Goal: Task Accomplishment & Management: Use online tool/utility

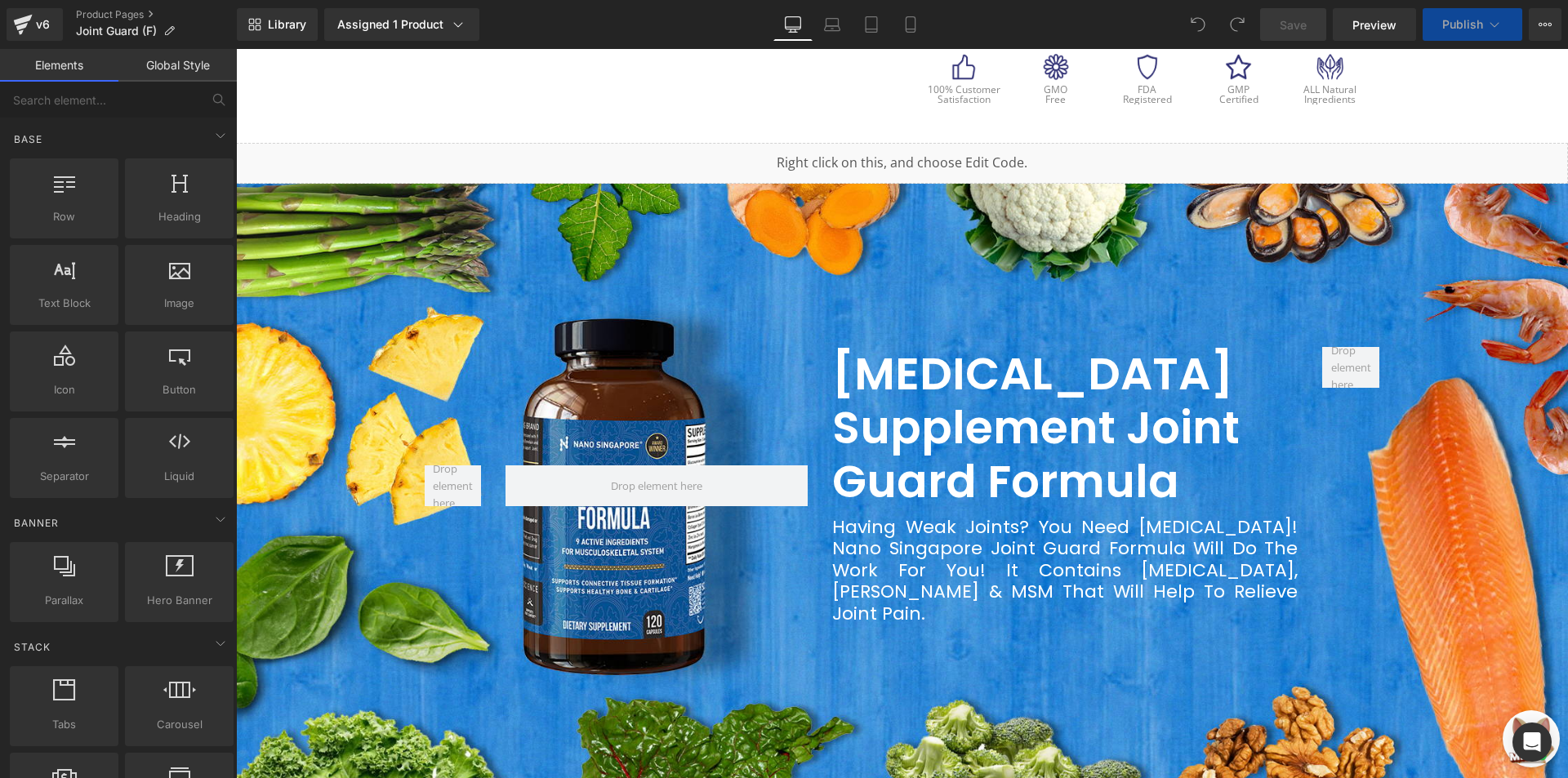
scroll to position [653, 0]
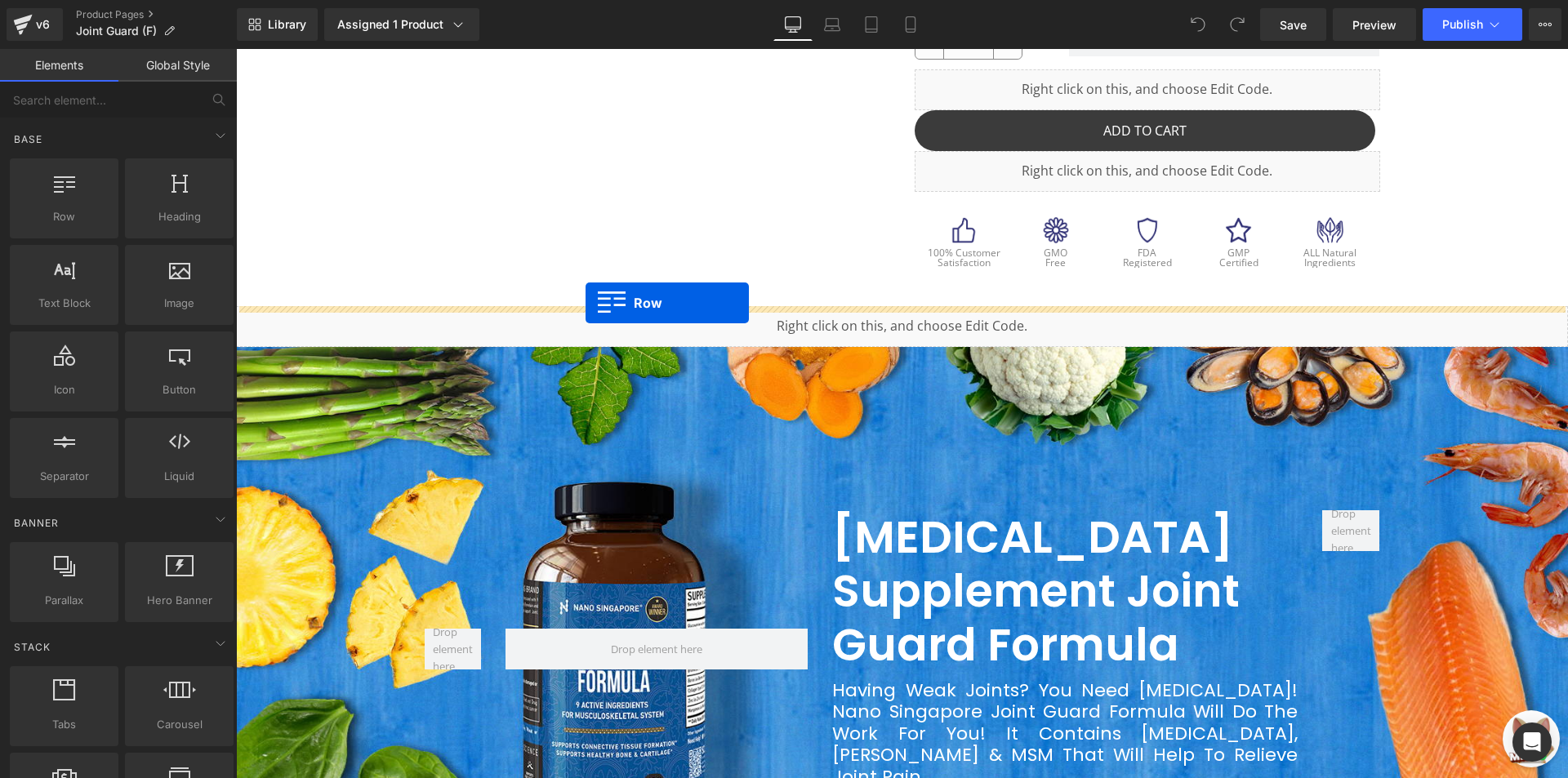
drag, startPoint x: 301, startPoint y: 273, endPoint x: 586, endPoint y: 303, distance: 286.6
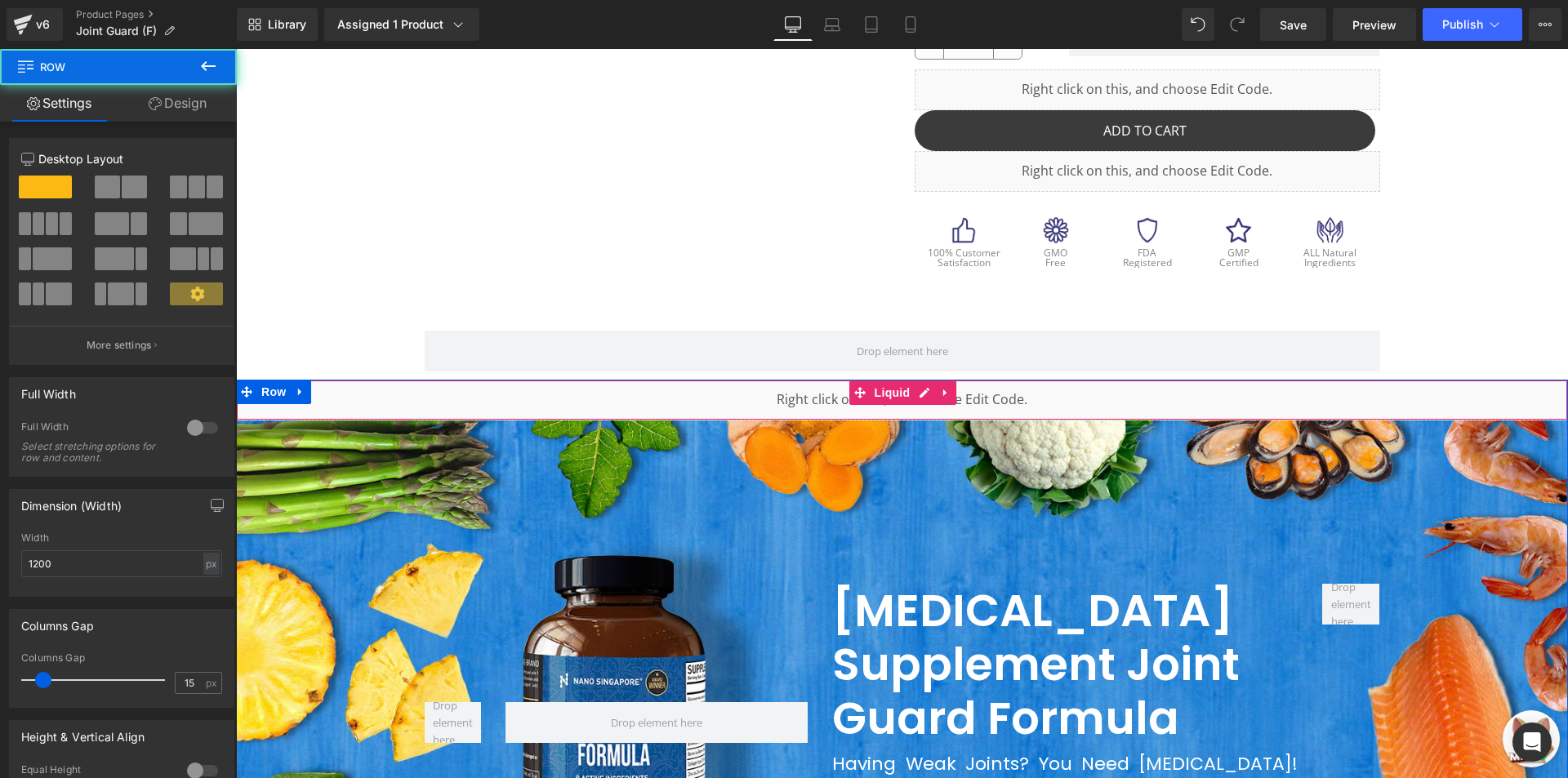
click at [577, 385] on div "Liquid" at bounding box center [902, 400] width 1332 height 41
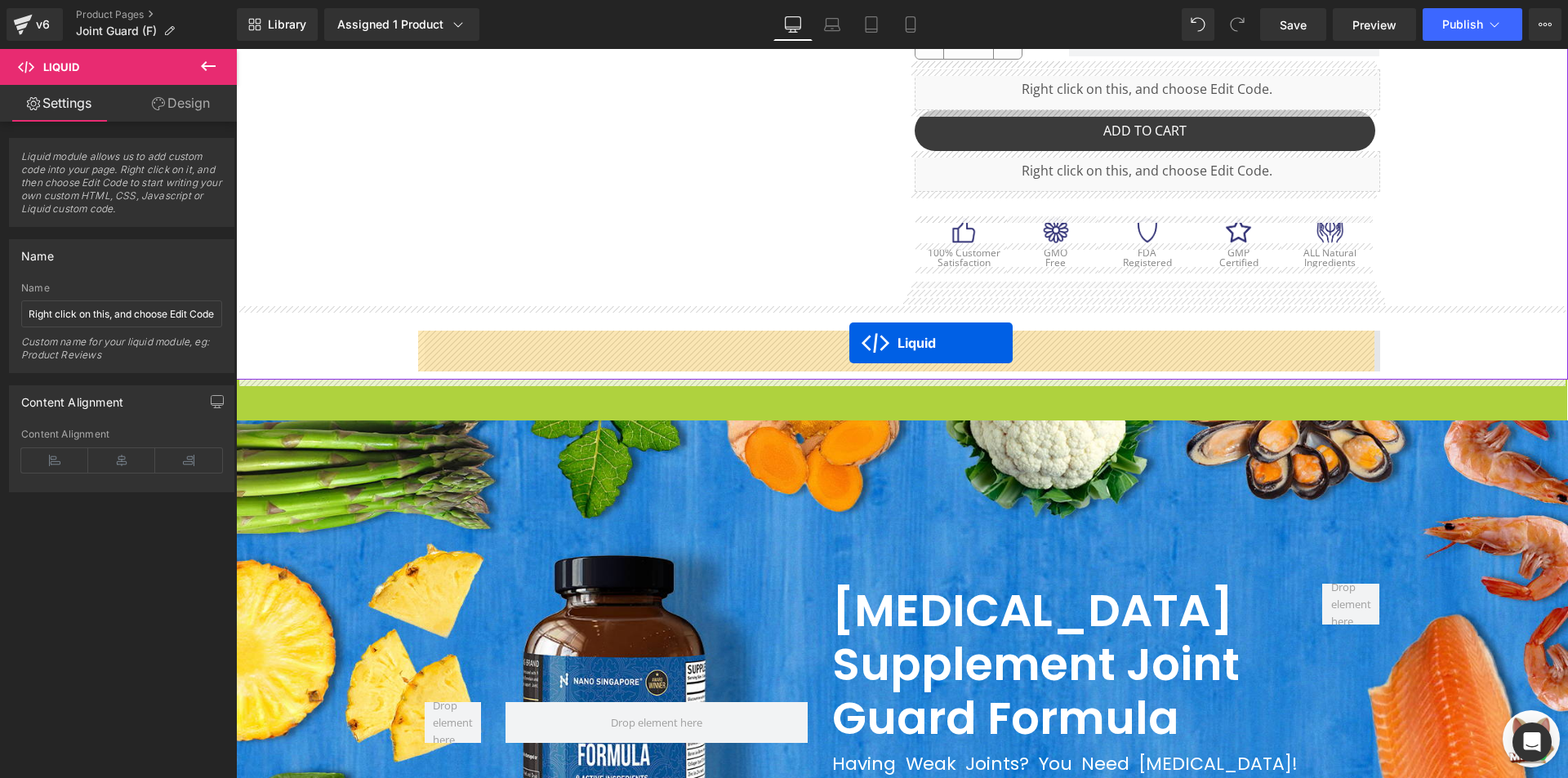
drag, startPoint x: 873, startPoint y: 390, endPoint x: 849, endPoint y: 343, distance: 52.8
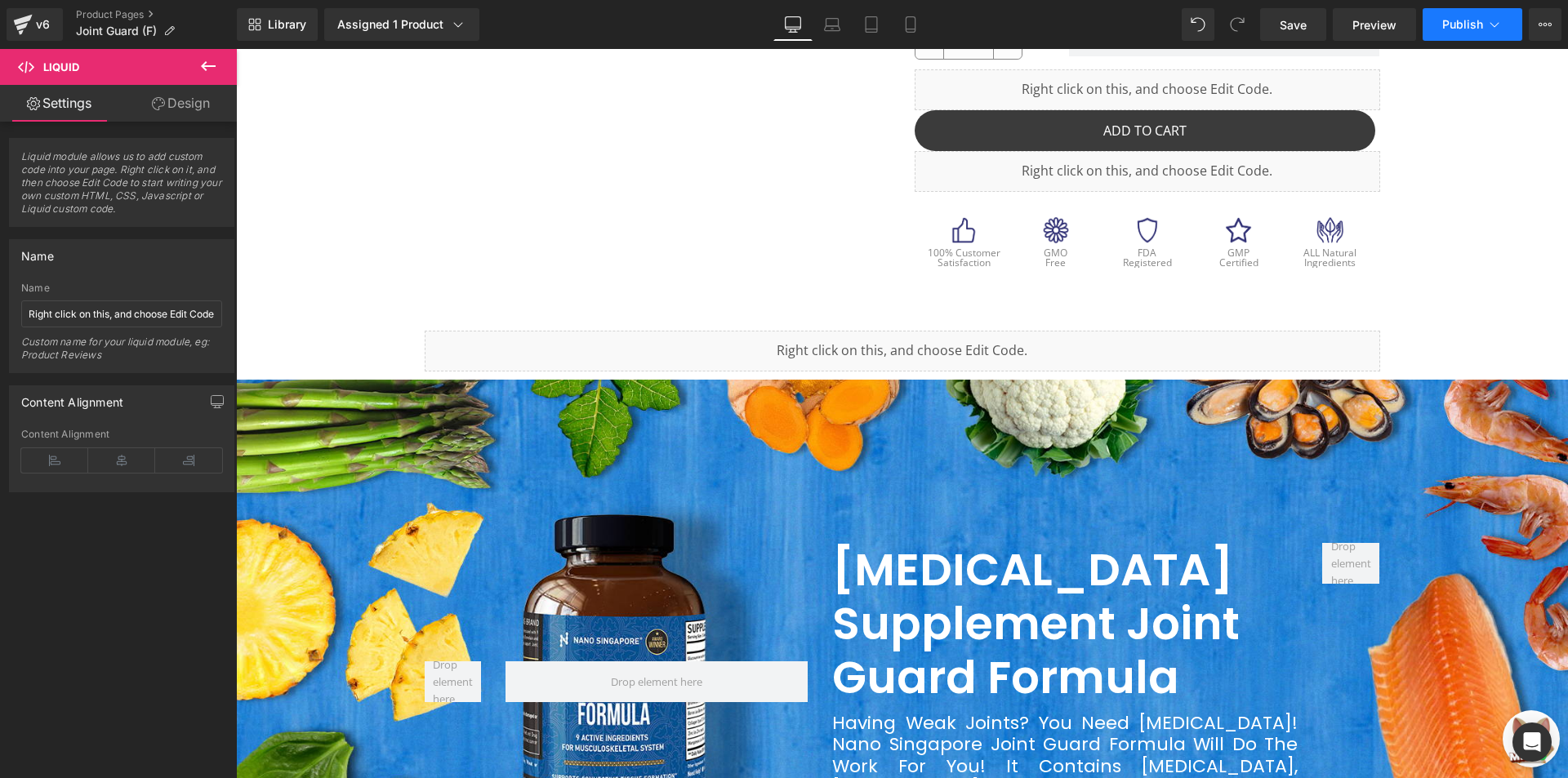
click at [1462, 18] on span "Publish" at bounding box center [1462, 24] width 41 height 13
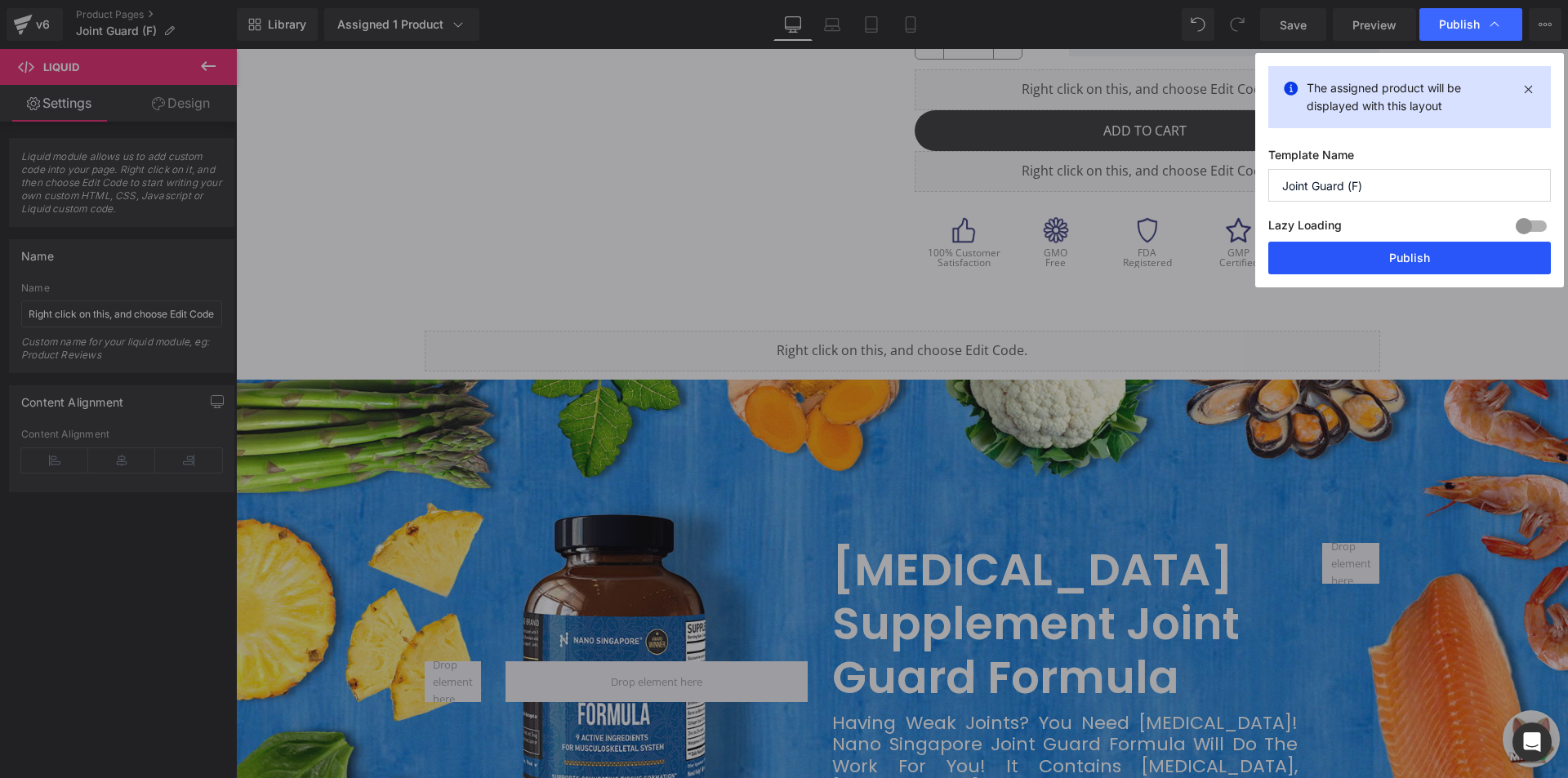
click at [1402, 258] on button "Publish" at bounding box center [1409, 258] width 283 height 33
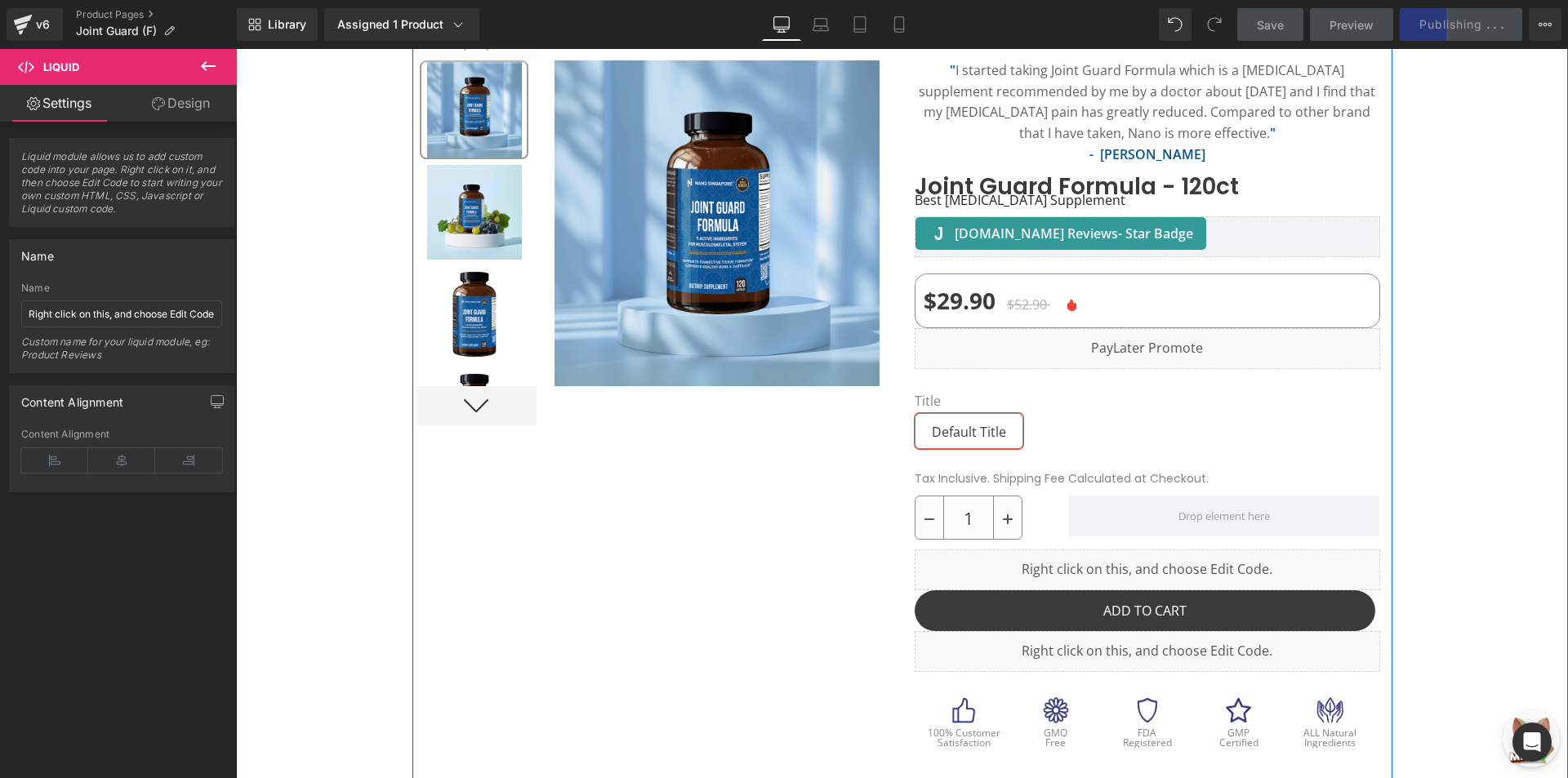
scroll to position [164, 0]
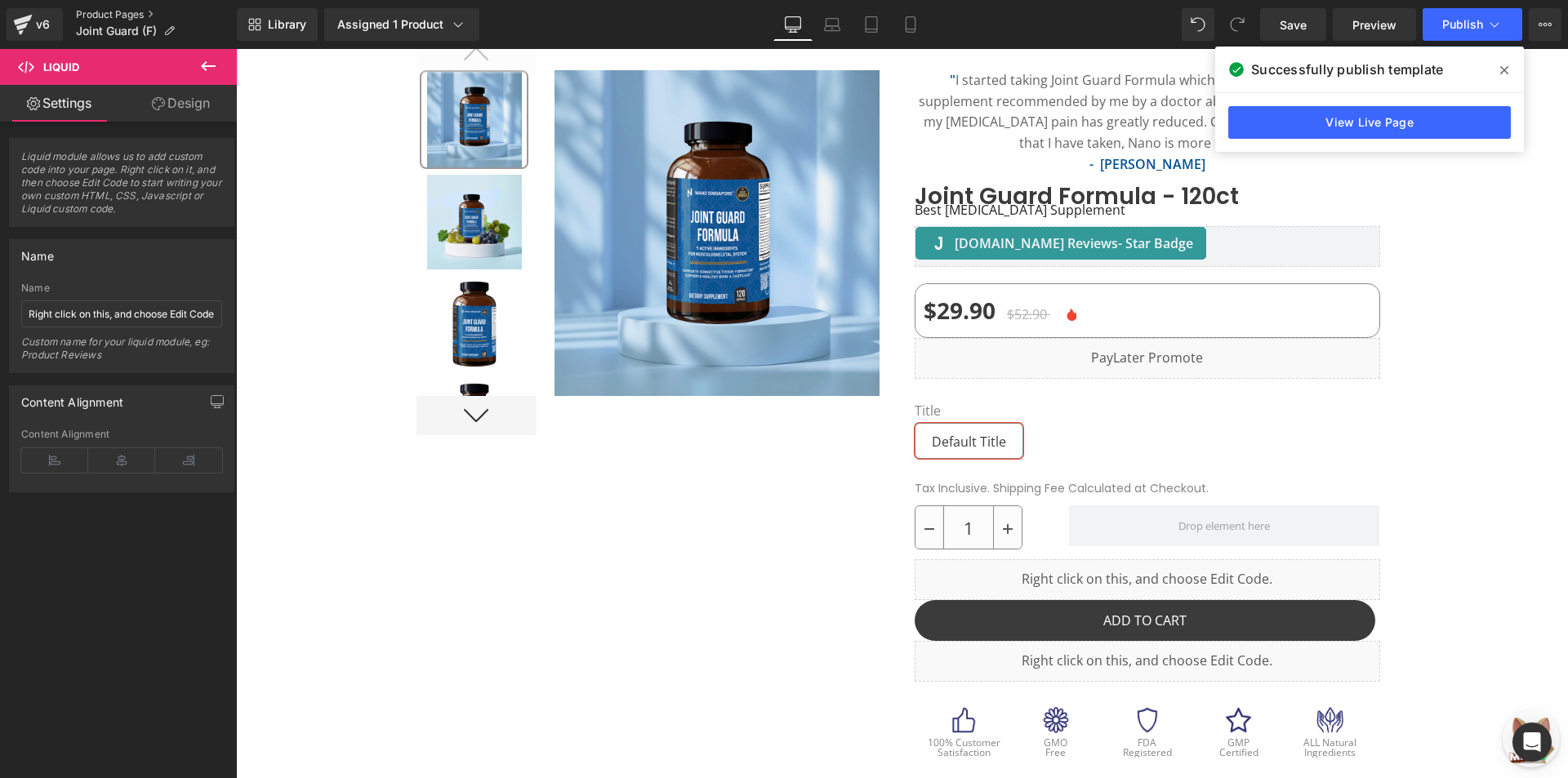
click at [149, 9] on link "Product Pages" at bounding box center [157, 14] width 161 height 13
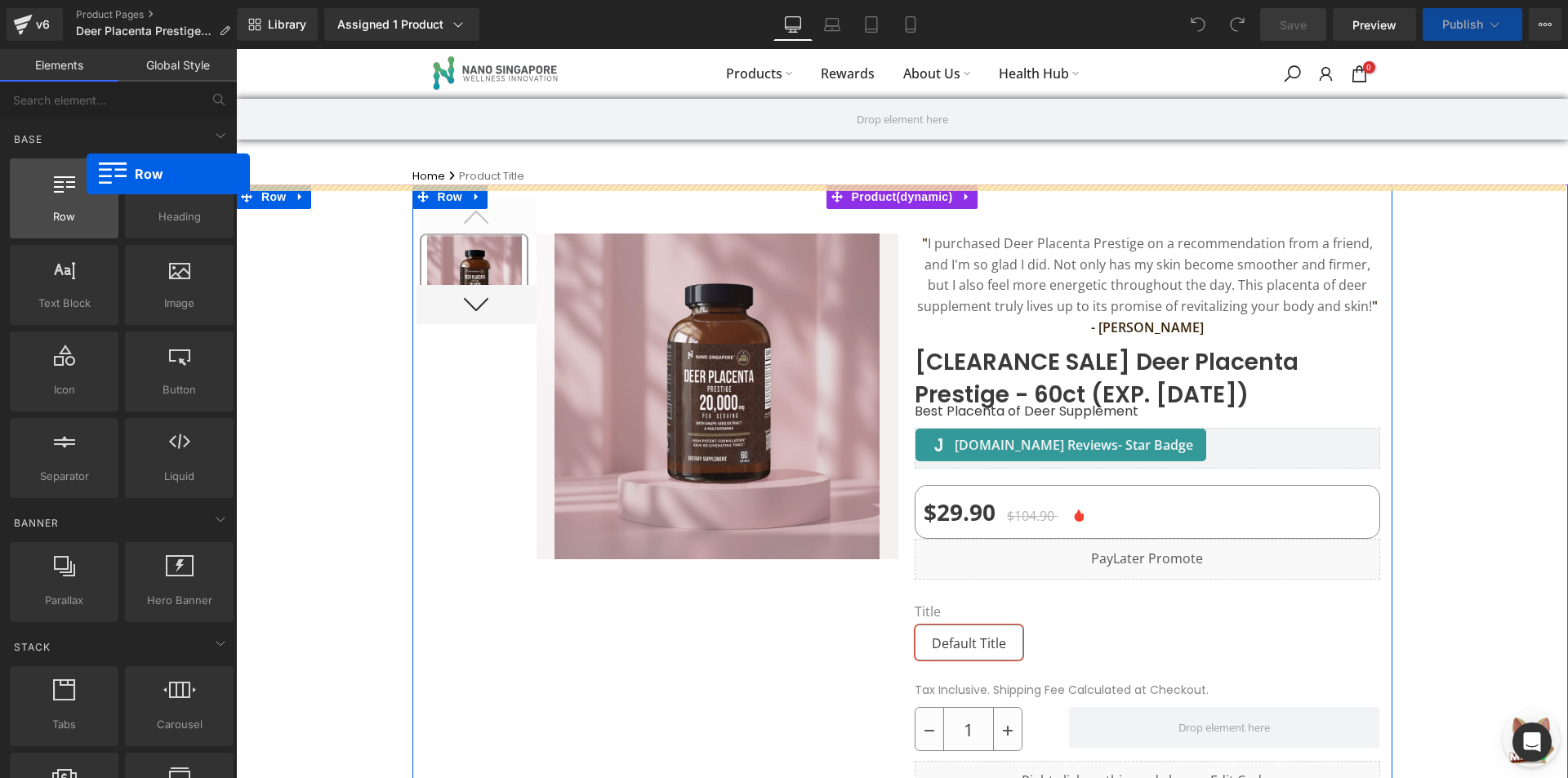
drag, startPoint x: 50, startPoint y: 212, endPoint x: 61, endPoint y: 192, distance: 22.8
click at [61, 192] on div "Row rows, columns, layouts, div" at bounding box center [64, 198] width 108 height 80
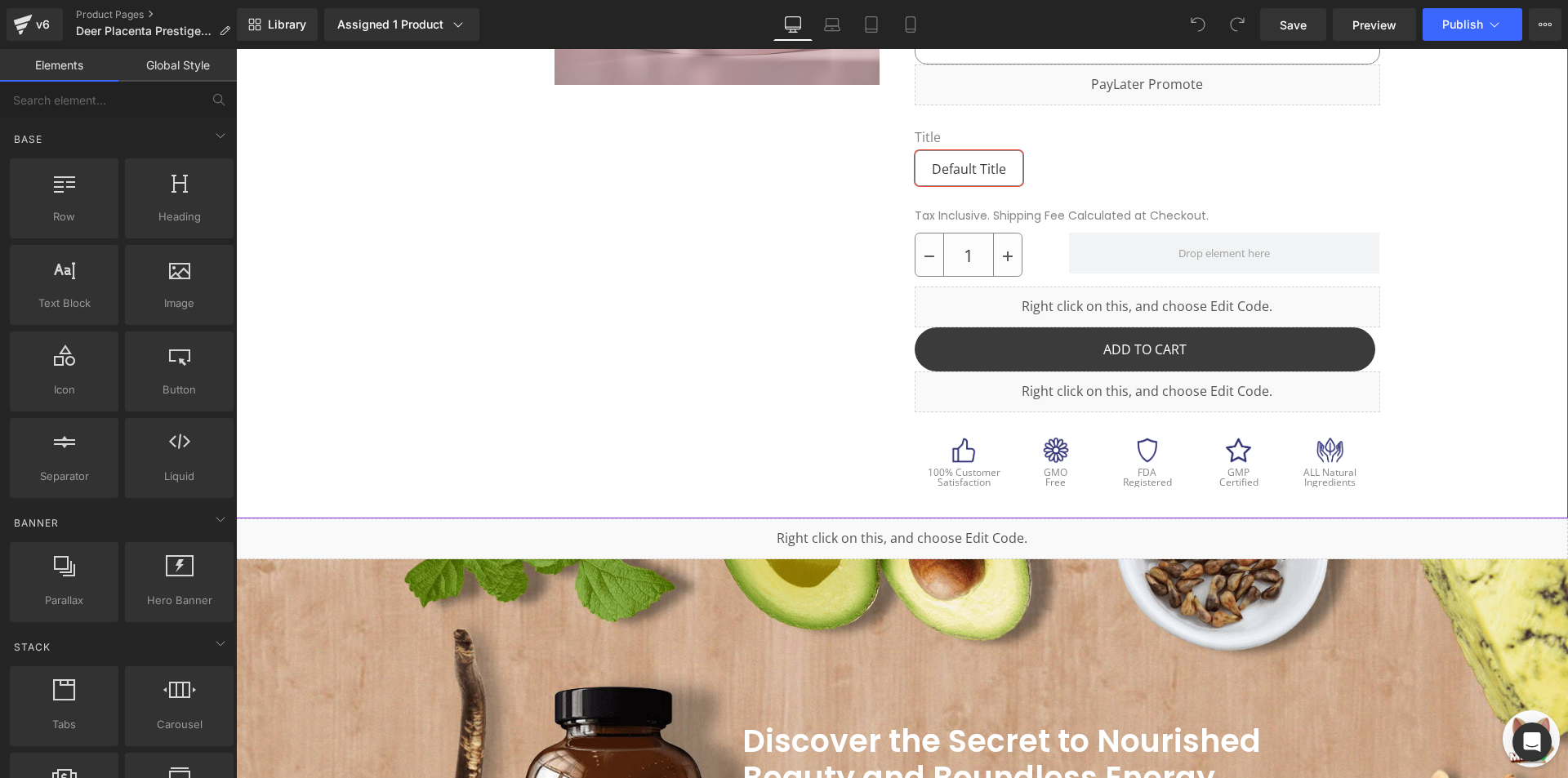
scroll to position [490, 0]
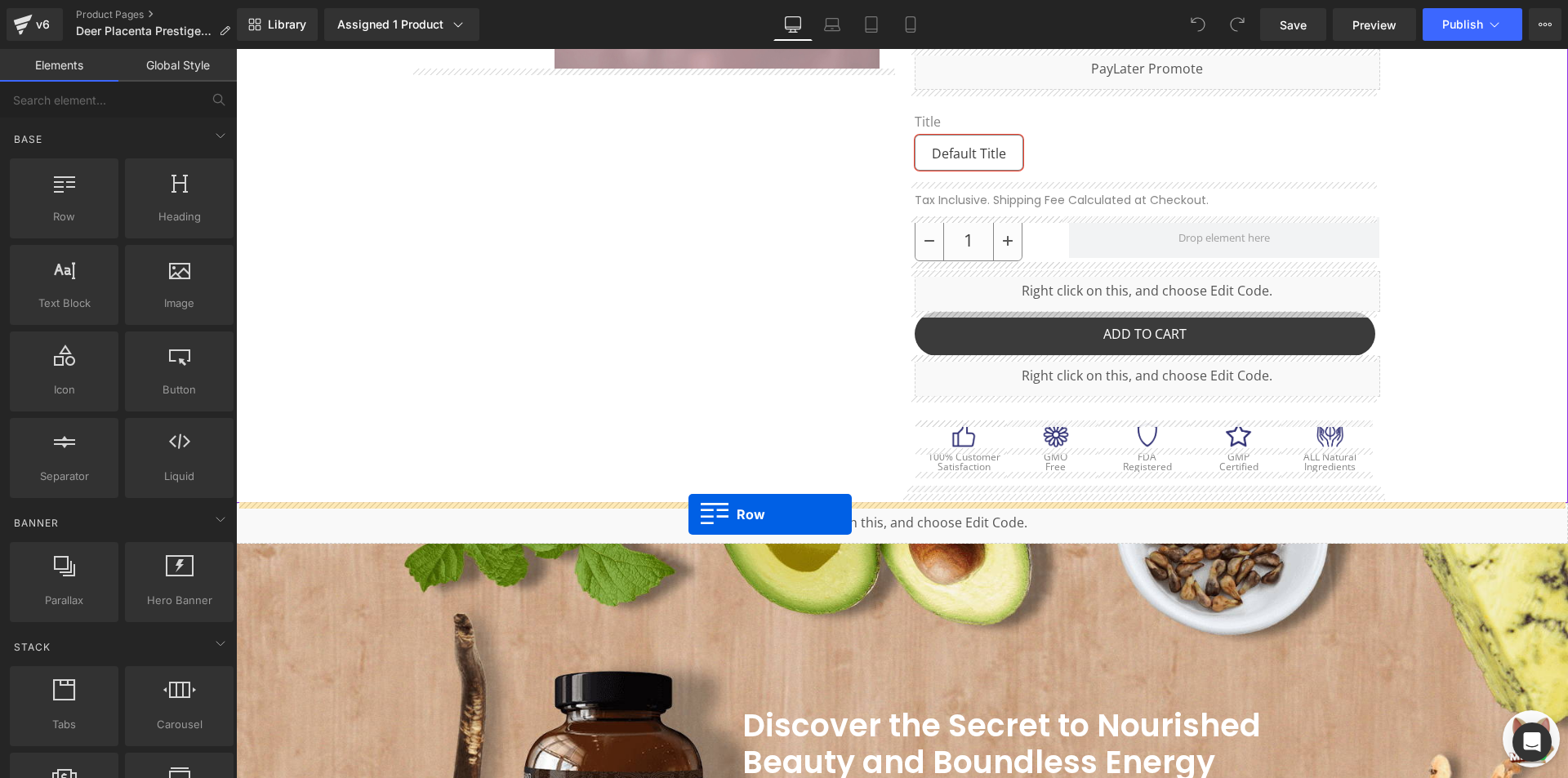
drag, startPoint x: 306, startPoint y: 247, endPoint x: 689, endPoint y: 514, distance: 466.9
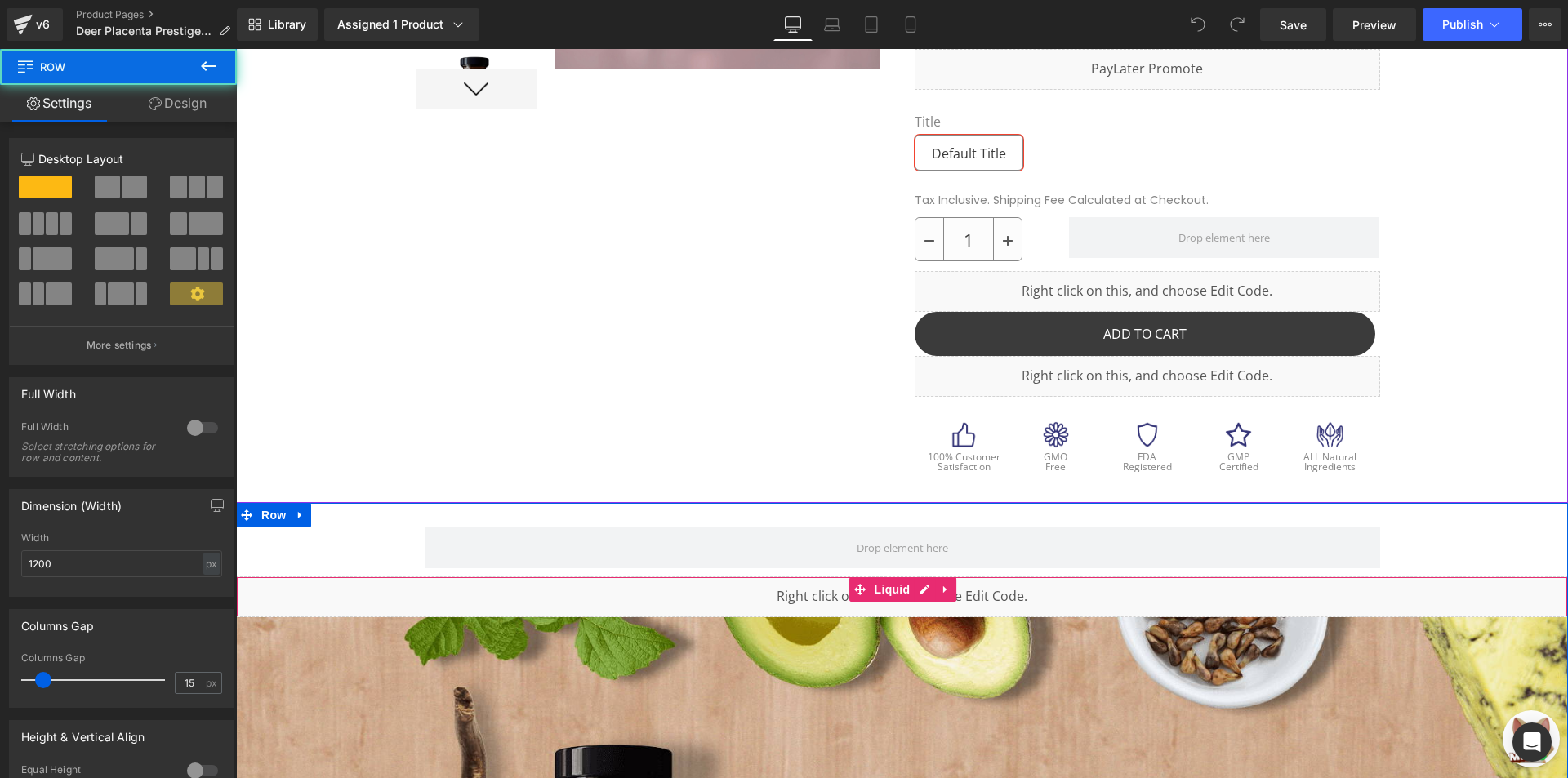
click at [776, 583] on div "Liquid" at bounding box center [902, 596] width 1332 height 41
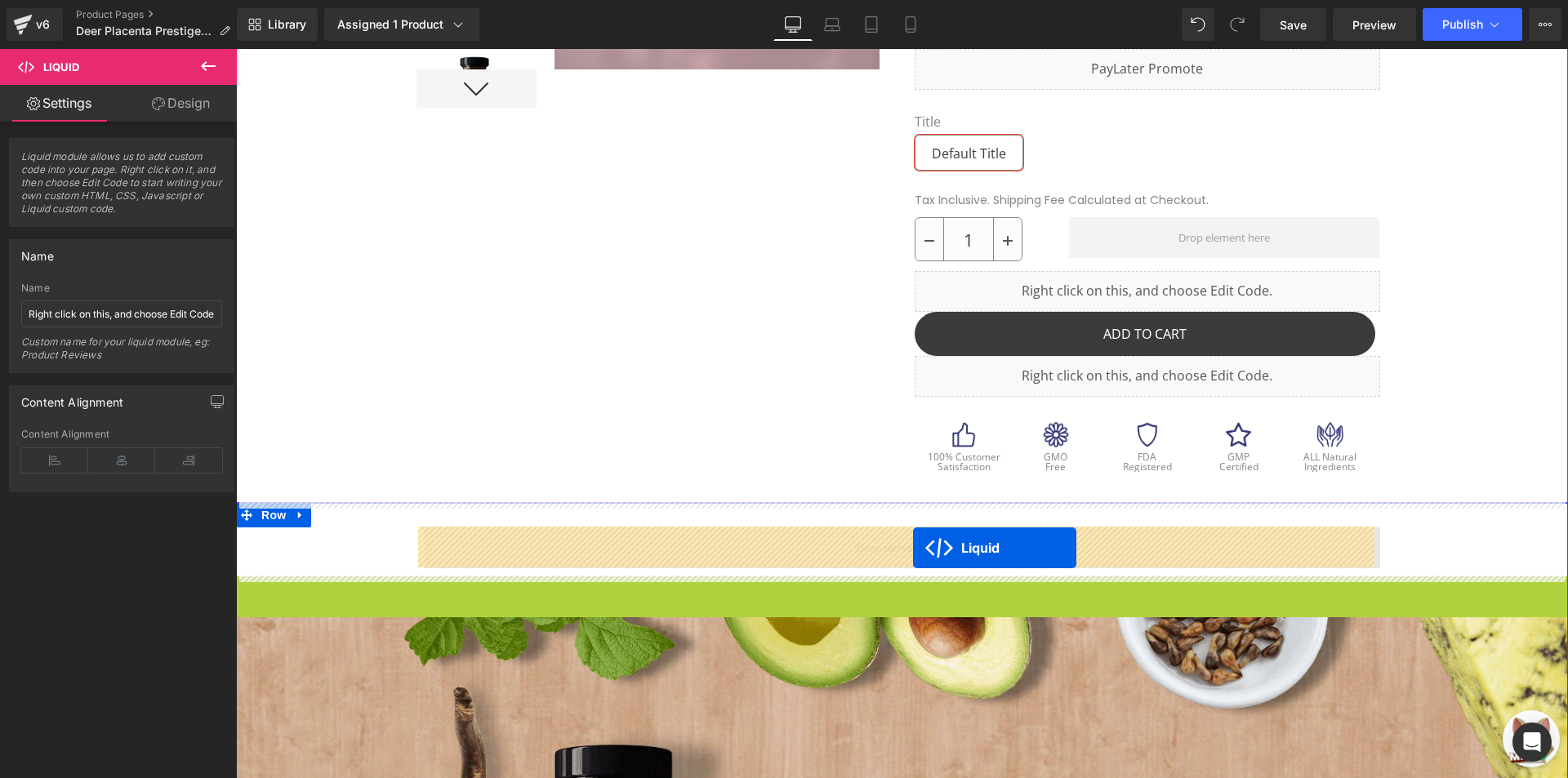
drag, startPoint x: 892, startPoint y: 584, endPoint x: 913, endPoint y: 548, distance: 41.7
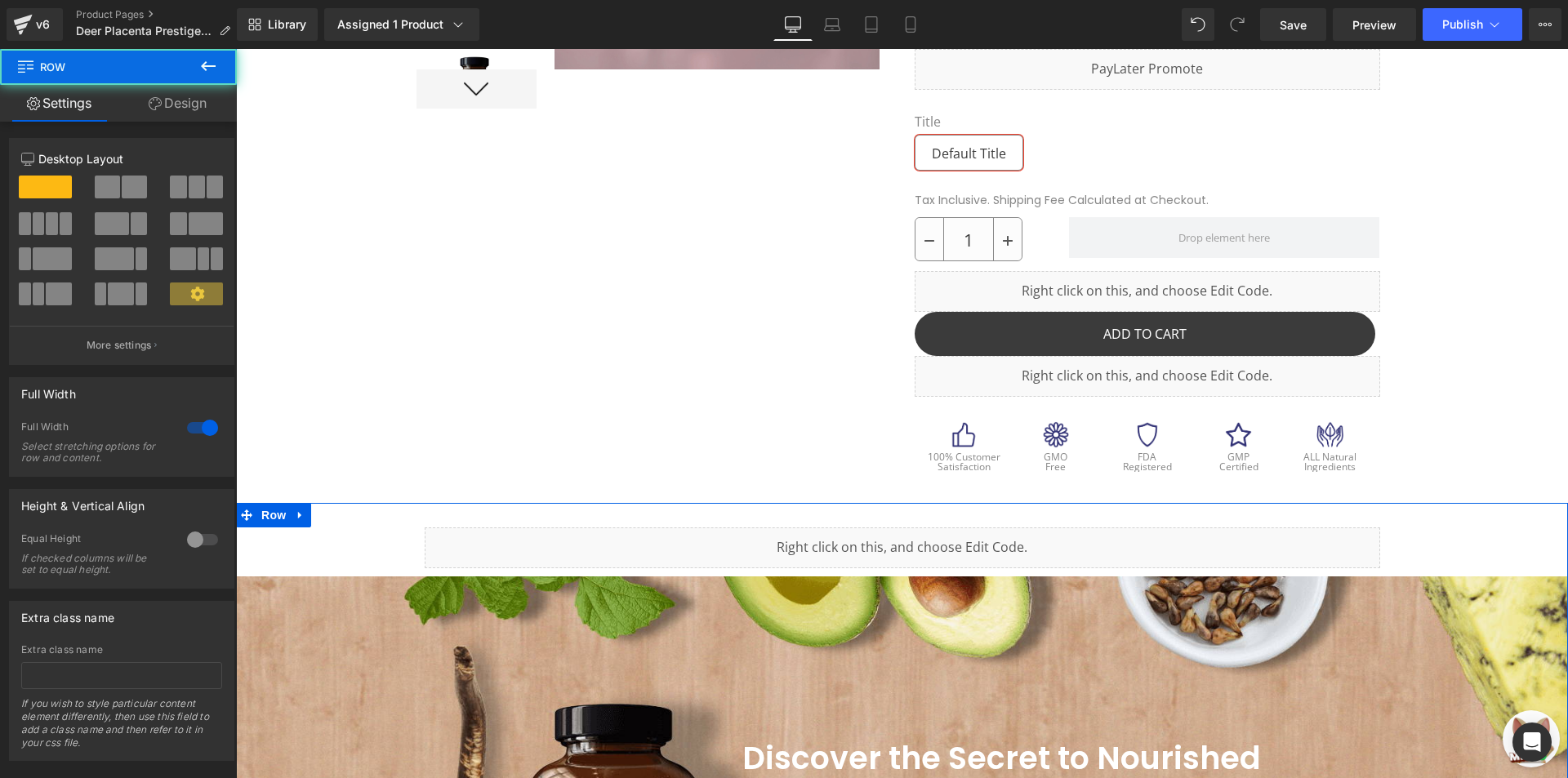
drag, startPoint x: 144, startPoint y: 112, endPoint x: 154, endPoint y: 201, distance: 89.6
click at [145, 113] on link "Design" at bounding box center [177, 103] width 118 height 37
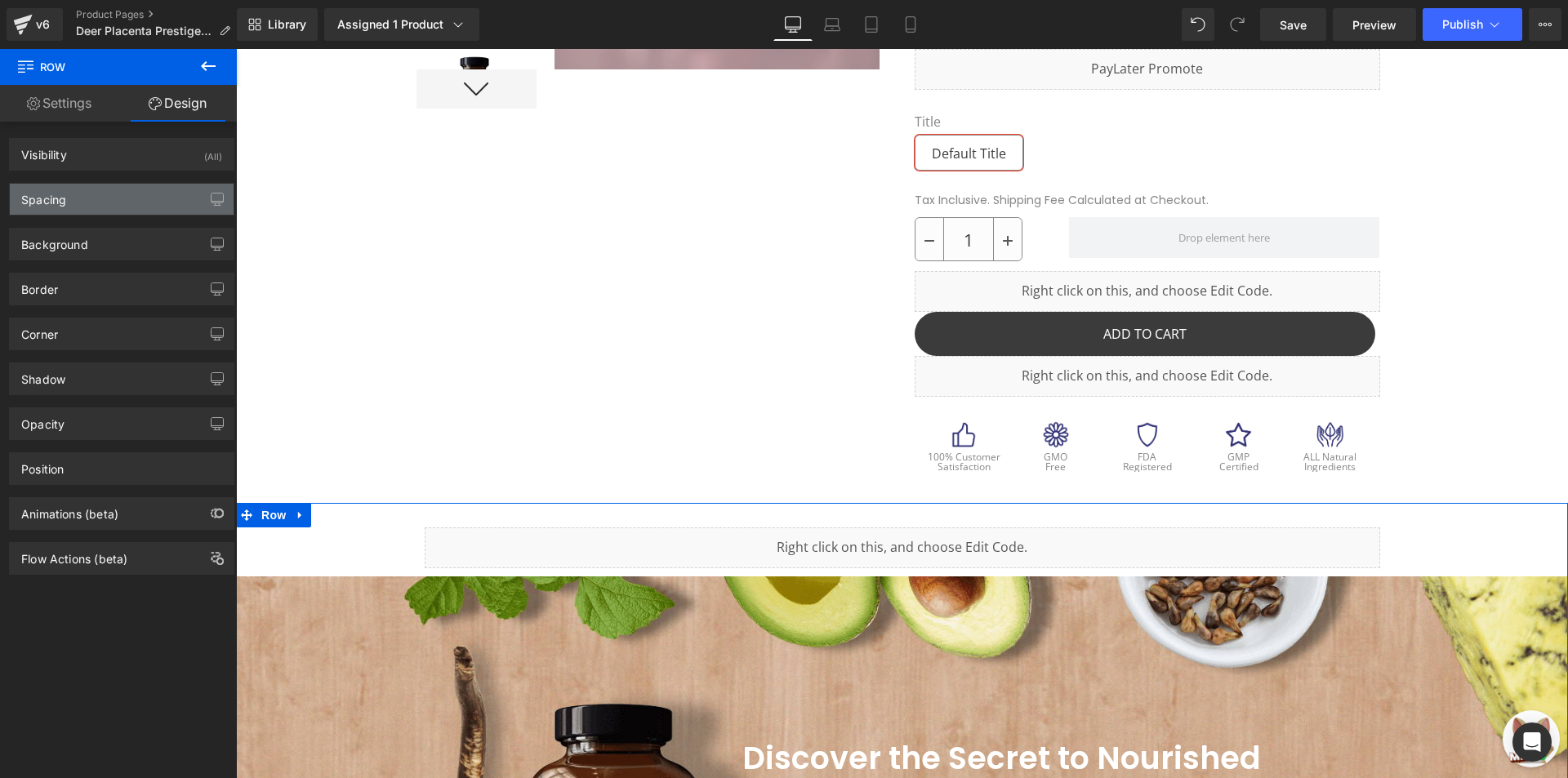
click at [154, 192] on div "Spacing" at bounding box center [121, 198] width 223 height 31
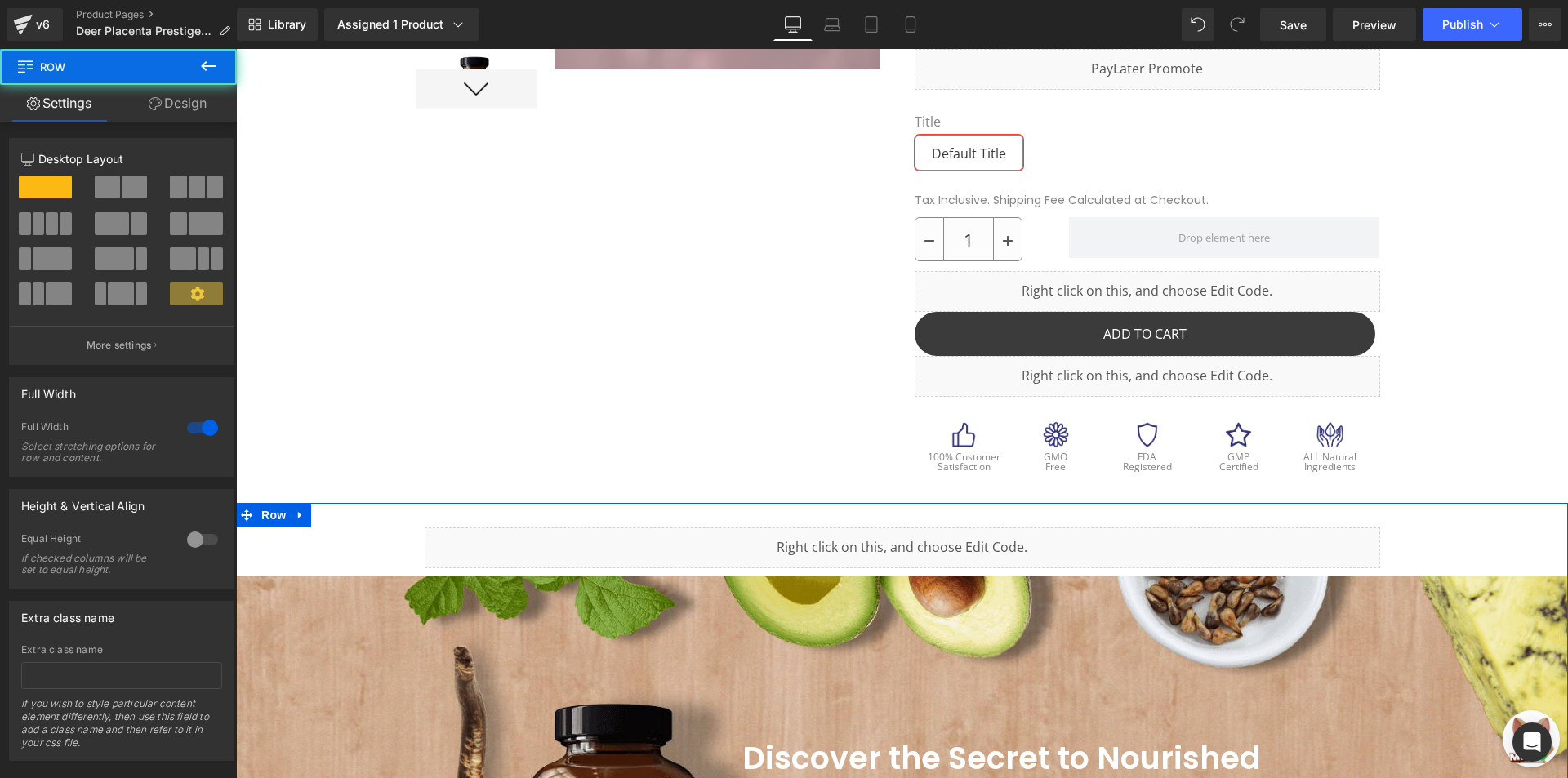
click at [131, 96] on link "Design" at bounding box center [177, 103] width 118 height 37
click at [0, 0] on div "Spacing" at bounding box center [0, 0] width 0 height 0
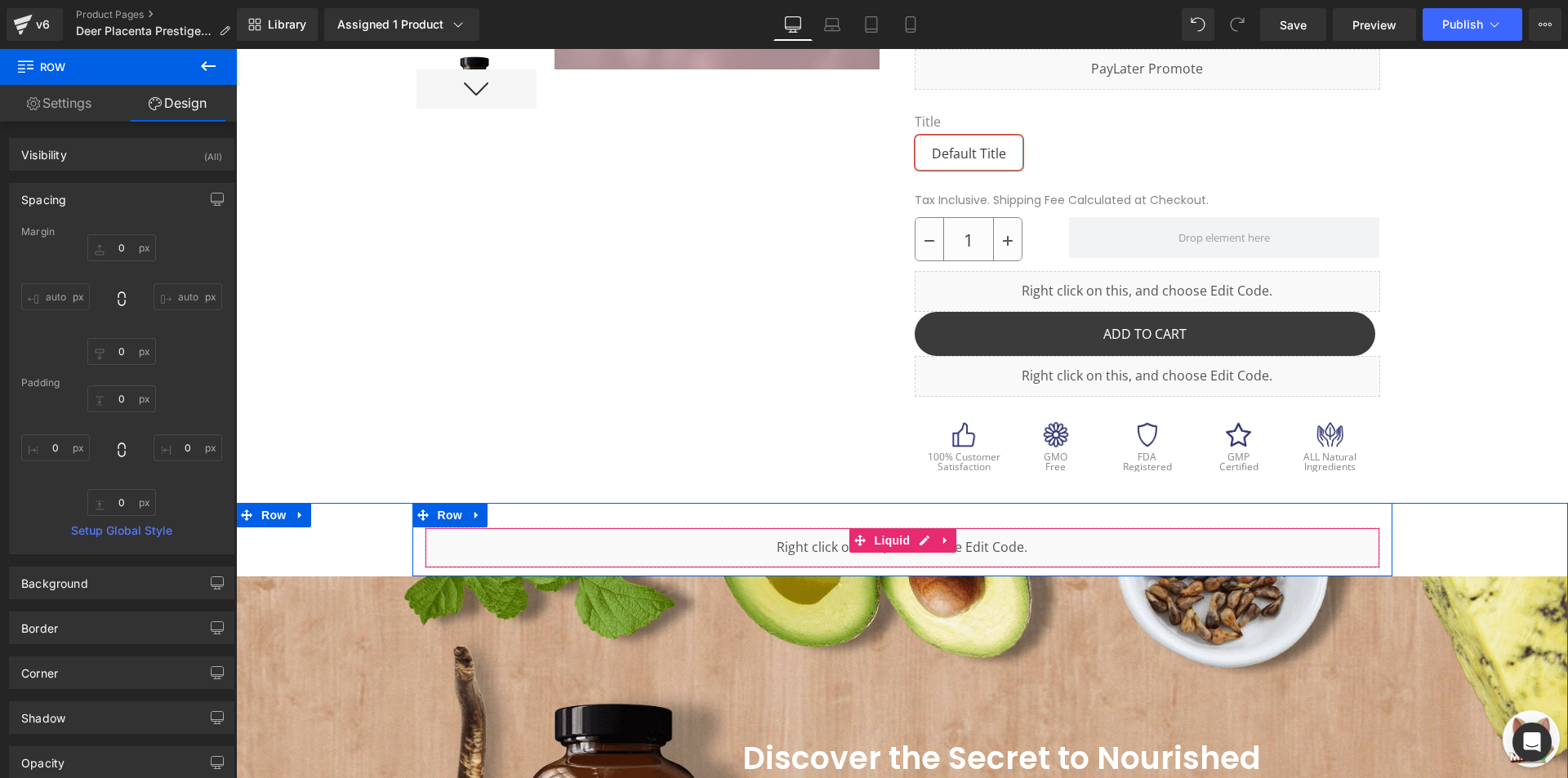
click at [637, 533] on div "Liquid" at bounding box center [902, 547] width 956 height 41
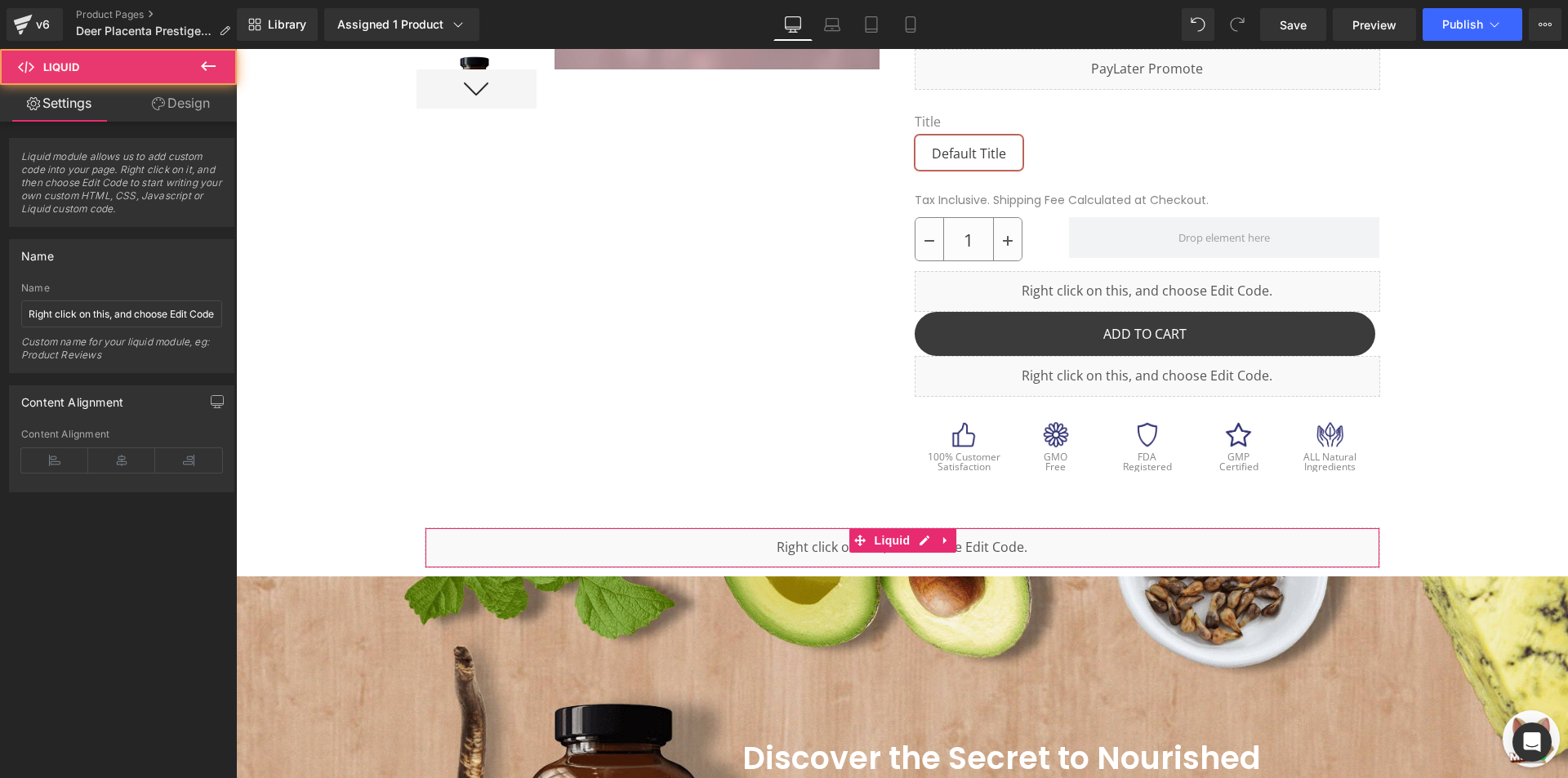
click at [144, 107] on link "Design" at bounding box center [181, 103] width 118 height 37
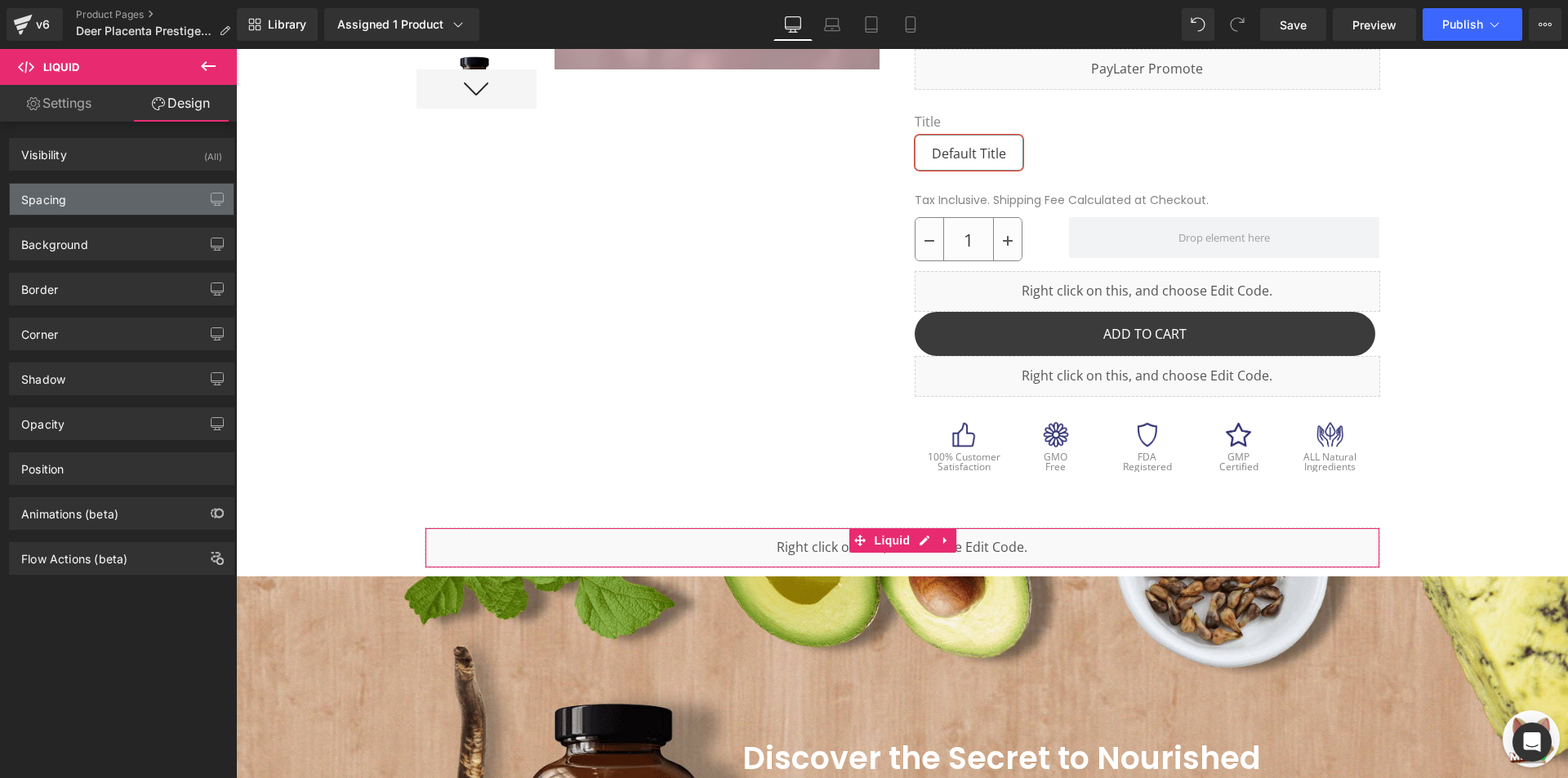
click at [128, 201] on div "Spacing" at bounding box center [121, 198] width 223 height 31
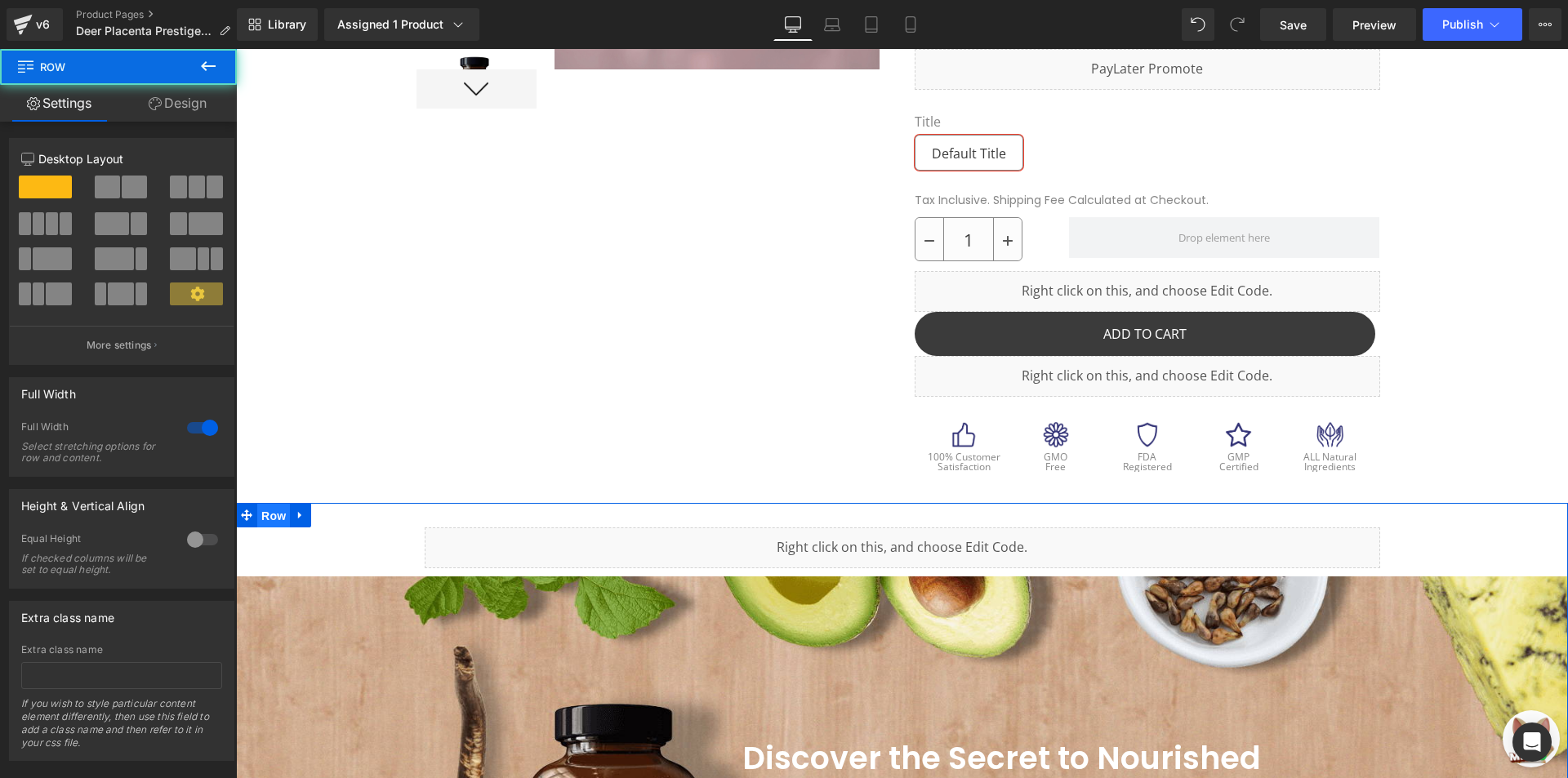
click at [276, 514] on span "Row" at bounding box center [273, 516] width 33 height 25
click at [157, 89] on link "Design" at bounding box center [177, 103] width 118 height 37
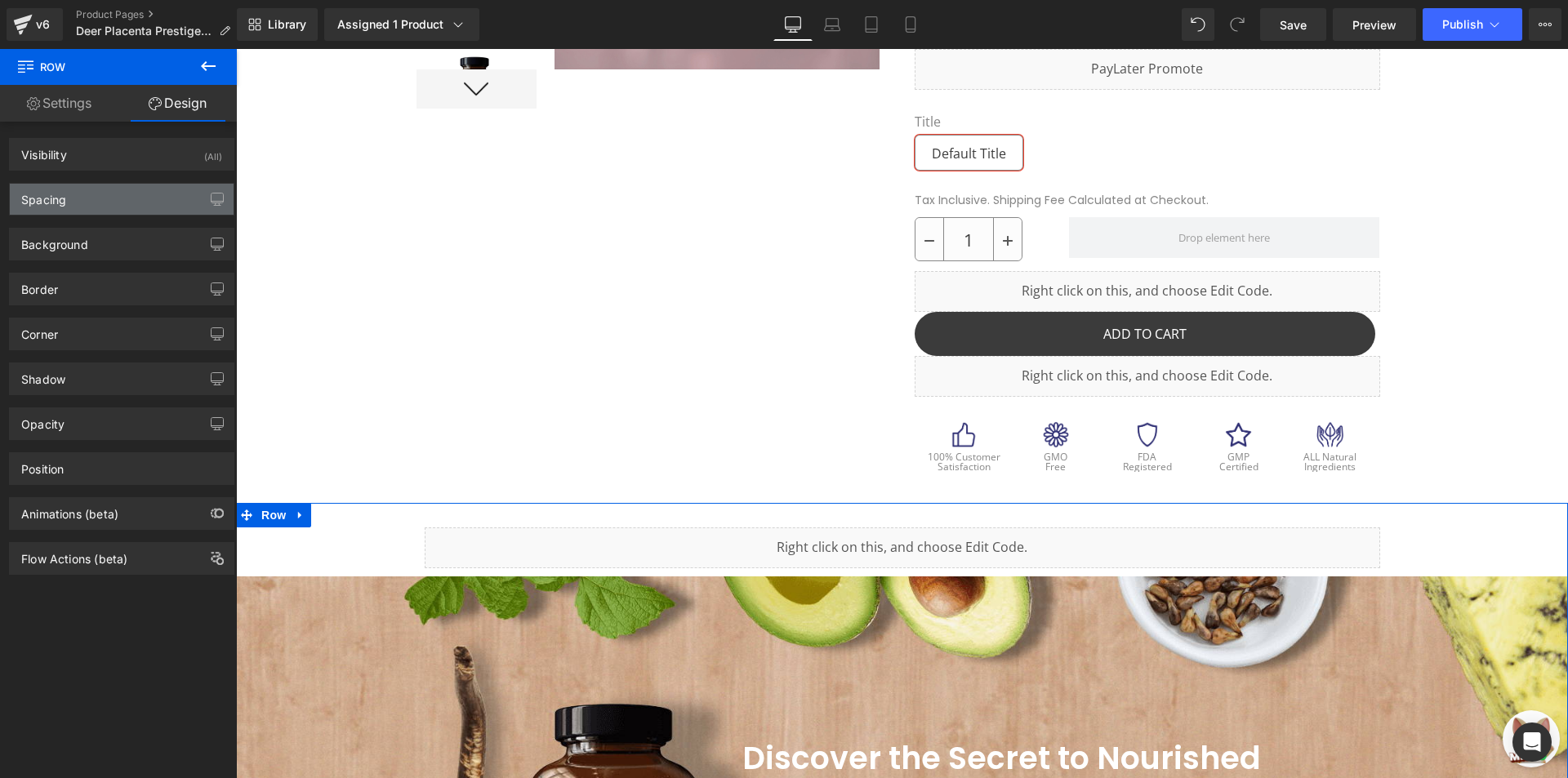
click at [118, 203] on div "Spacing" at bounding box center [121, 198] width 223 height 31
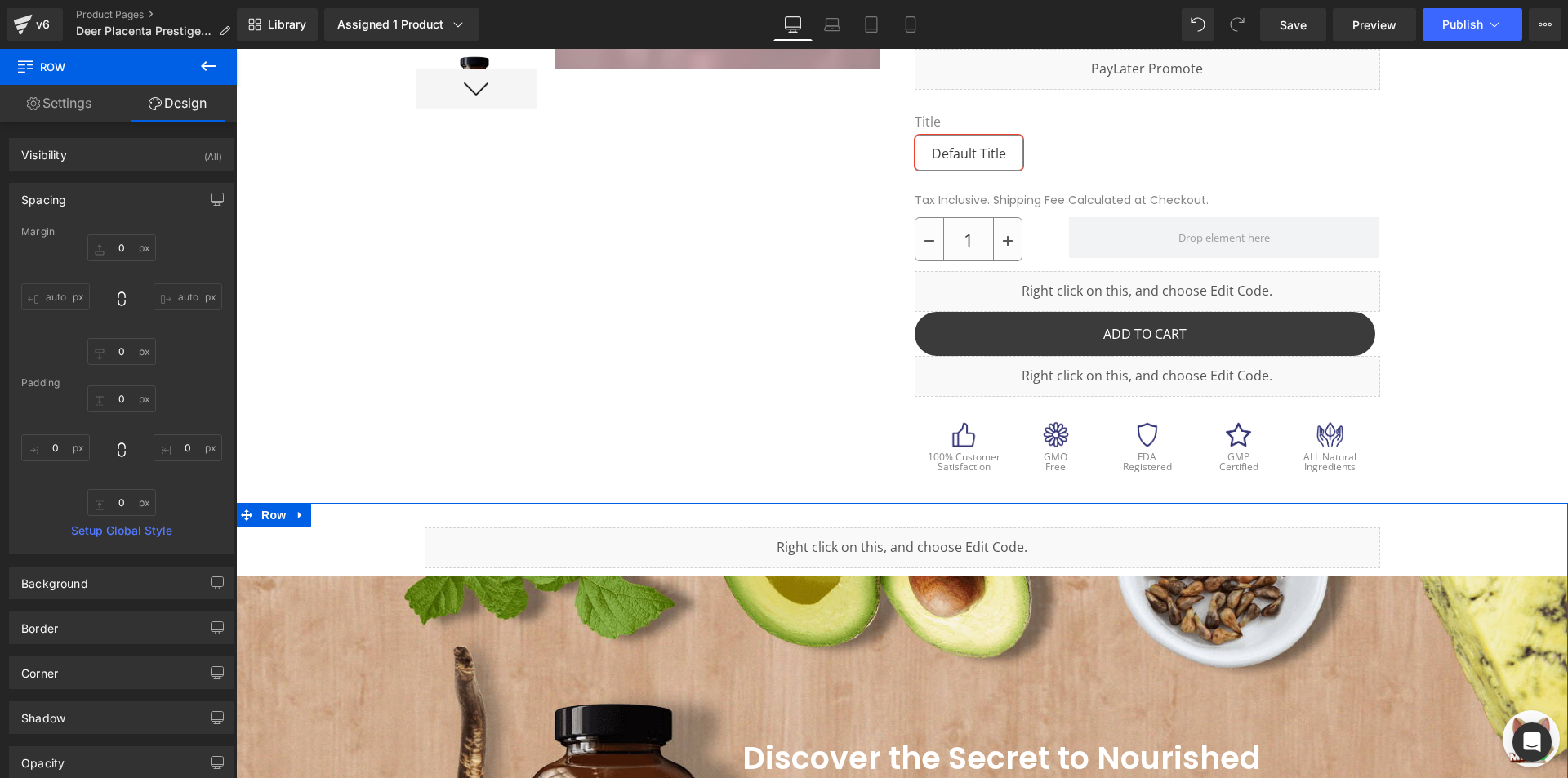
click at [118, 203] on div "Spacing" at bounding box center [121, 198] width 223 height 31
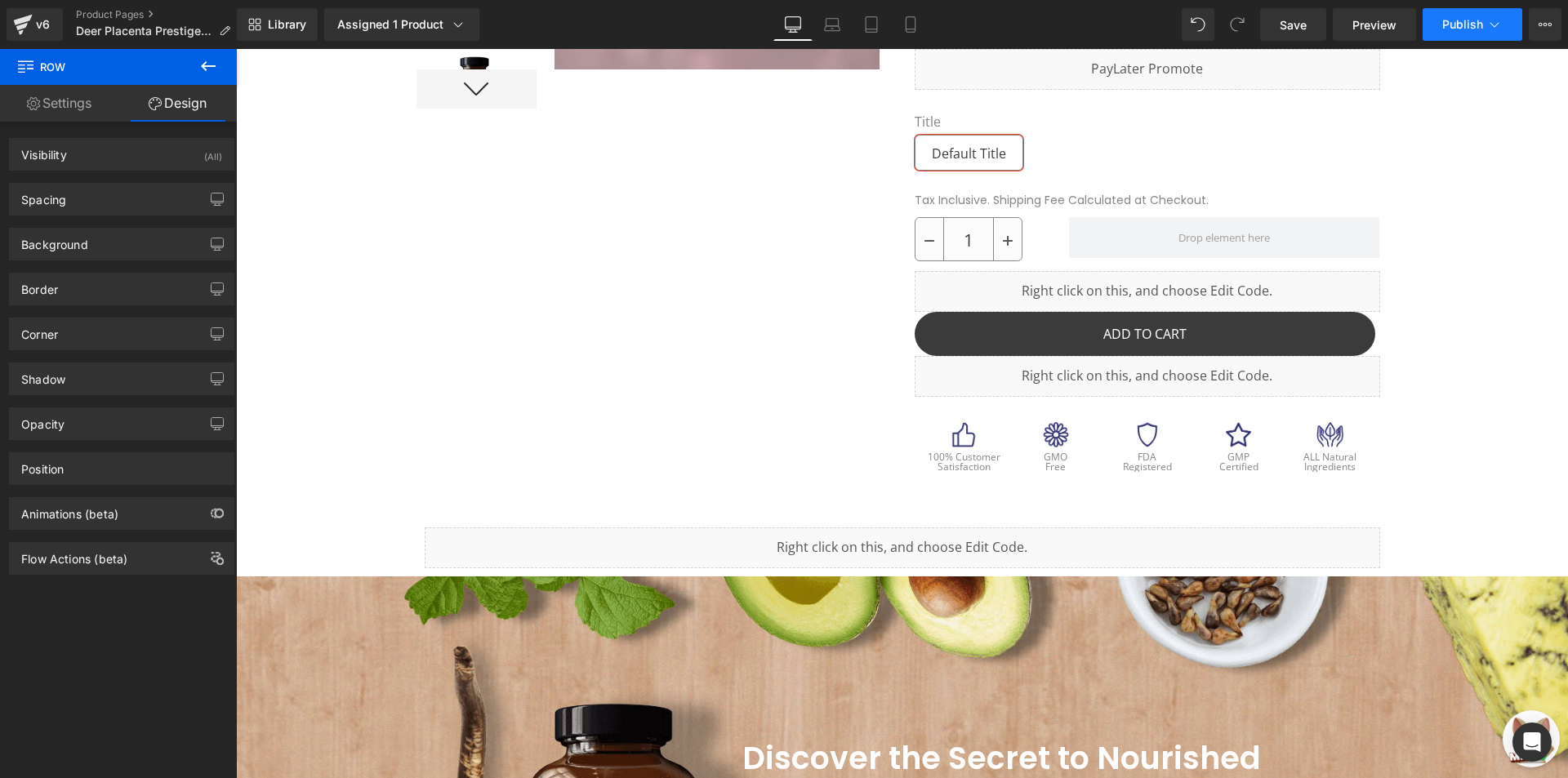
click at [1471, 15] on button "Publish" at bounding box center [1472, 24] width 99 height 33
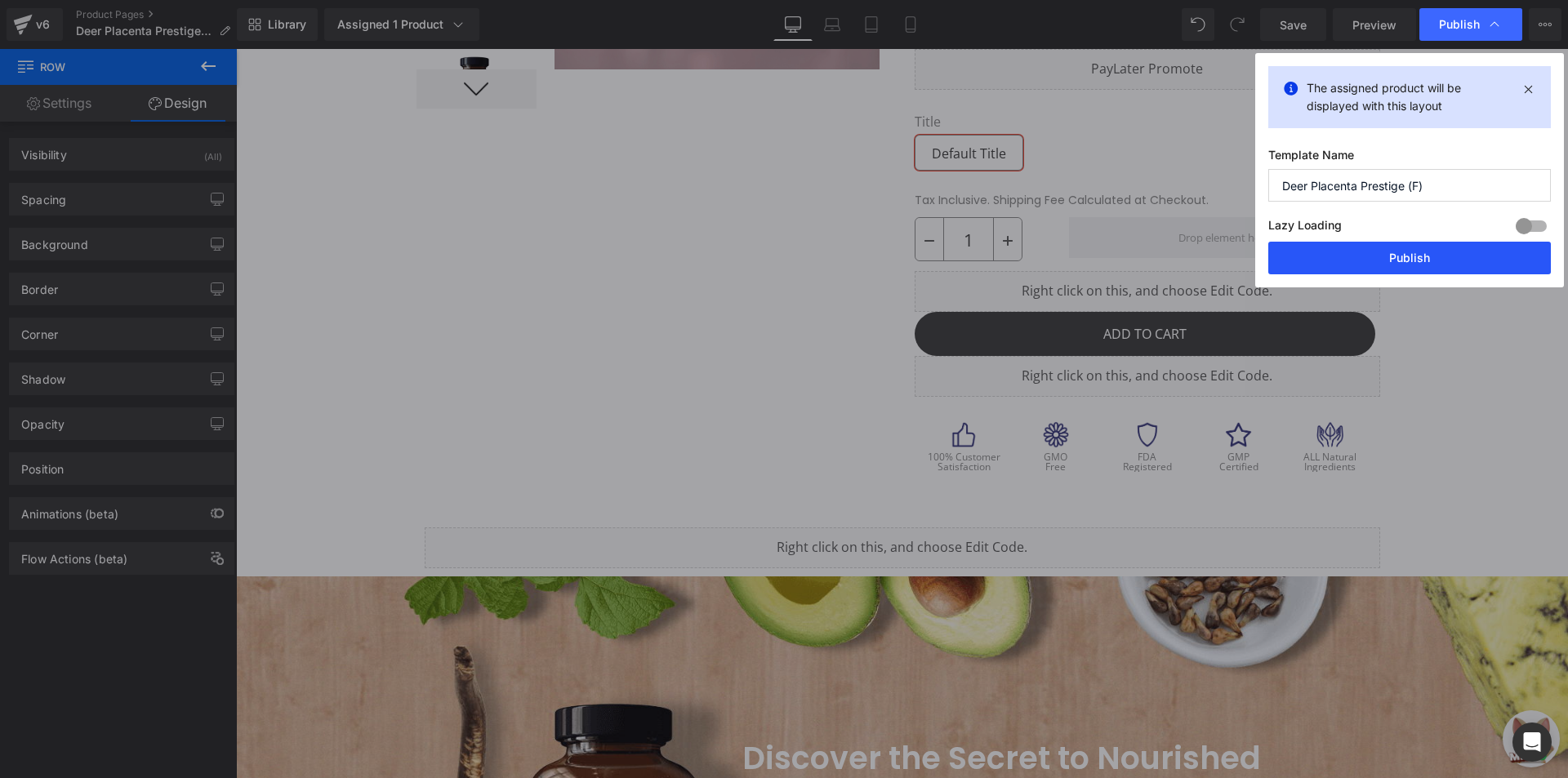
click at [1361, 268] on button "Publish" at bounding box center [1409, 258] width 283 height 33
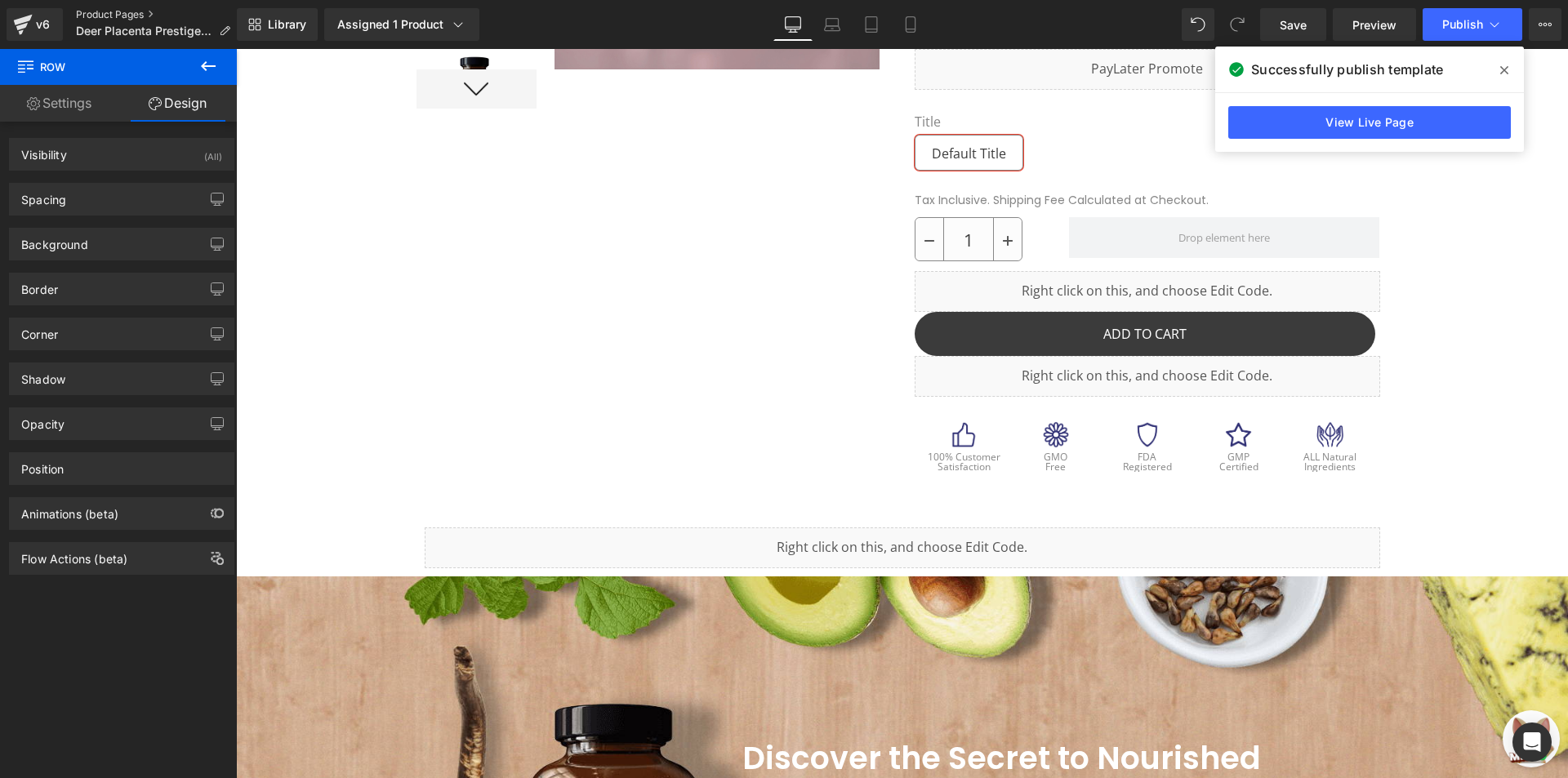
click at [86, 12] on link "Product Pages" at bounding box center [160, 14] width 168 height 13
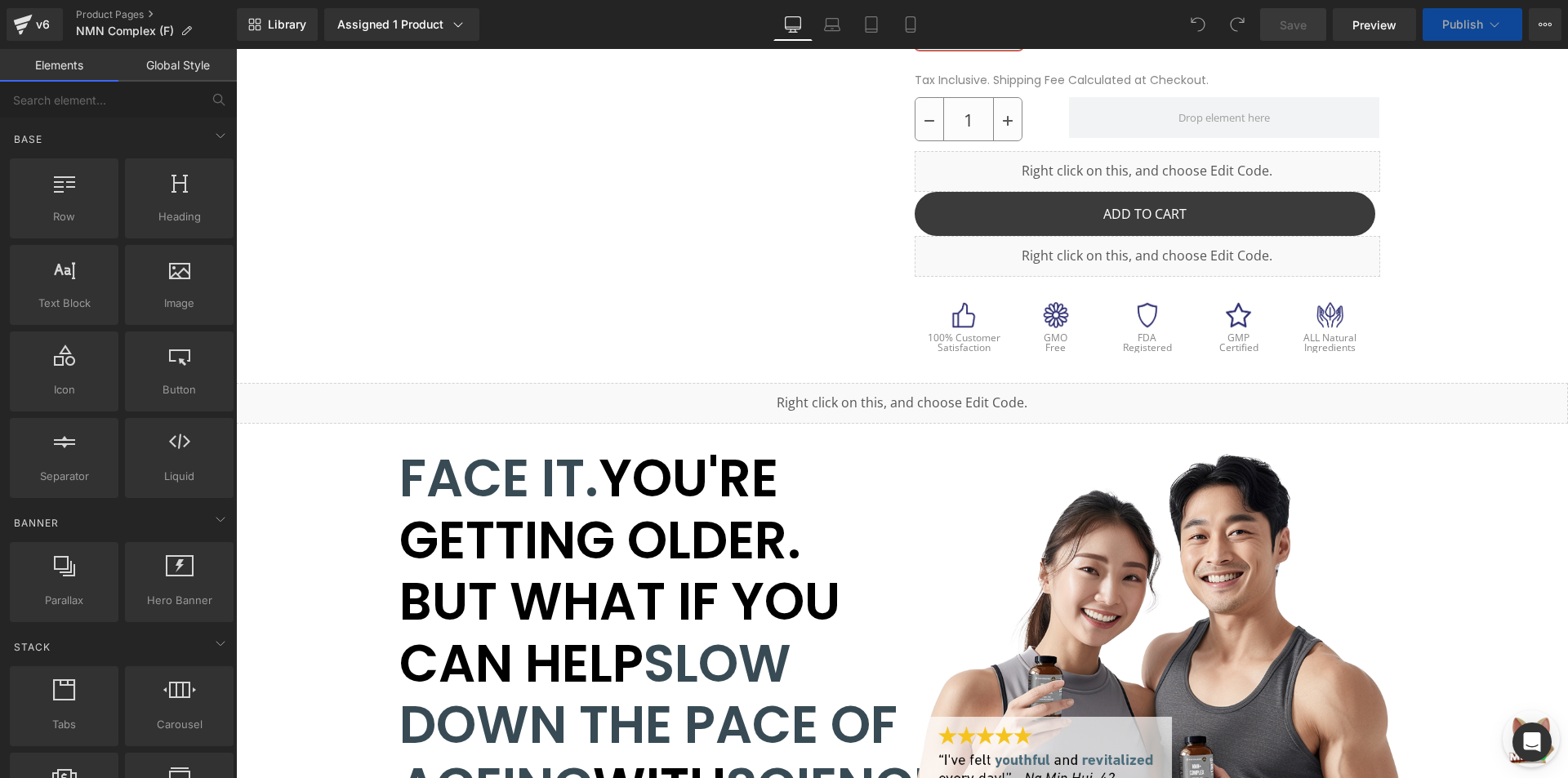
scroll to position [606, 0]
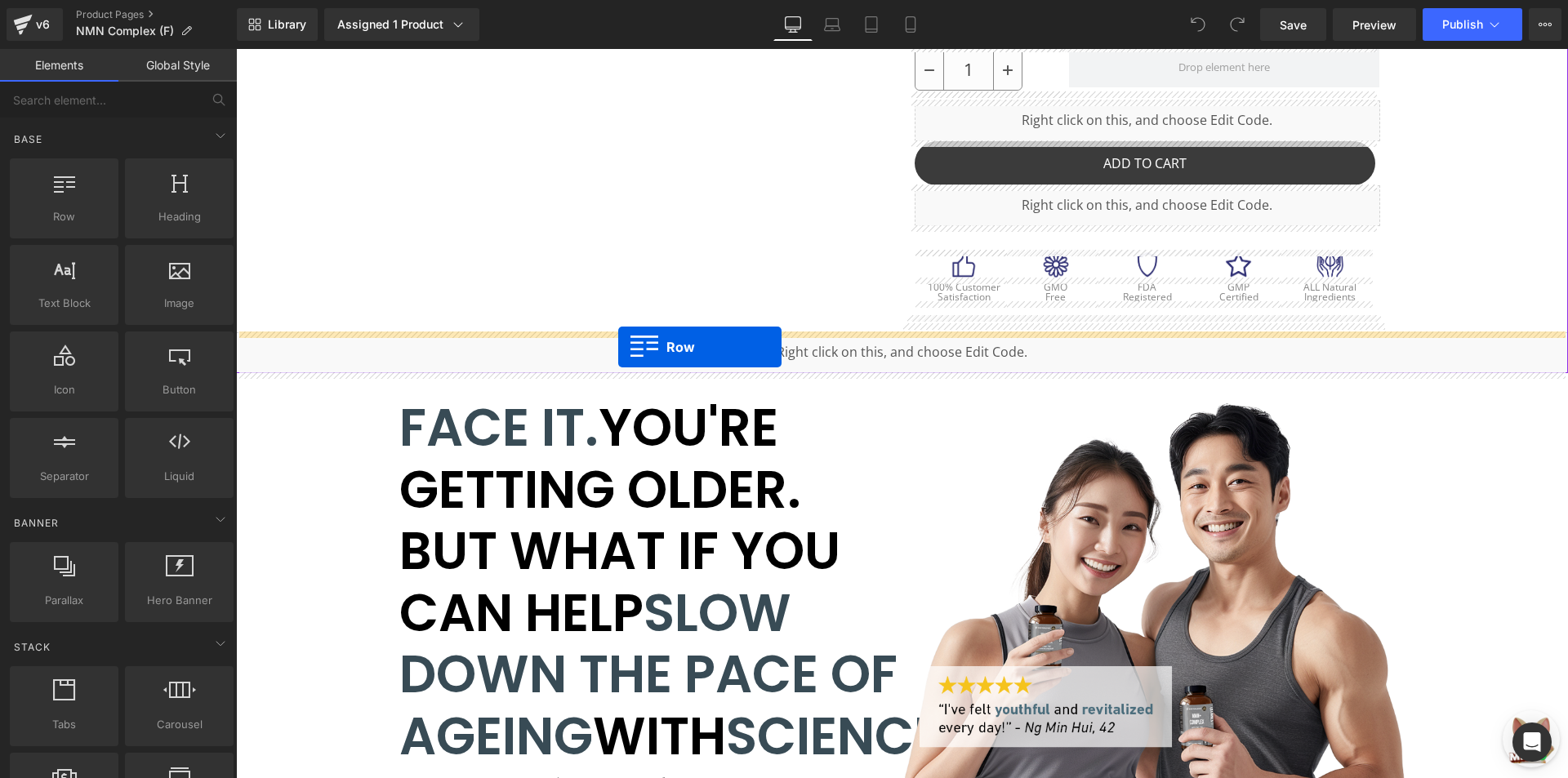
drag, startPoint x: 311, startPoint y: 255, endPoint x: 618, endPoint y: 347, distance: 320.5
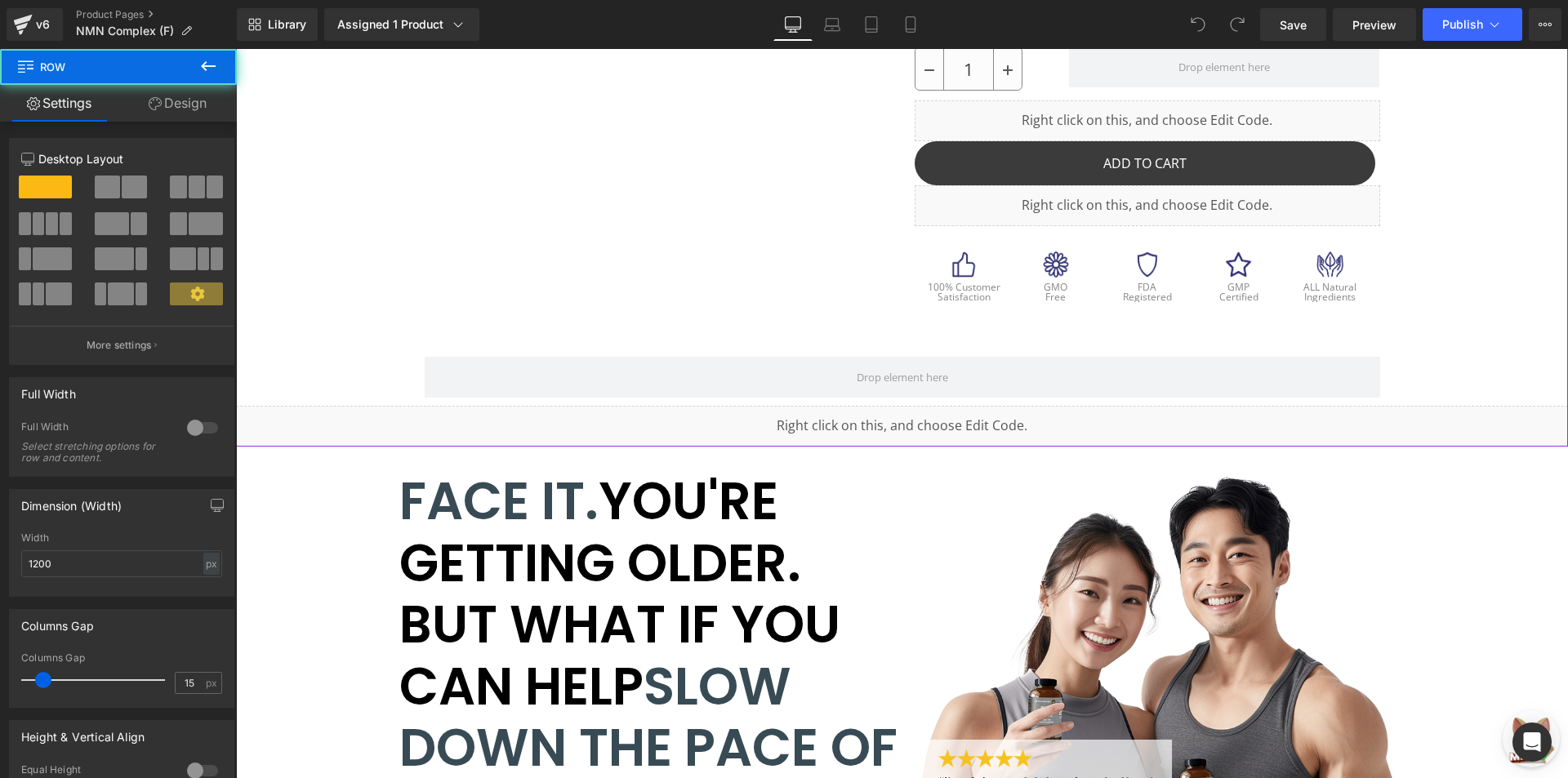
click at [707, 422] on div "Liquid" at bounding box center [902, 426] width 1332 height 41
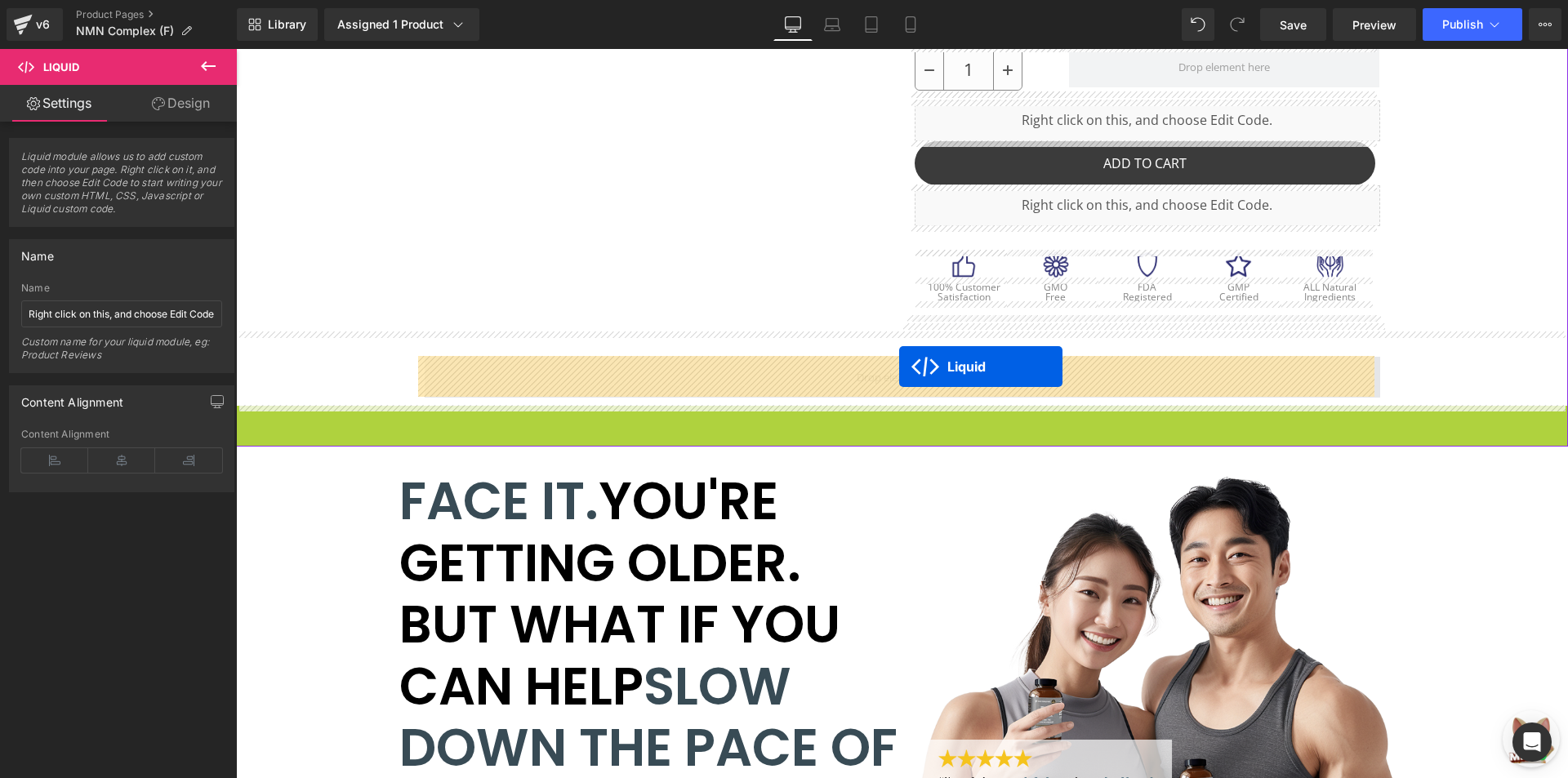
drag, startPoint x: 891, startPoint y: 421, endPoint x: 899, endPoint y: 366, distance: 55.6
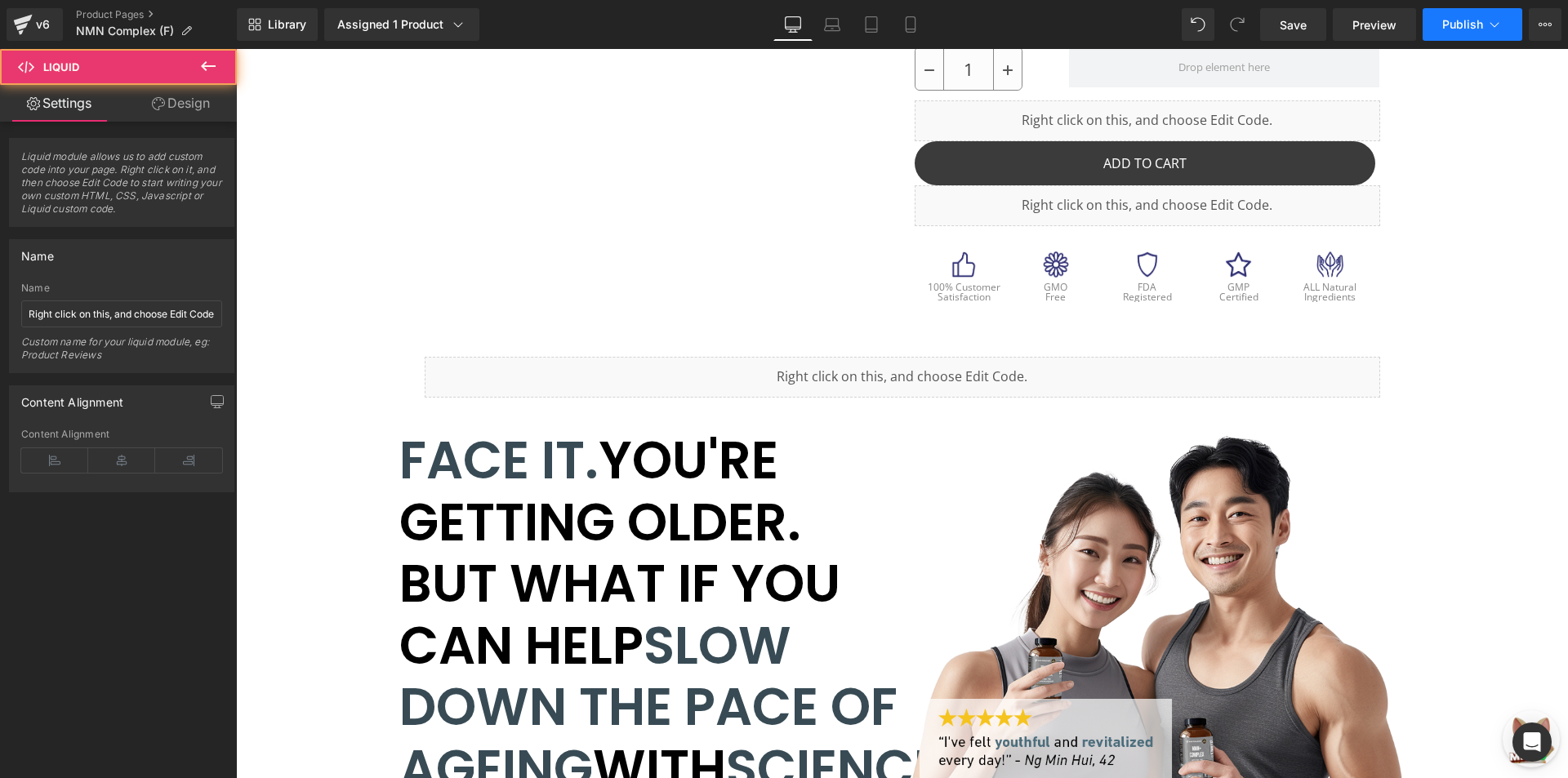
click at [1489, 26] on icon at bounding box center [1494, 24] width 16 height 16
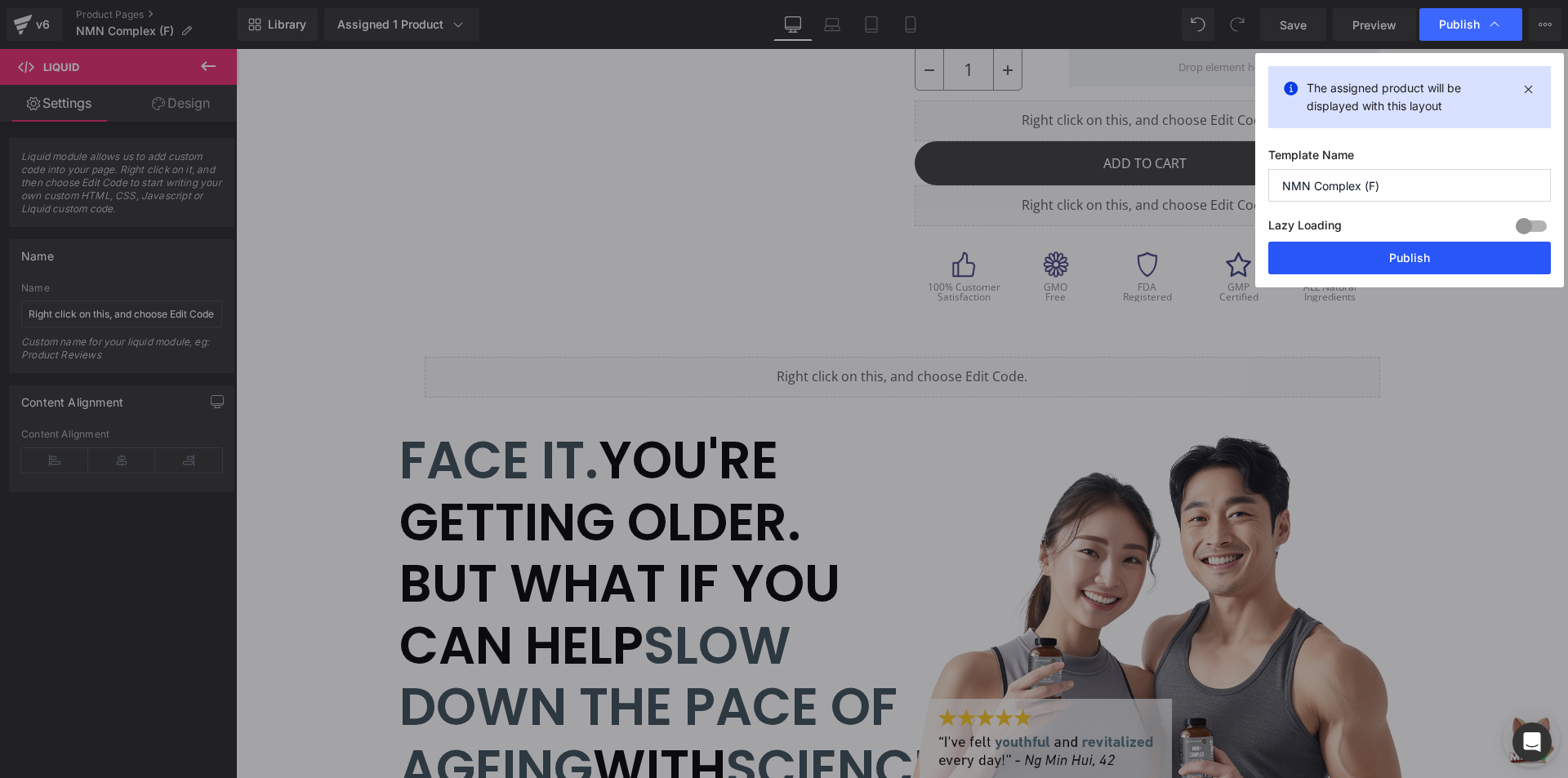
click at [1376, 258] on button "Publish" at bounding box center [1409, 258] width 283 height 33
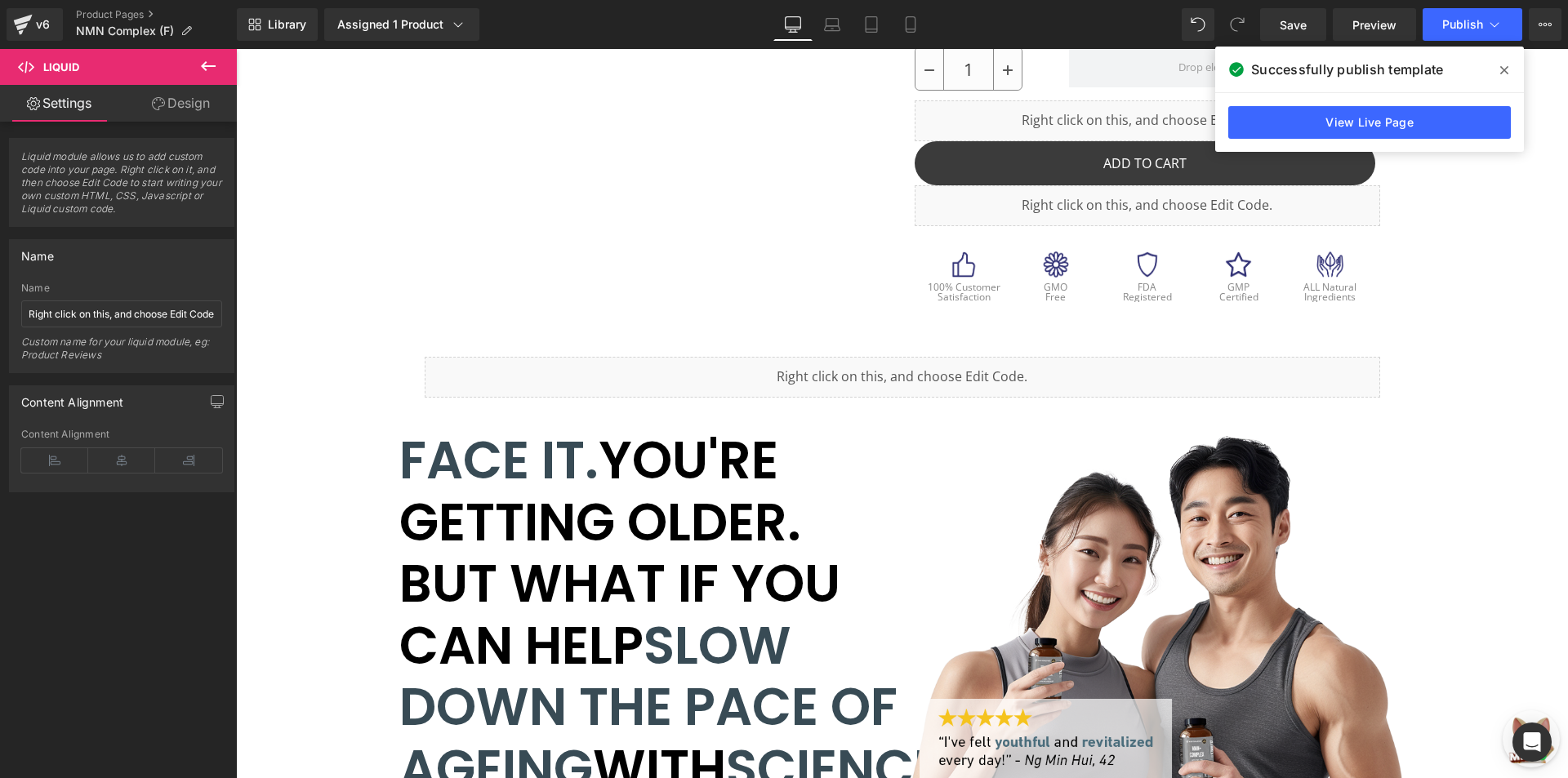
click at [93, 6] on div "v6 Product Pages NMN Complex (F)" at bounding box center [118, 24] width 237 height 49
click at [93, 15] on link "Product Pages" at bounding box center [157, 14] width 161 height 13
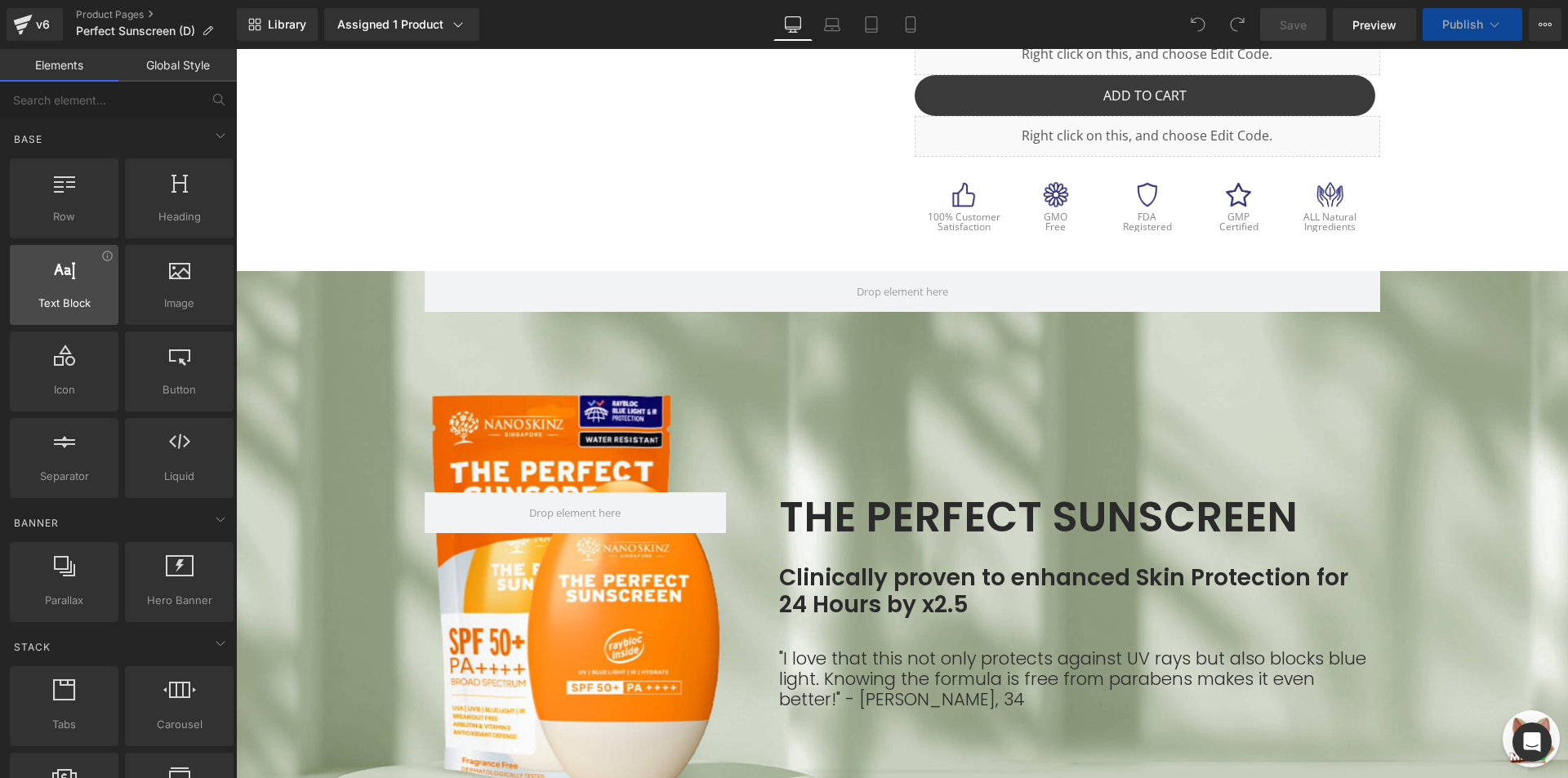
scroll to position [653, 0]
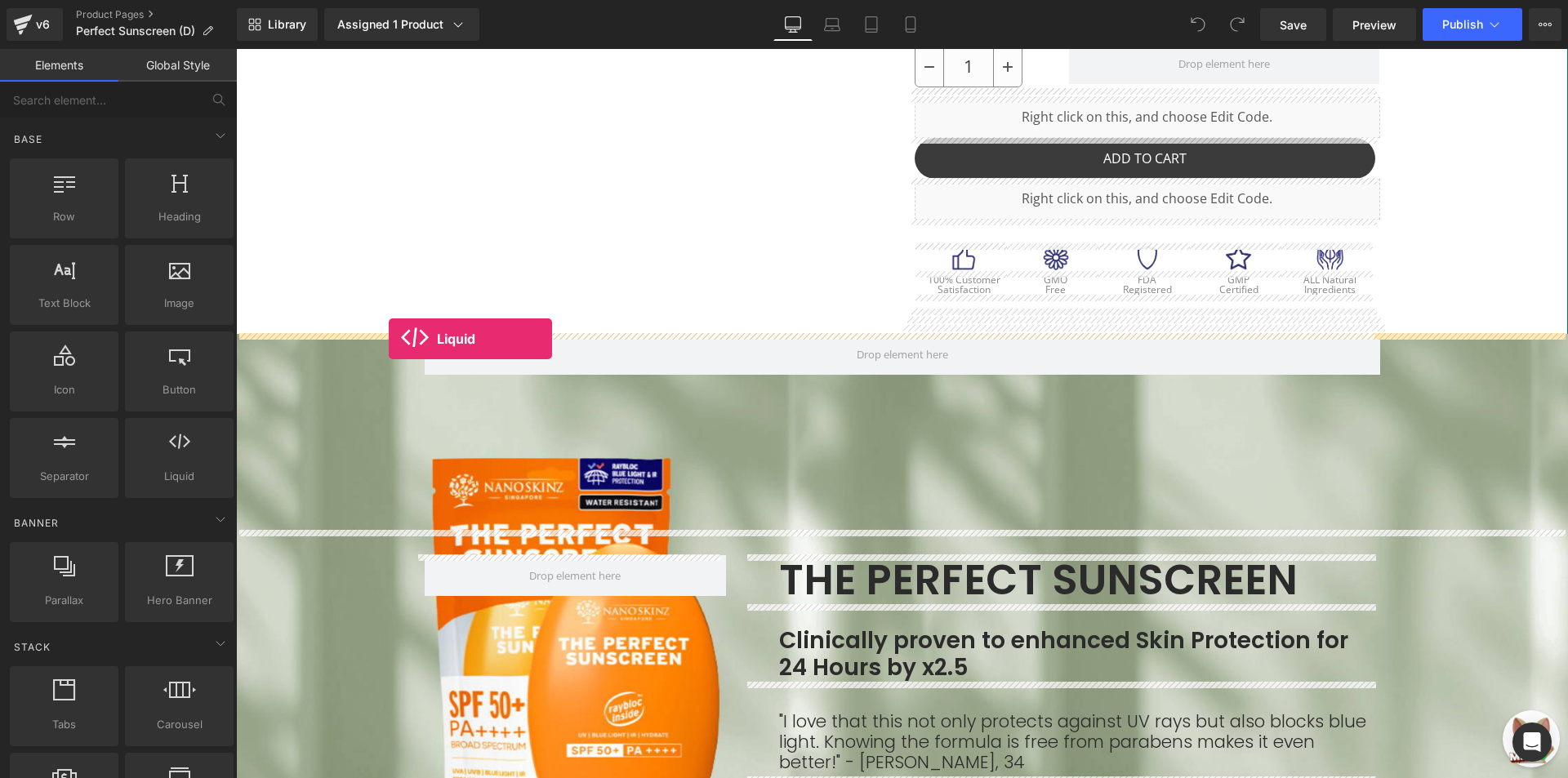
drag, startPoint x: 454, startPoint y: 510, endPoint x: 389, endPoint y: 338, distance: 183.9
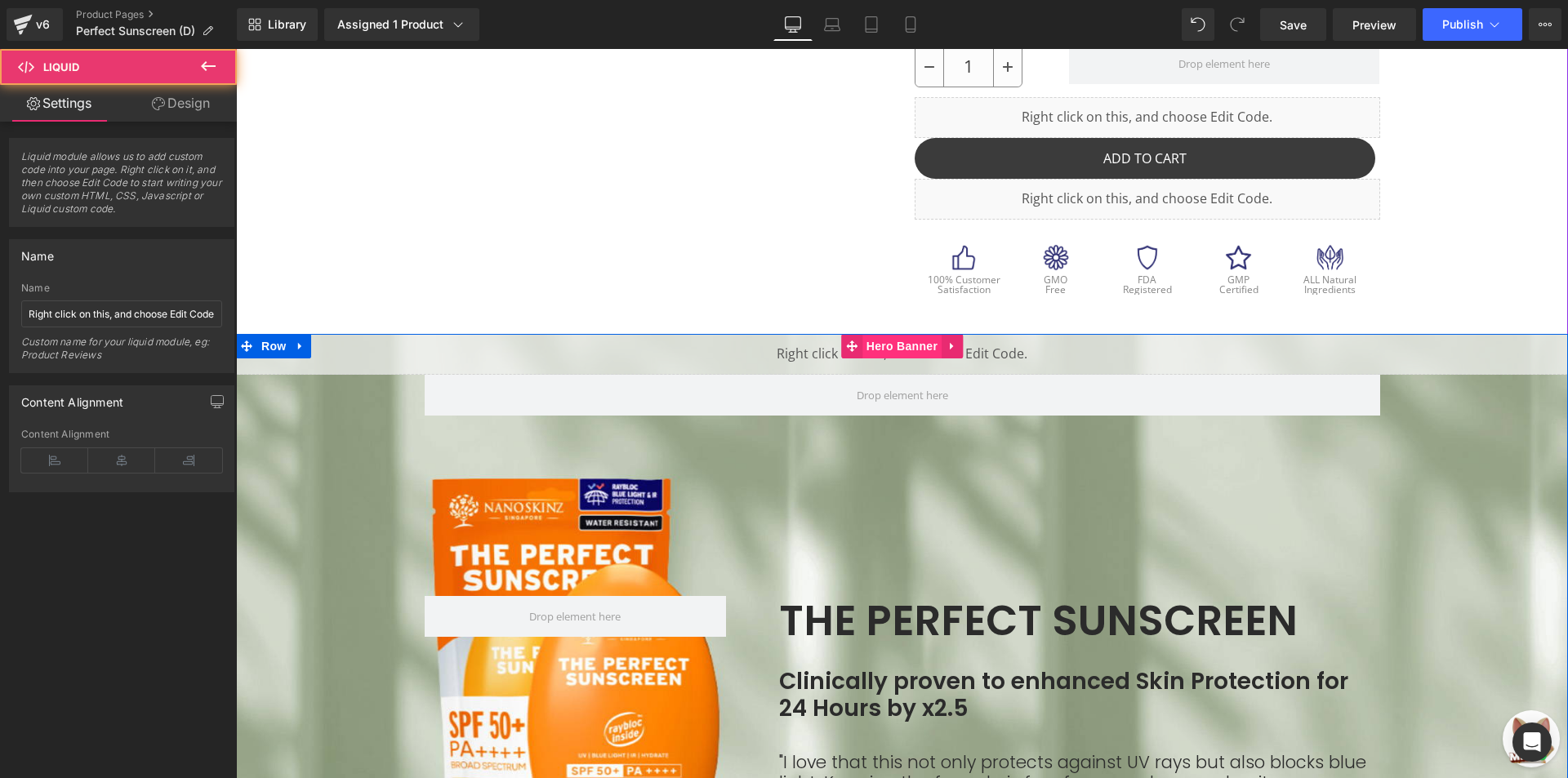
click at [909, 339] on span "Hero Banner" at bounding box center [902, 345] width 79 height 25
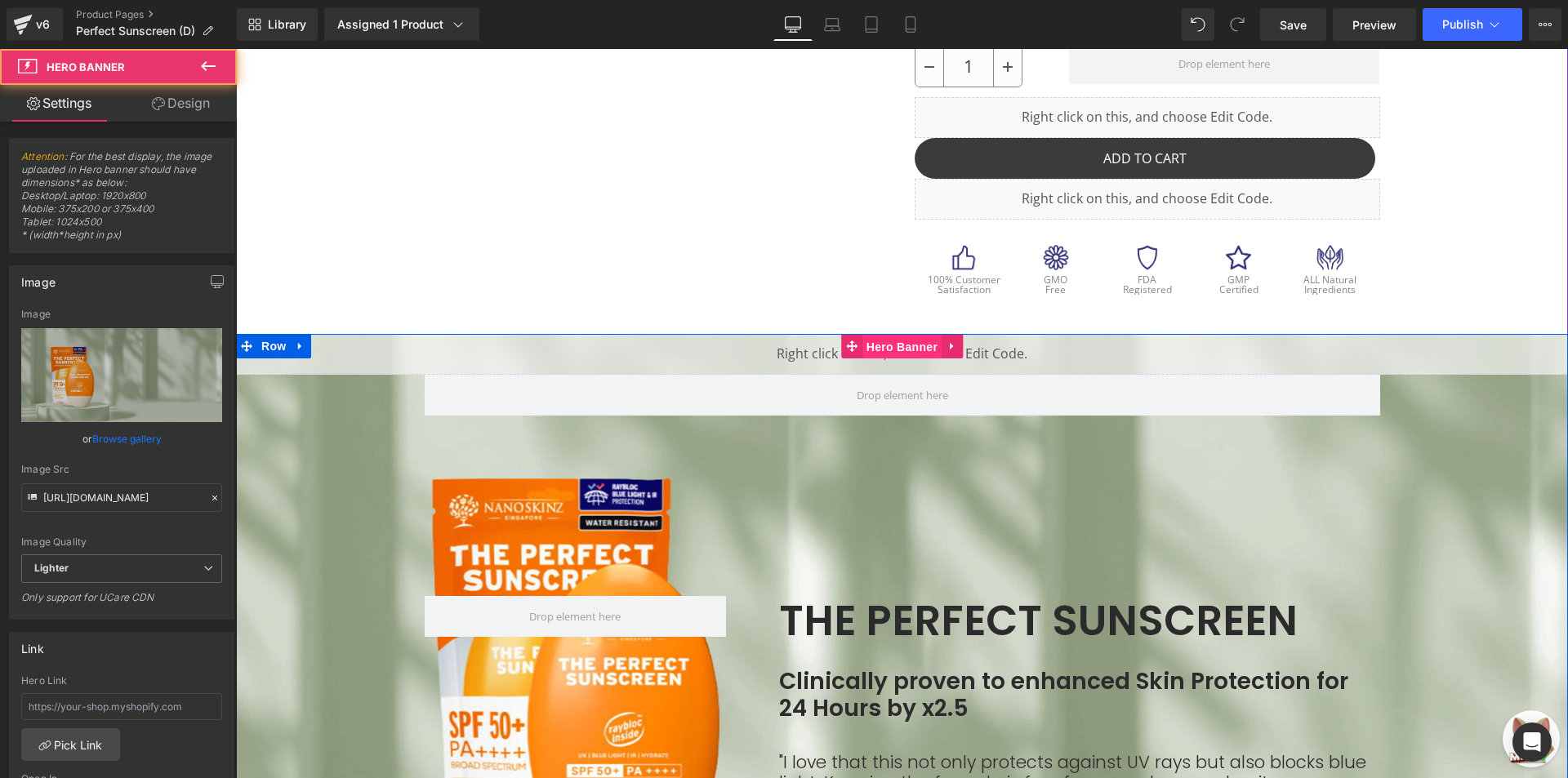
click at [903, 345] on span "Hero Banner" at bounding box center [902, 346] width 79 height 25
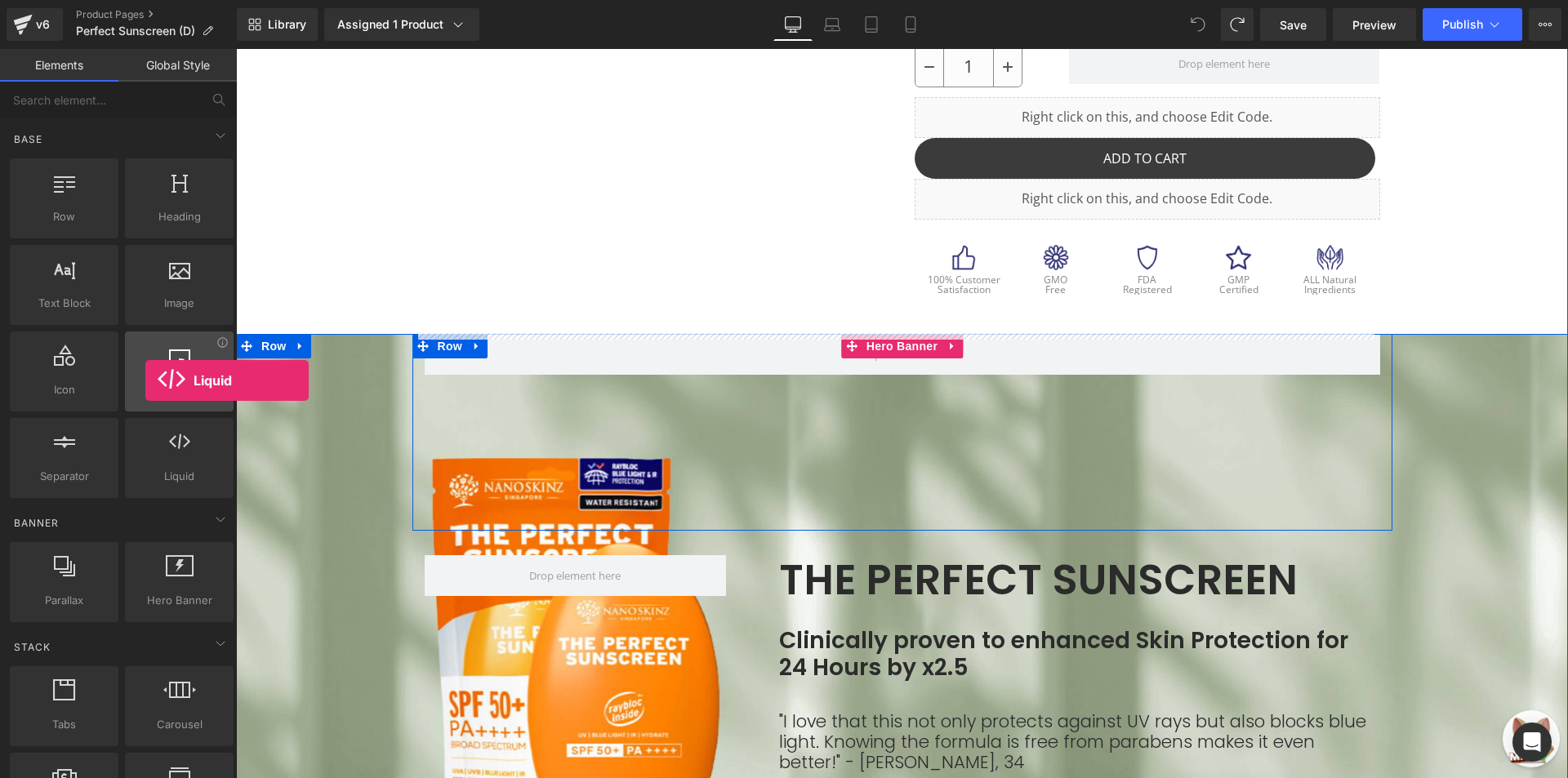
drag, startPoint x: 189, startPoint y: 450, endPoint x: 145, endPoint y: 380, distance: 82.7
click at [145, 380] on div "Row rows, columns, layouts, div Heading headings, titles, h1,h2,h3,h4,h5,h6 Tex…" at bounding box center [122, 327] width 230 height 346
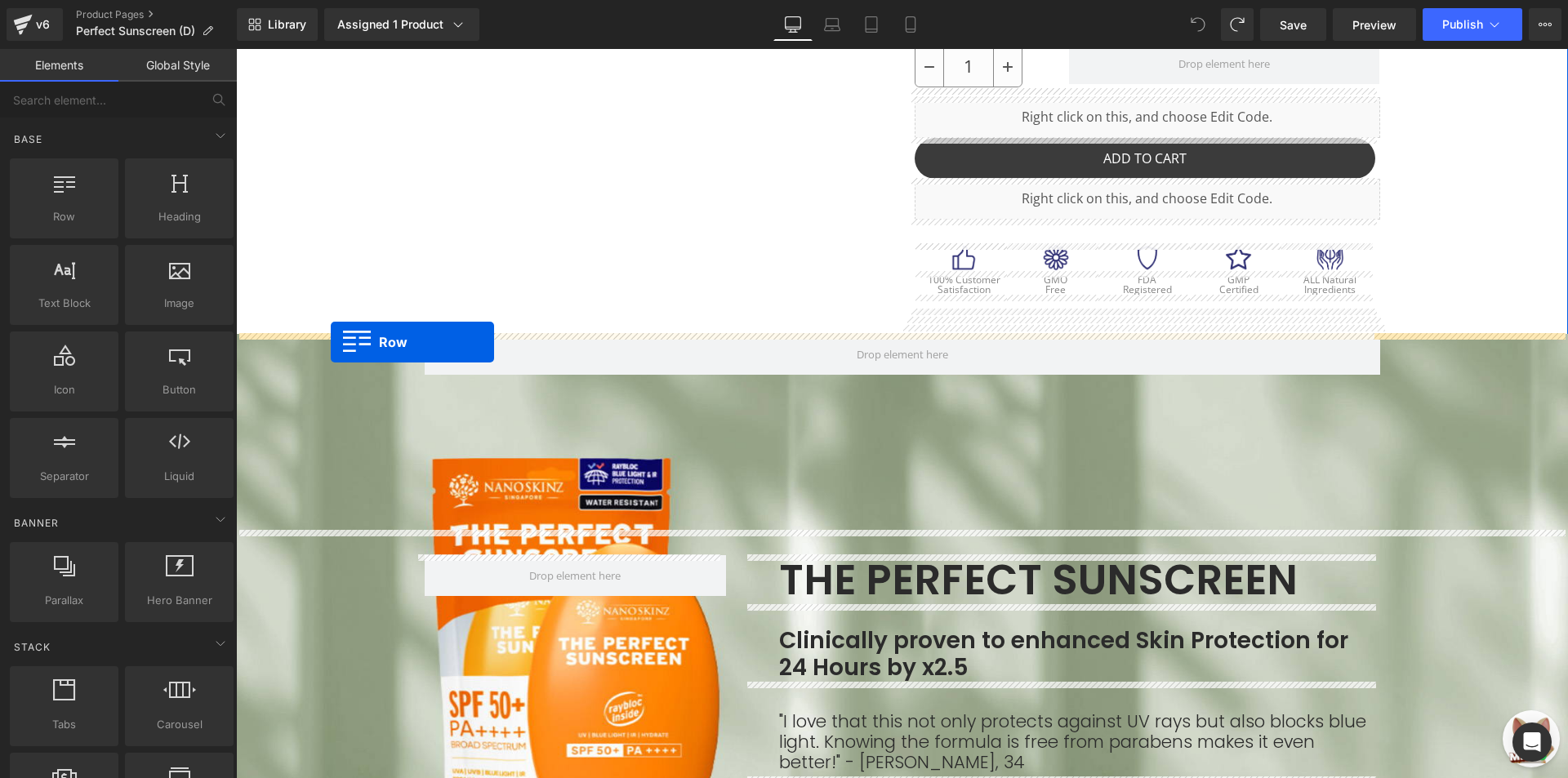
drag, startPoint x: 286, startPoint y: 249, endPoint x: 330, endPoint y: 342, distance: 102.9
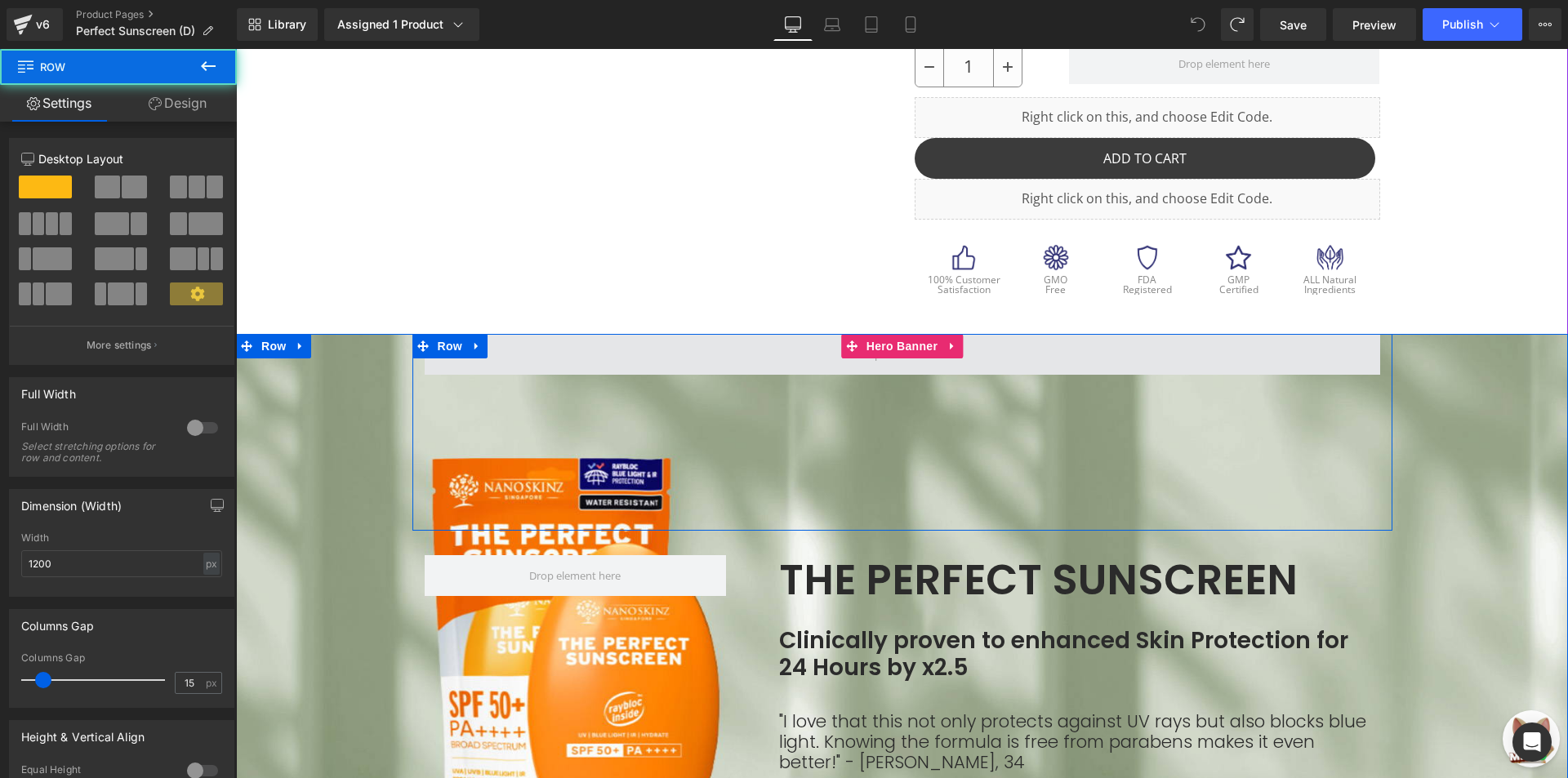
click at [621, 366] on span at bounding box center [902, 353] width 956 height 41
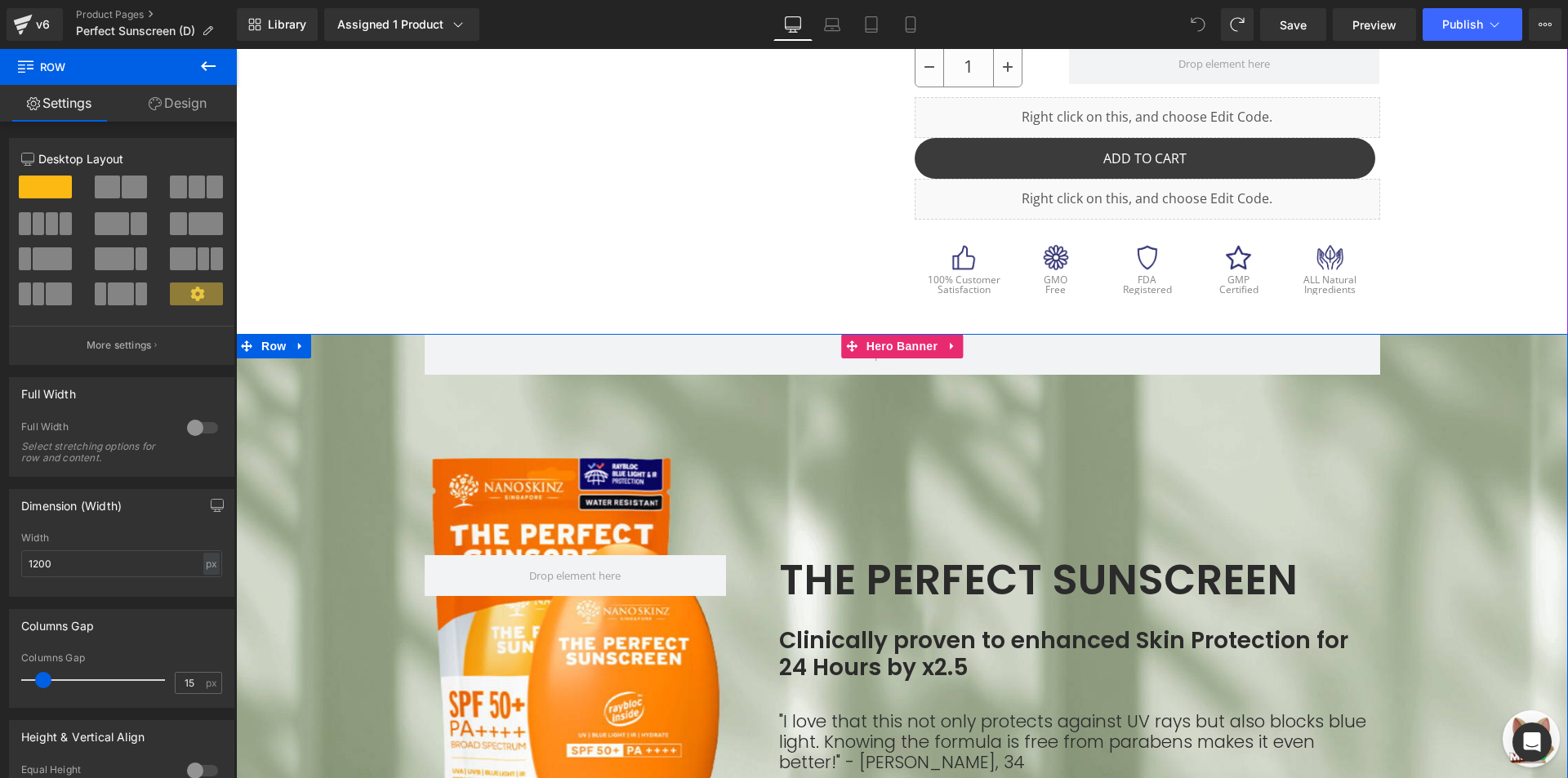
click at [336, 472] on span "Row The Perfect Sunscreen Heading Clinically proven to enhanced Skin Protection…" at bounding box center [902, 644] width 1332 height 621
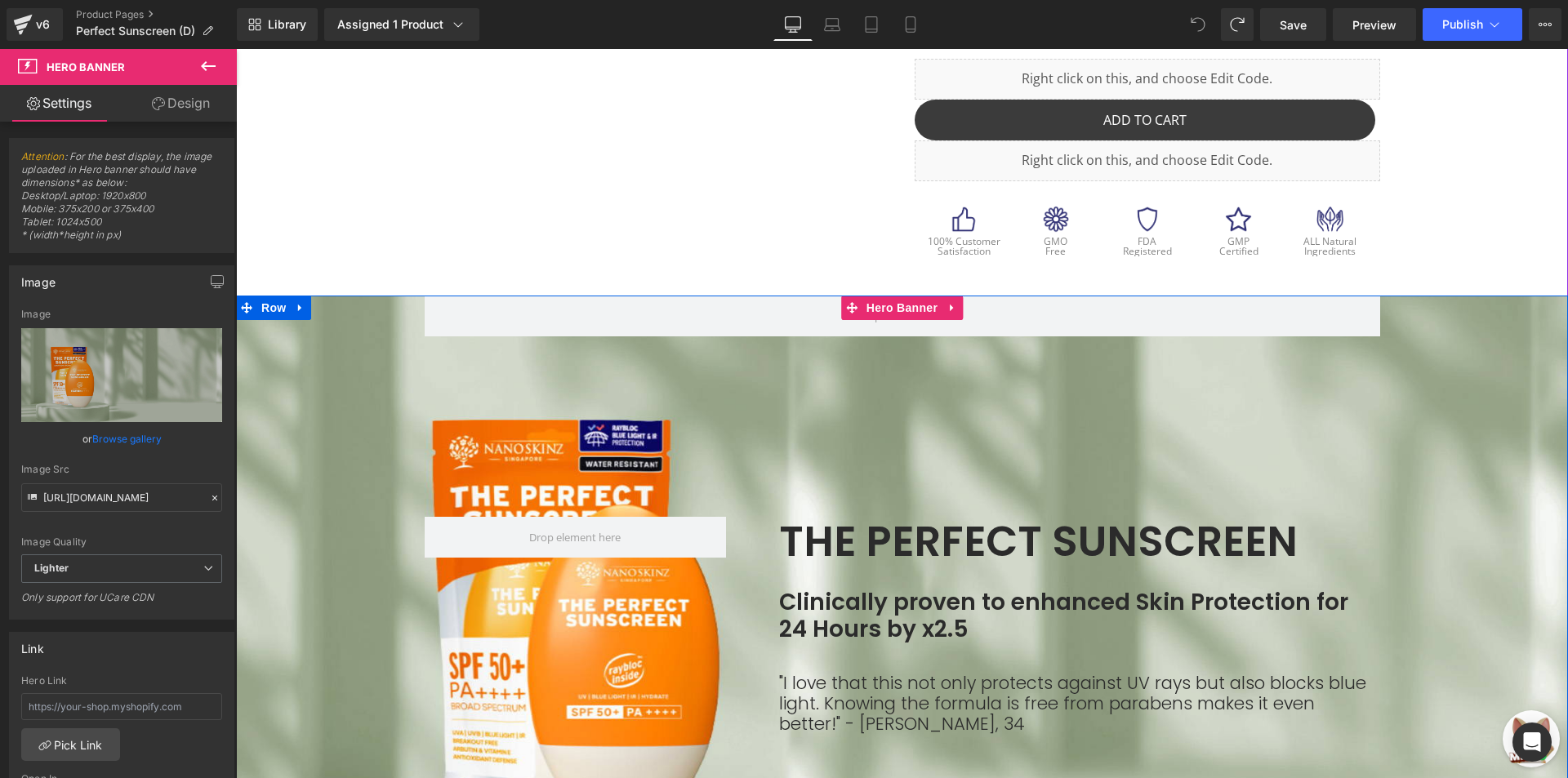
scroll to position [817, 0]
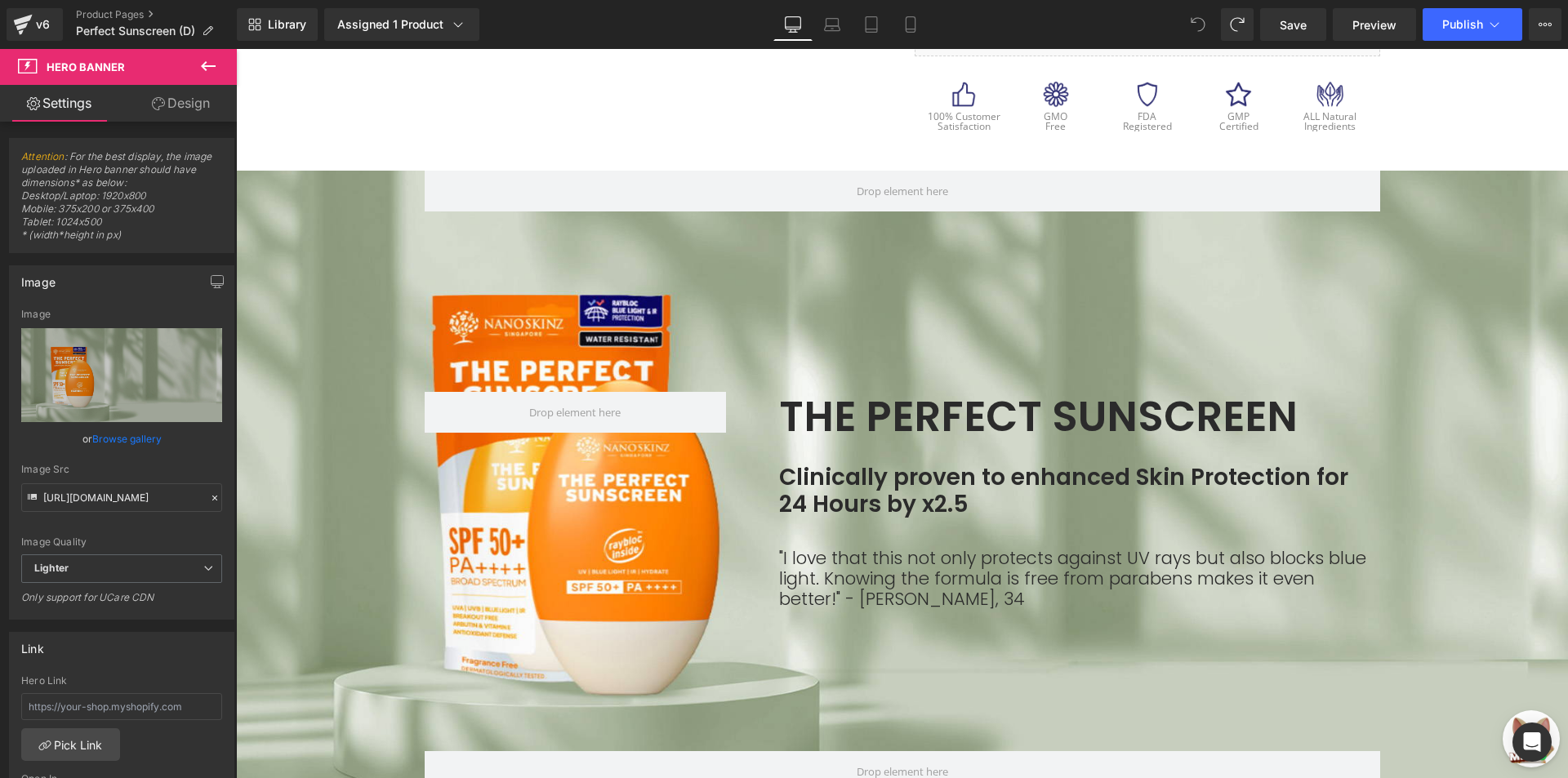
click at [206, 66] on icon at bounding box center [207, 66] width 15 height 10
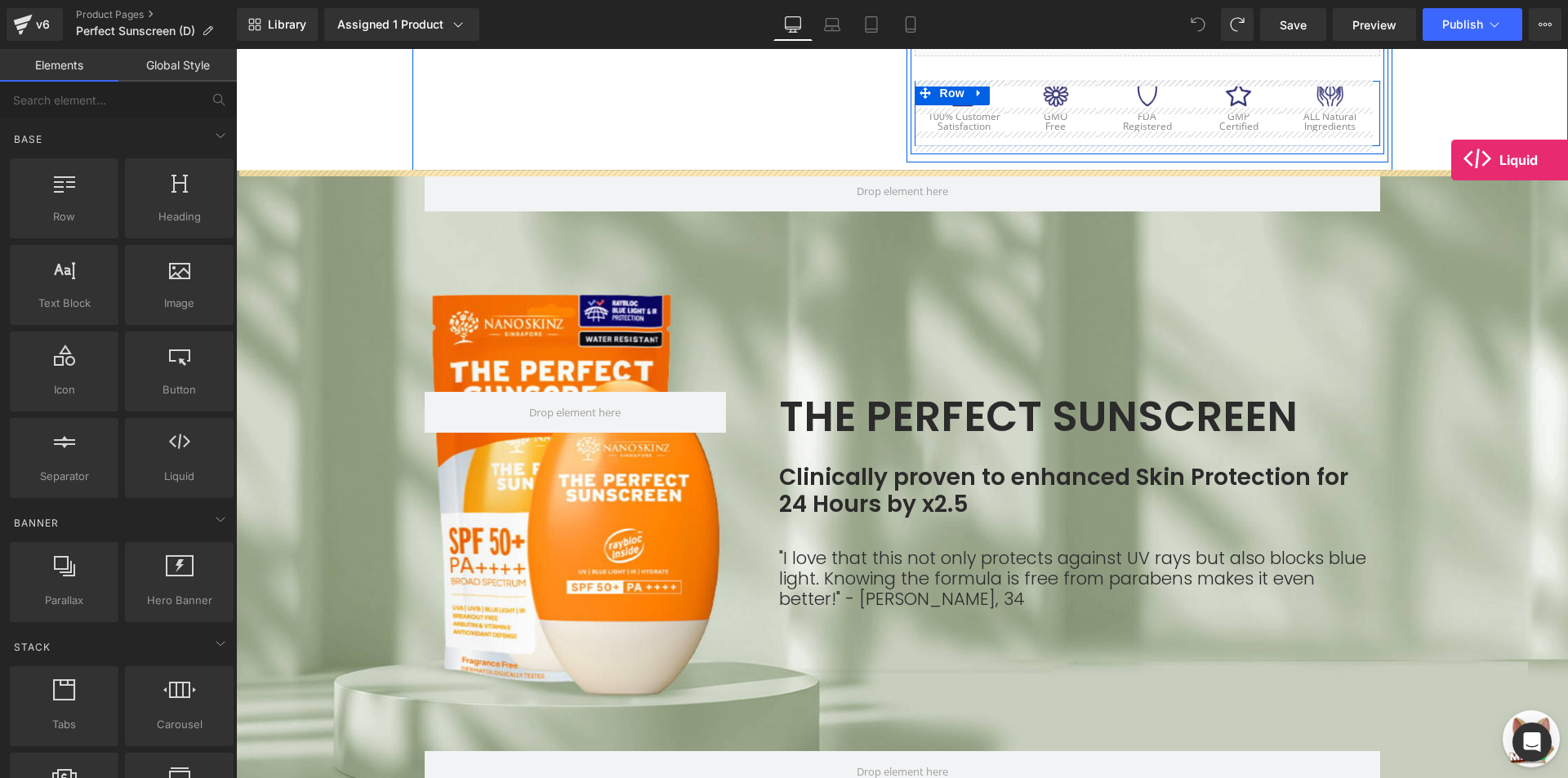
drag, startPoint x: 418, startPoint y: 507, endPoint x: 1451, endPoint y: 160, distance: 1089.7
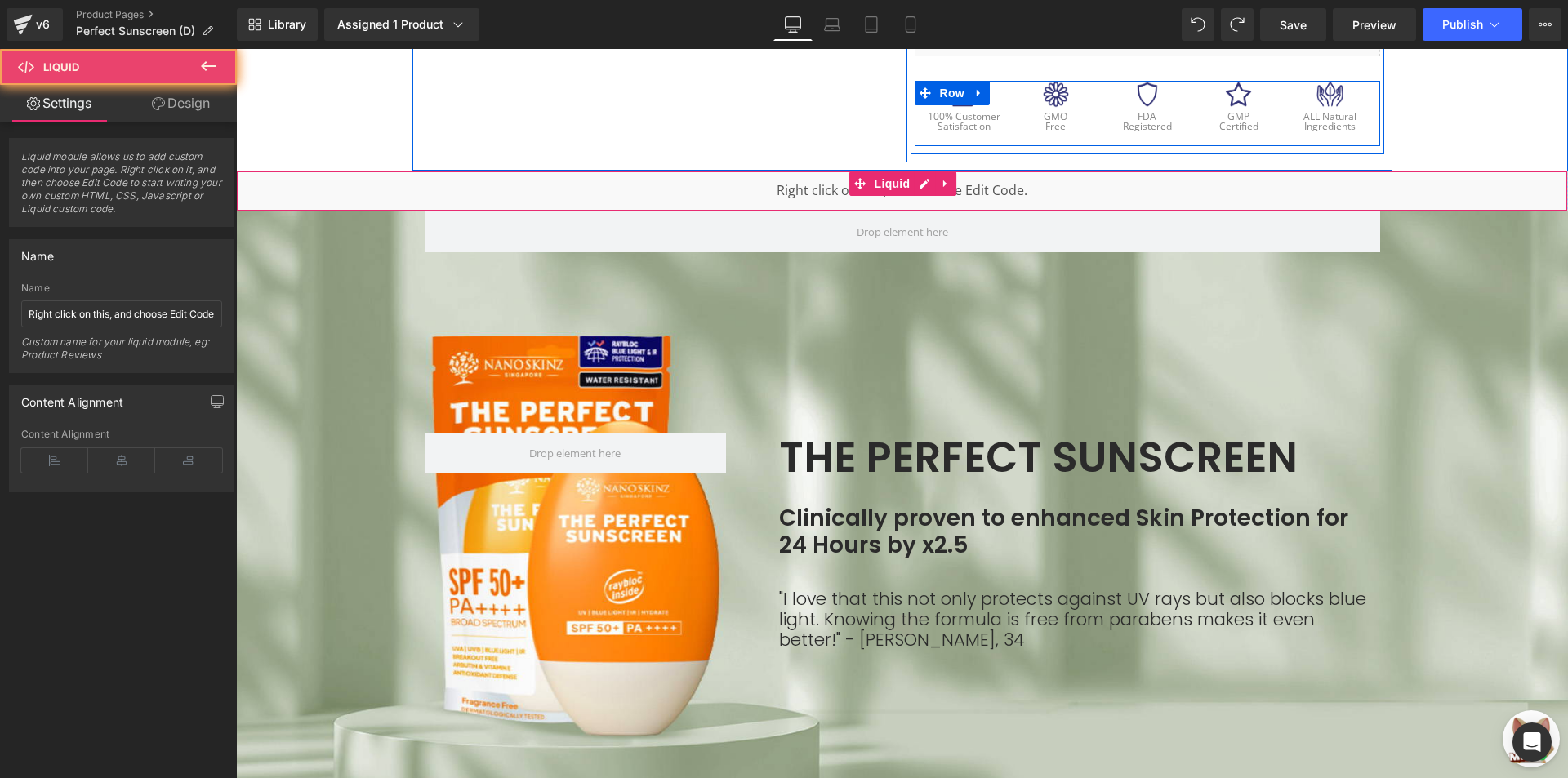
click at [1288, 184] on div "Liquid" at bounding box center [902, 191] width 1332 height 41
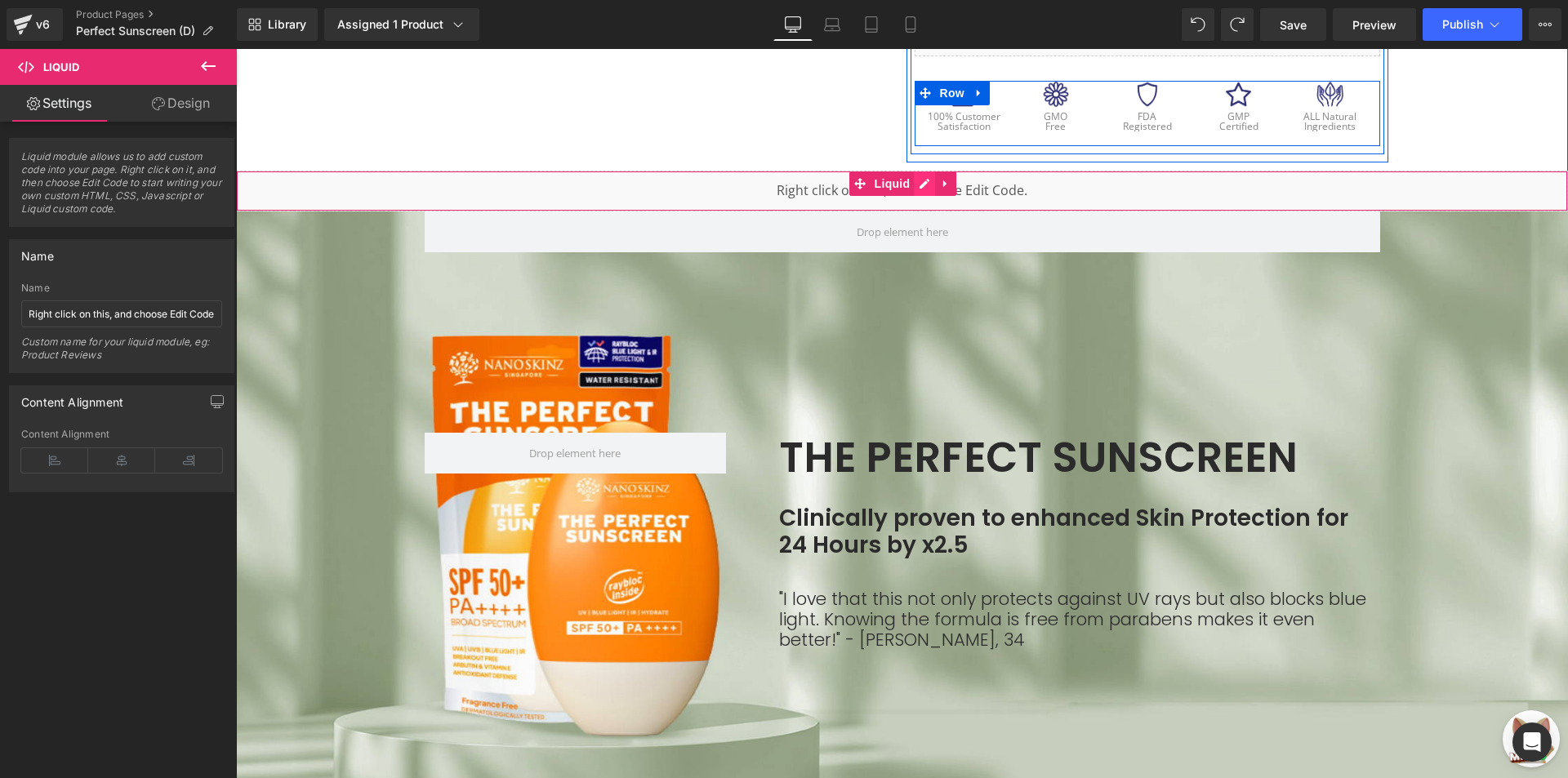
click at [919, 183] on icon at bounding box center [925, 184] width 12 height 12
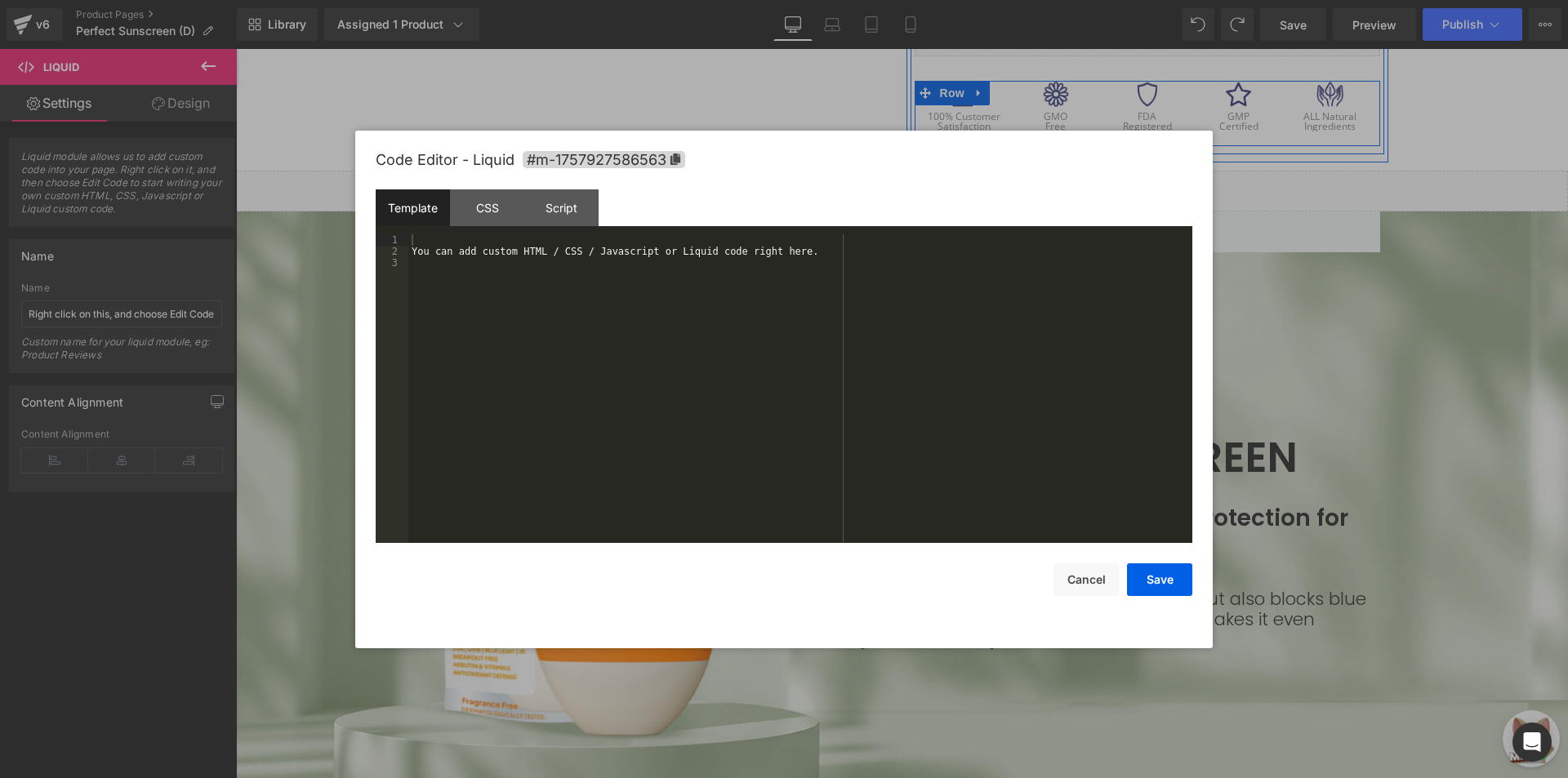
click at [847, 266] on div "You can add custom HTML / CSS / Javascript or Liquid code right here." at bounding box center [800, 400] width 784 height 331
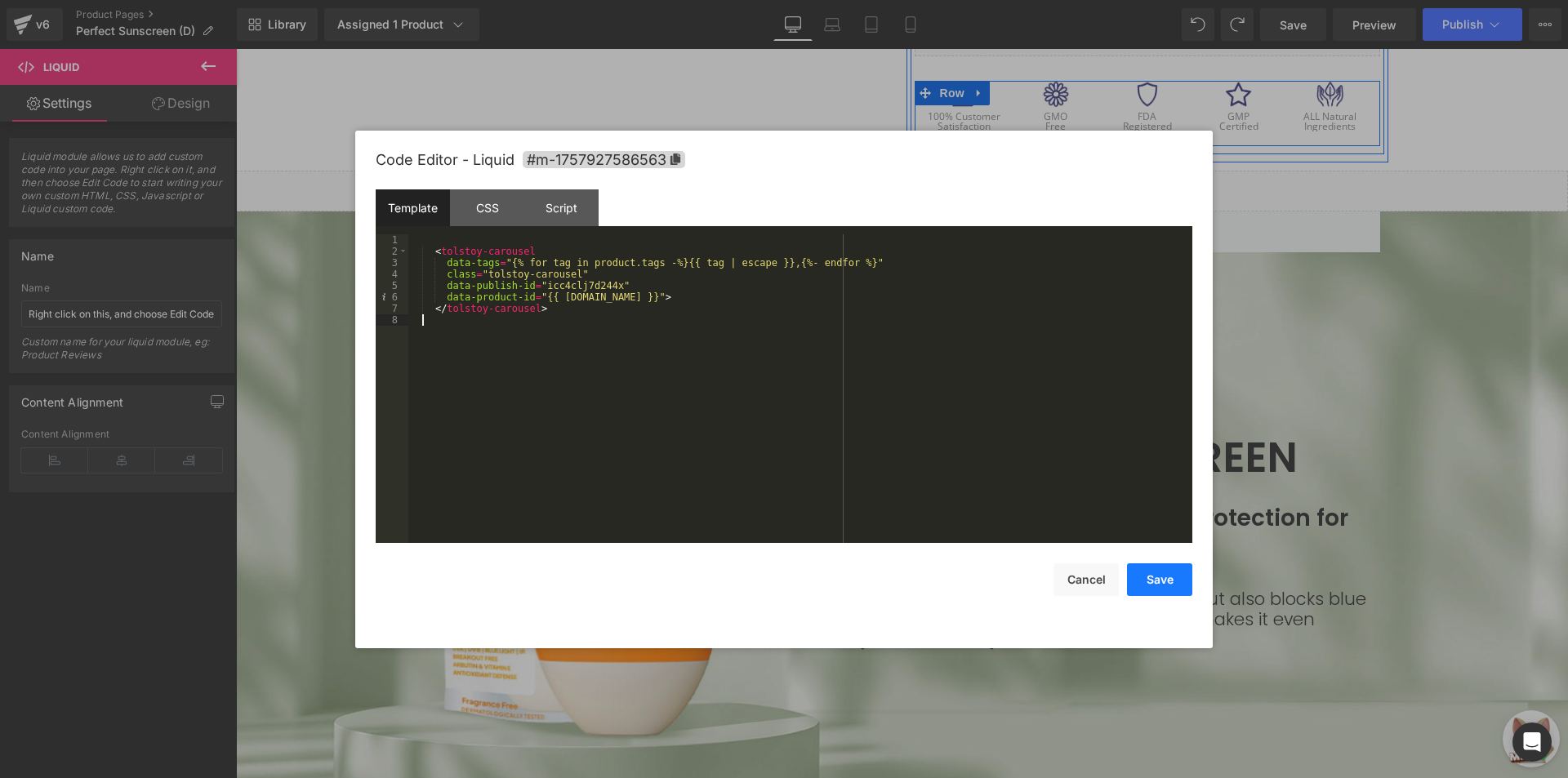
drag, startPoint x: 1156, startPoint y: 583, endPoint x: 1172, endPoint y: 565, distance: 24.1
click at [1157, 583] on button "Save" at bounding box center [1159, 580] width 65 height 33
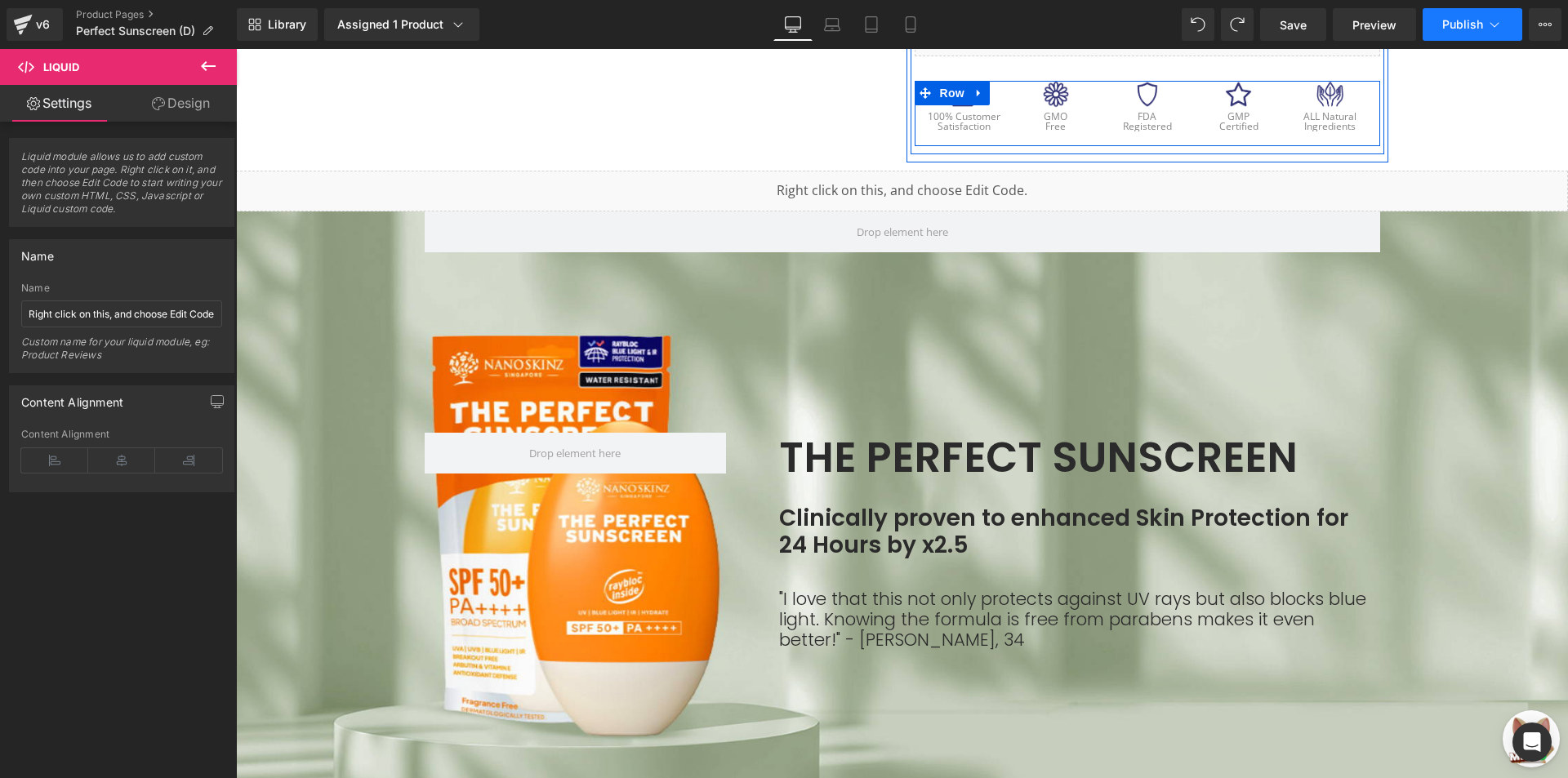
click at [1486, 28] on icon at bounding box center [1494, 24] width 16 height 16
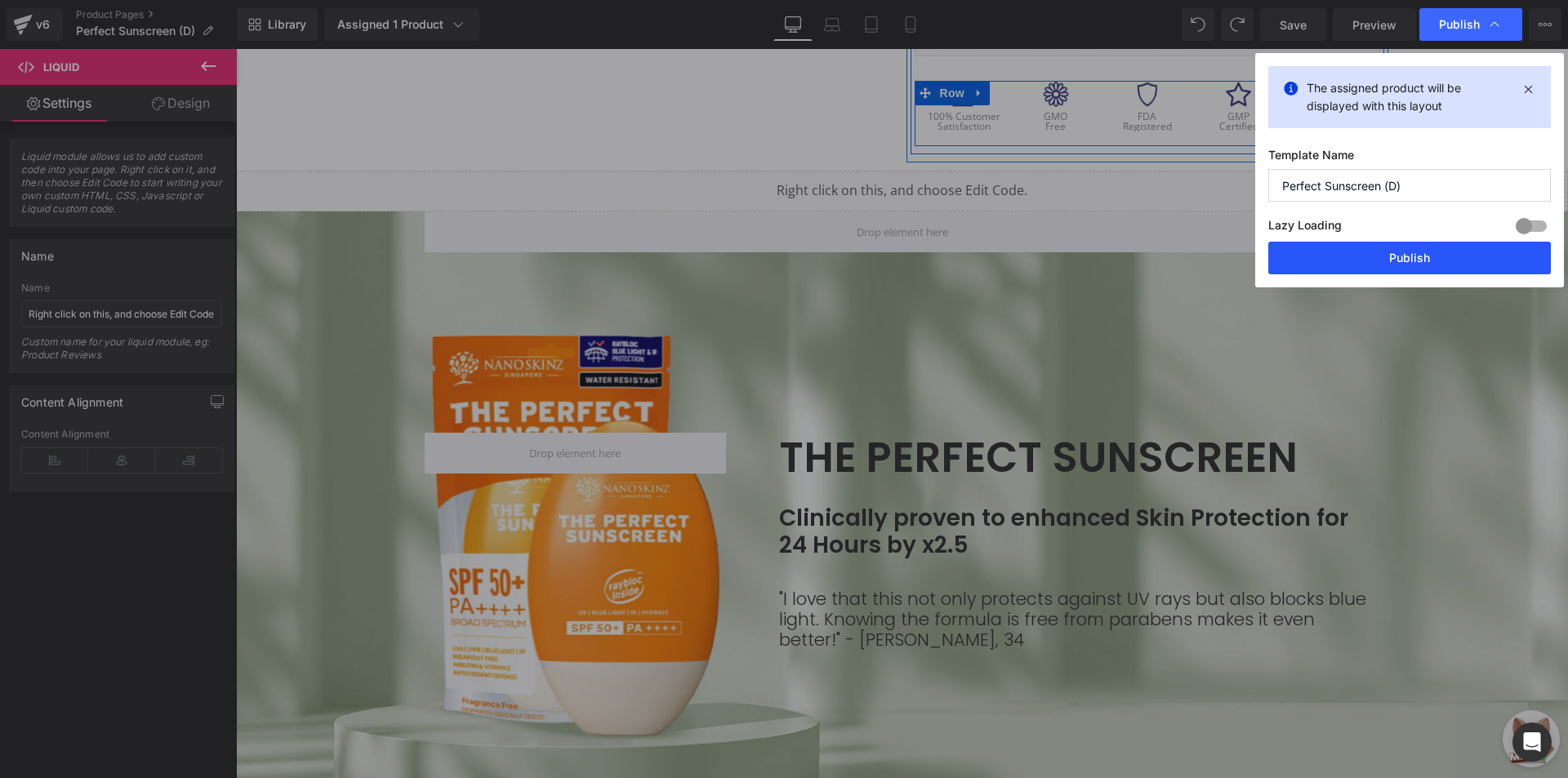
click at [1406, 250] on button "Publish" at bounding box center [1409, 258] width 283 height 33
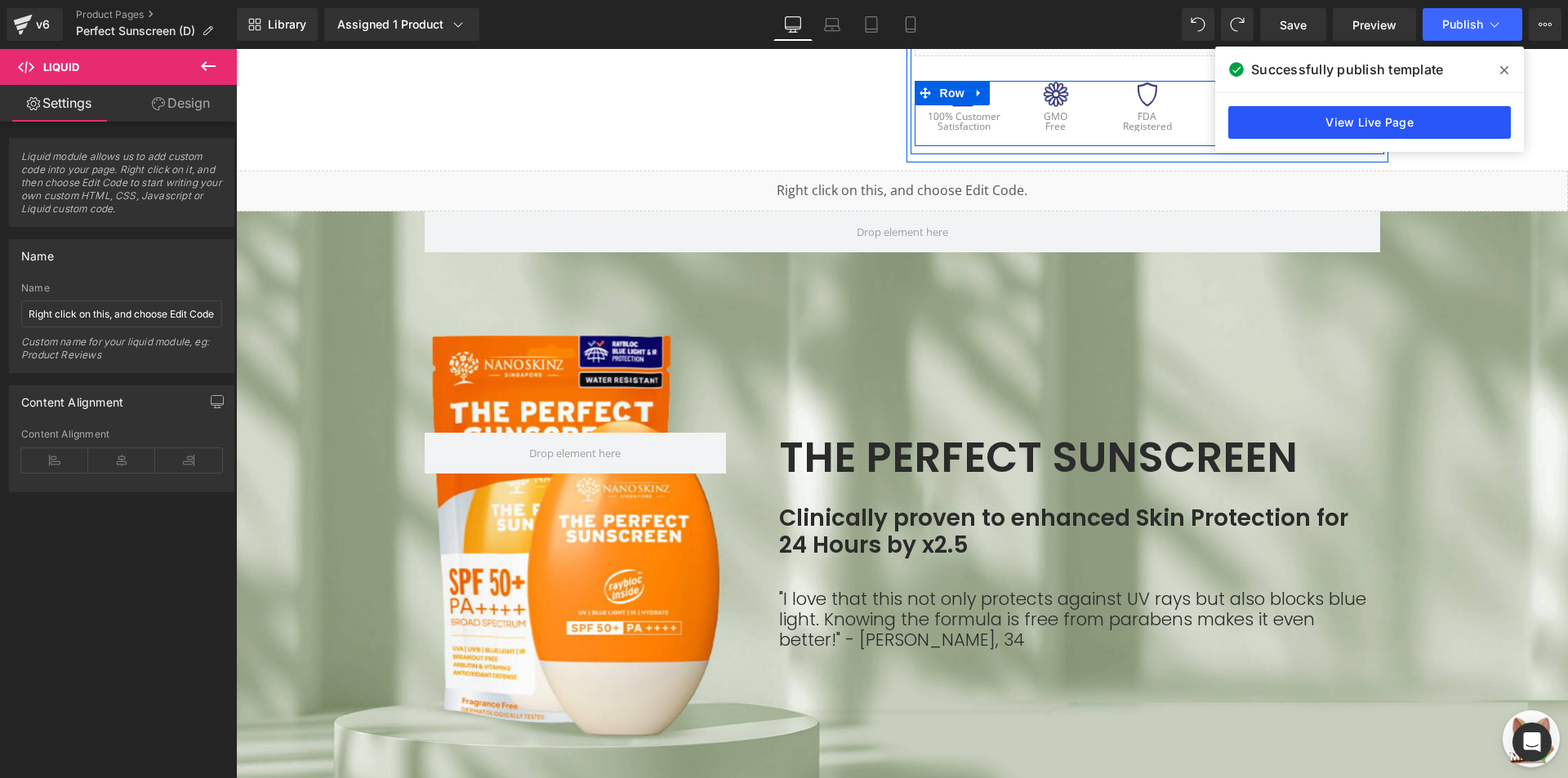
click at [1465, 113] on link "View Live Page" at bounding box center [1369, 122] width 283 height 33
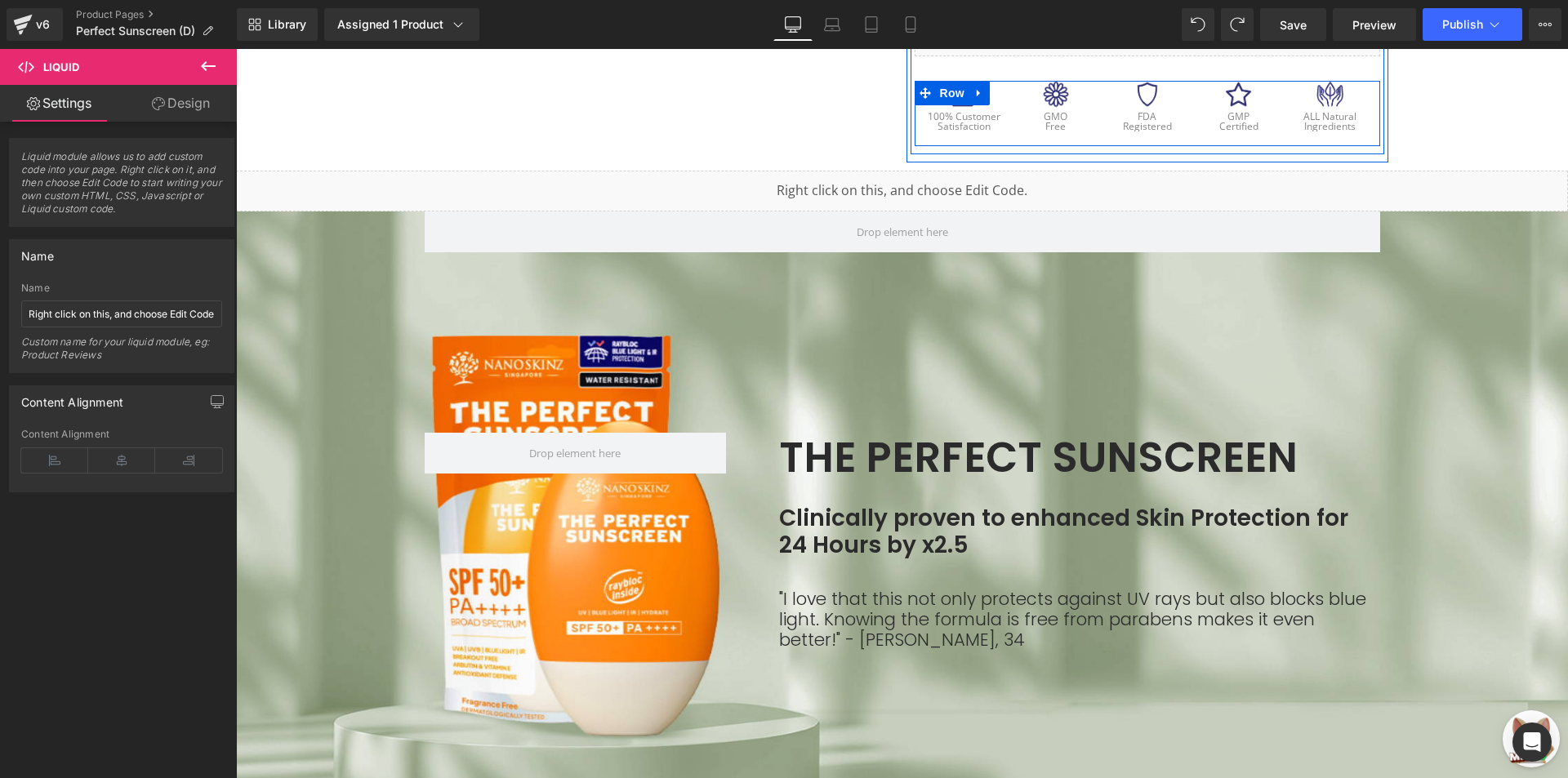
click at [204, 66] on icon at bounding box center [207, 66] width 15 height 10
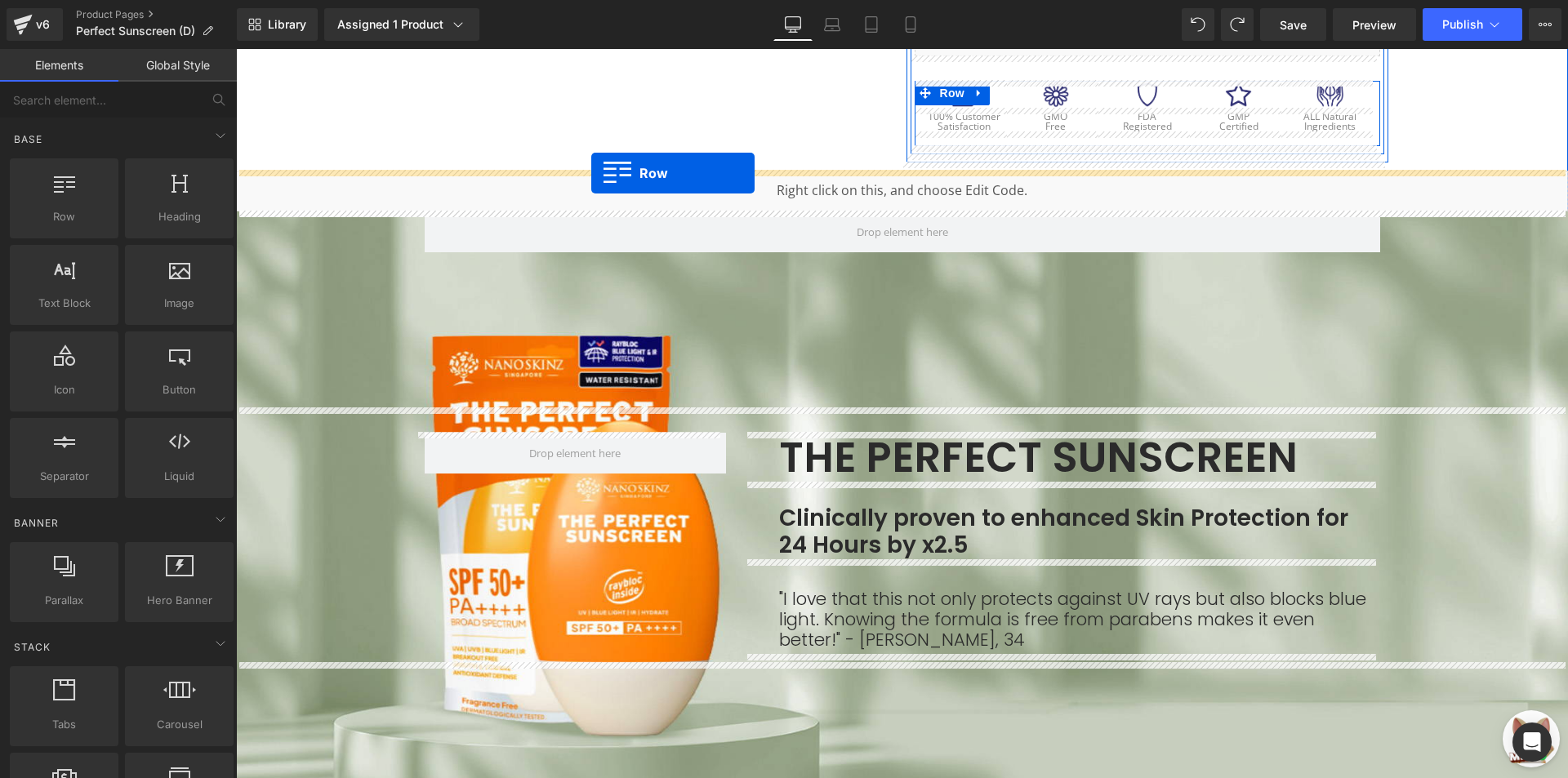
drag, startPoint x: 289, startPoint y: 260, endPoint x: 591, endPoint y: 173, distance: 314.3
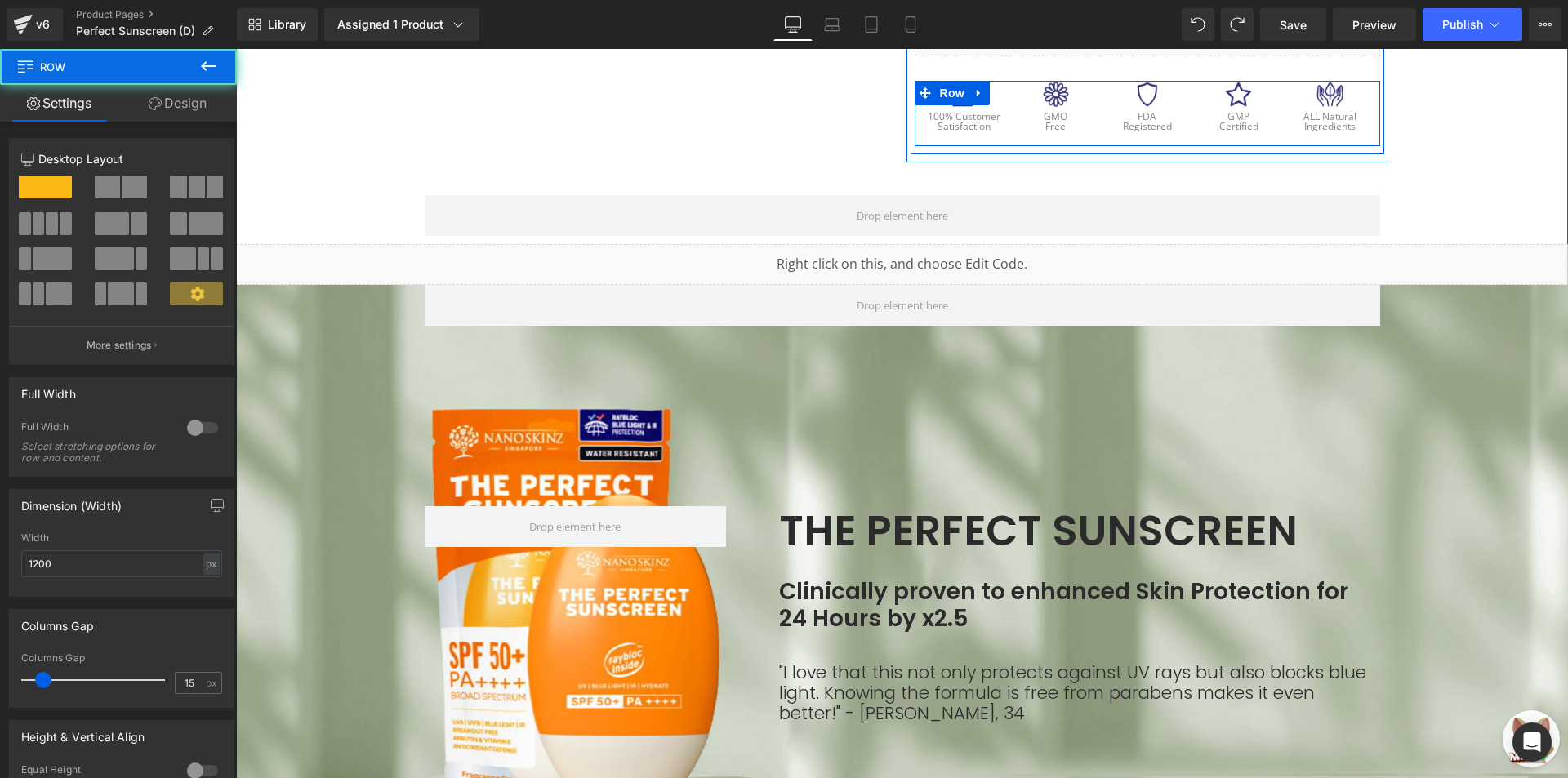
click at [646, 264] on div "Liquid" at bounding box center [902, 264] width 1332 height 41
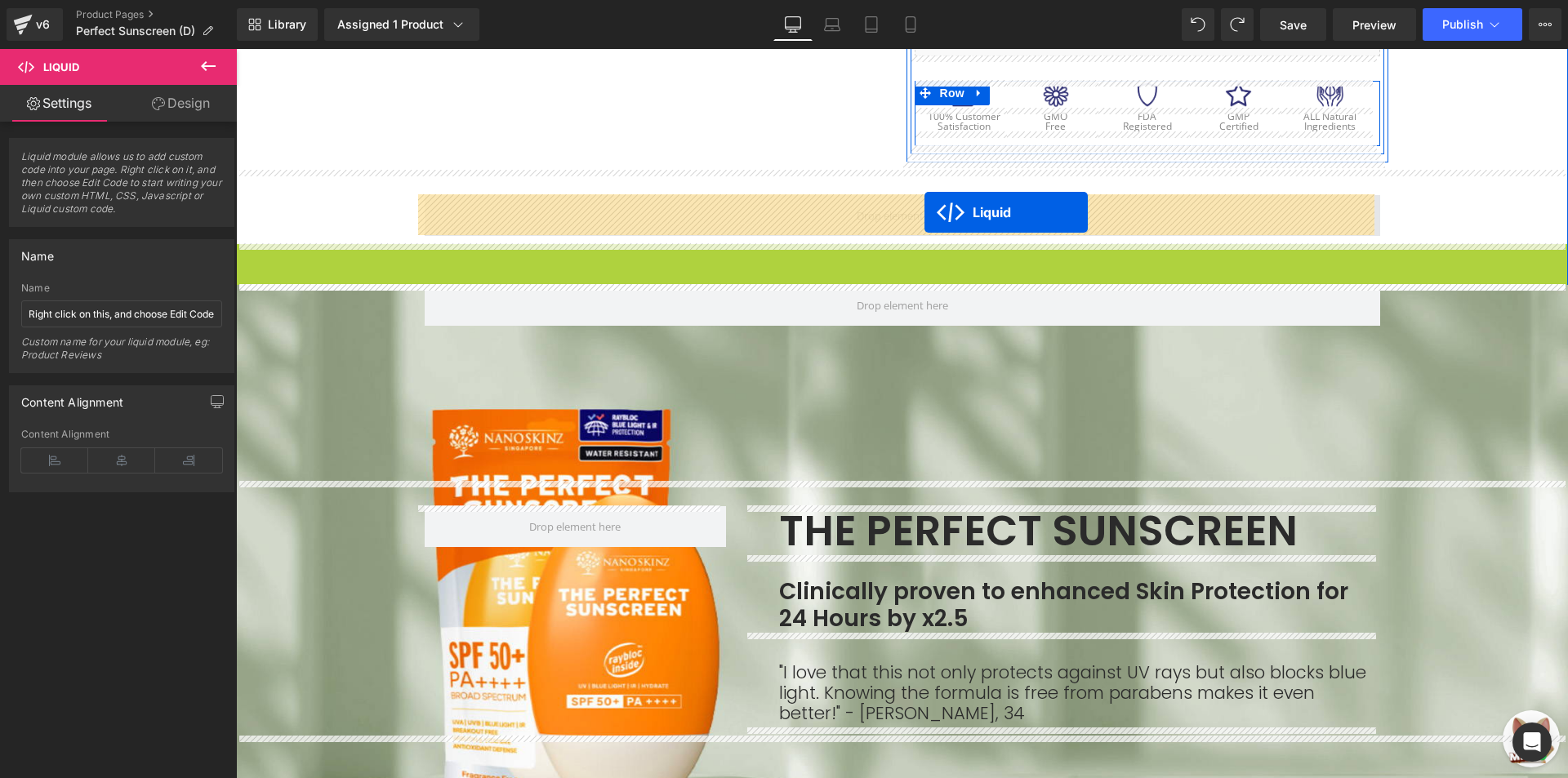
drag, startPoint x: 875, startPoint y: 255, endPoint x: 924, endPoint y: 212, distance: 65.2
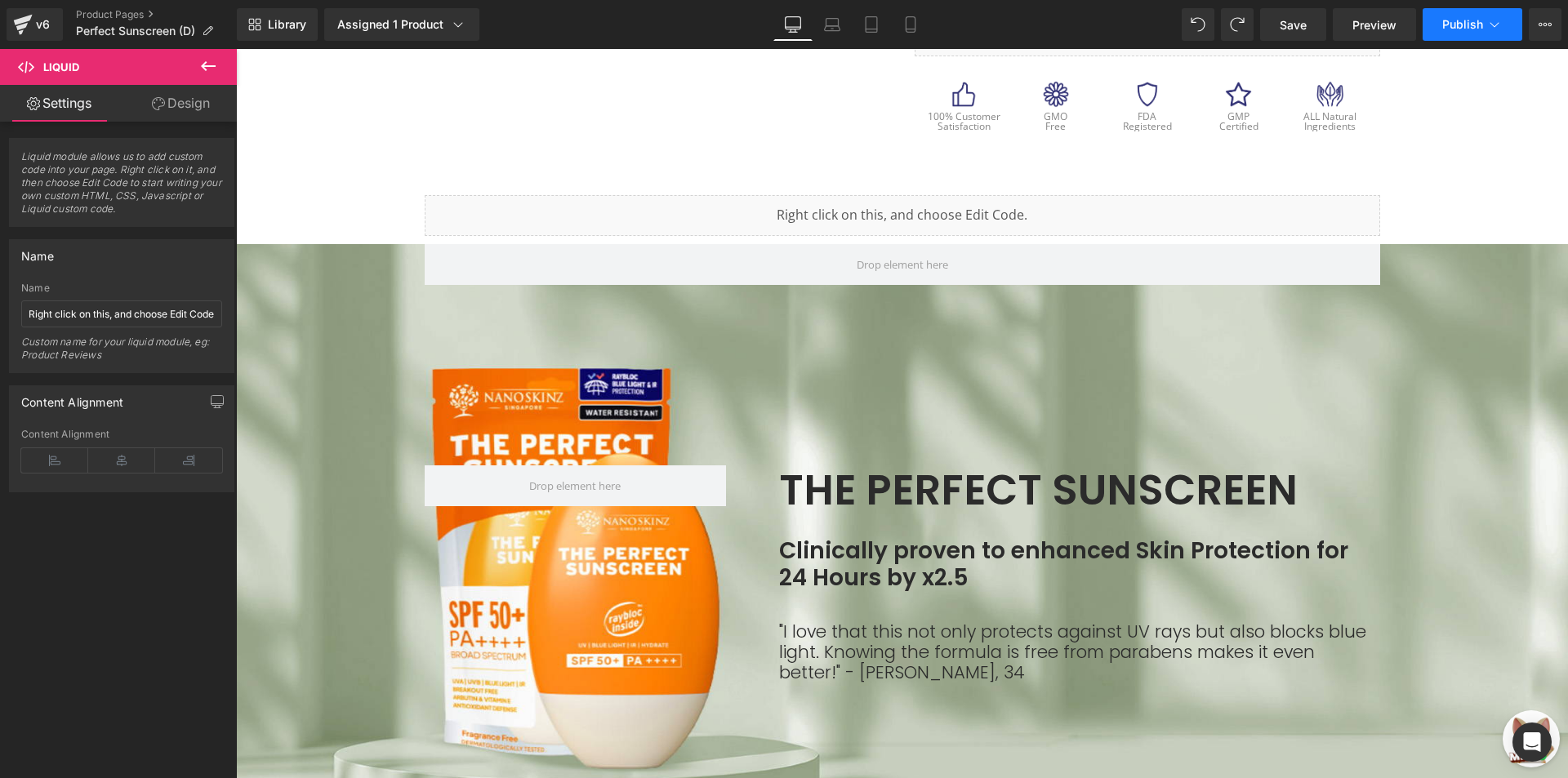
click at [1479, 22] on span "Publish" at bounding box center [1462, 24] width 41 height 13
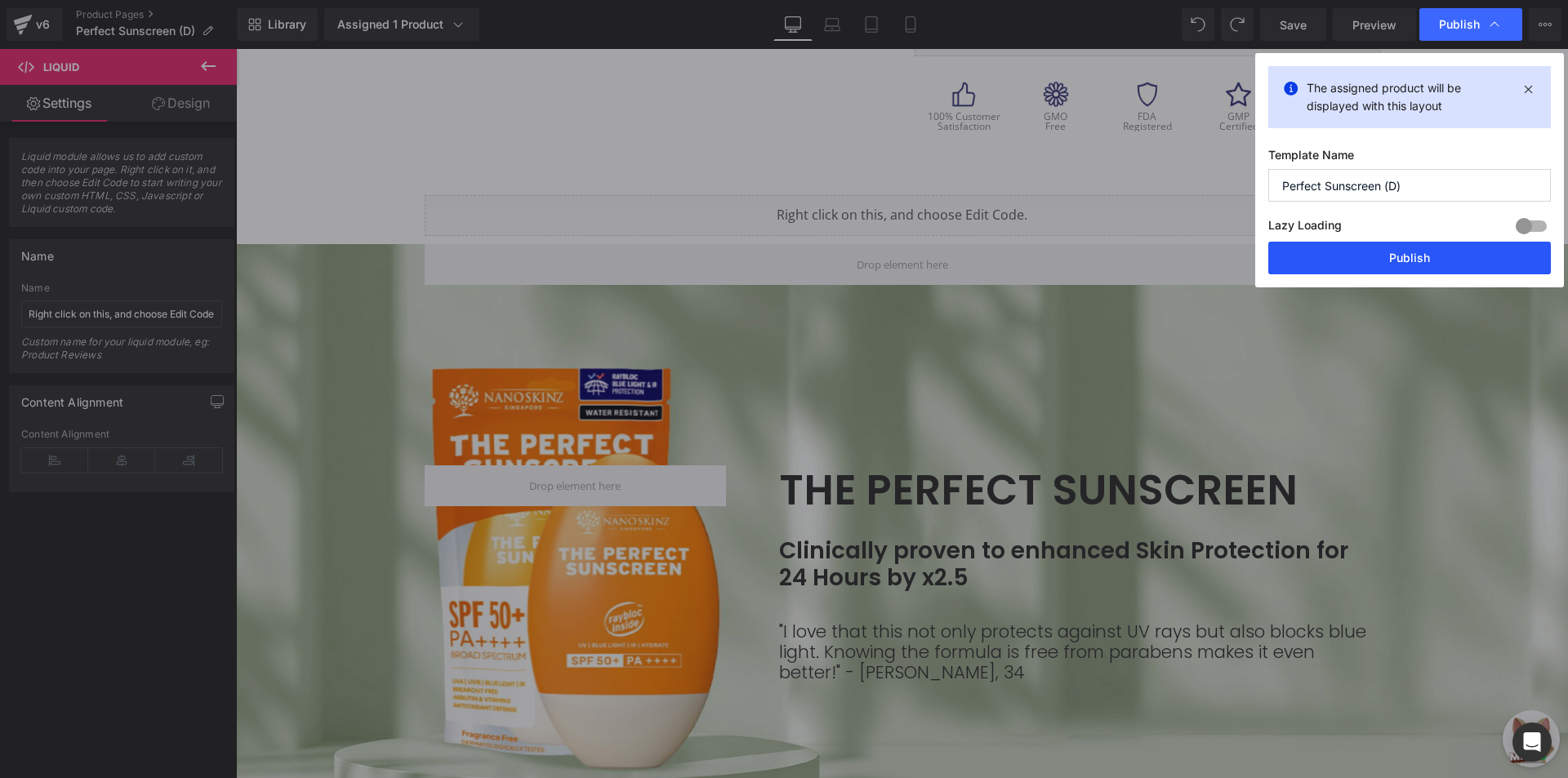
click at [1362, 265] on button "Publish" at bounding box center [1409, 258] width 283 height 33
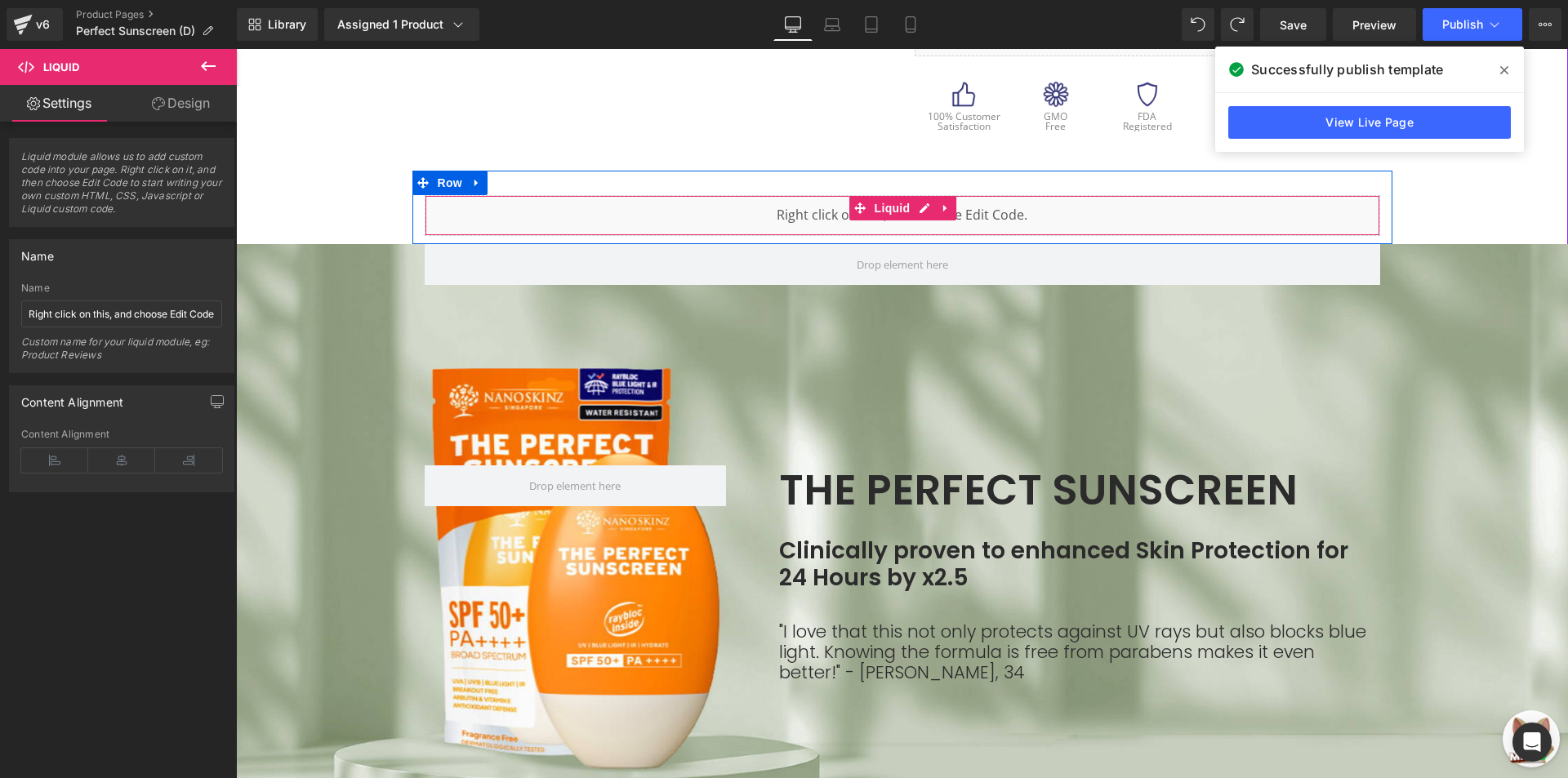
click at [763, 179] on div "Liquid Row" at bounding box center [901, 207] width 980 height 73
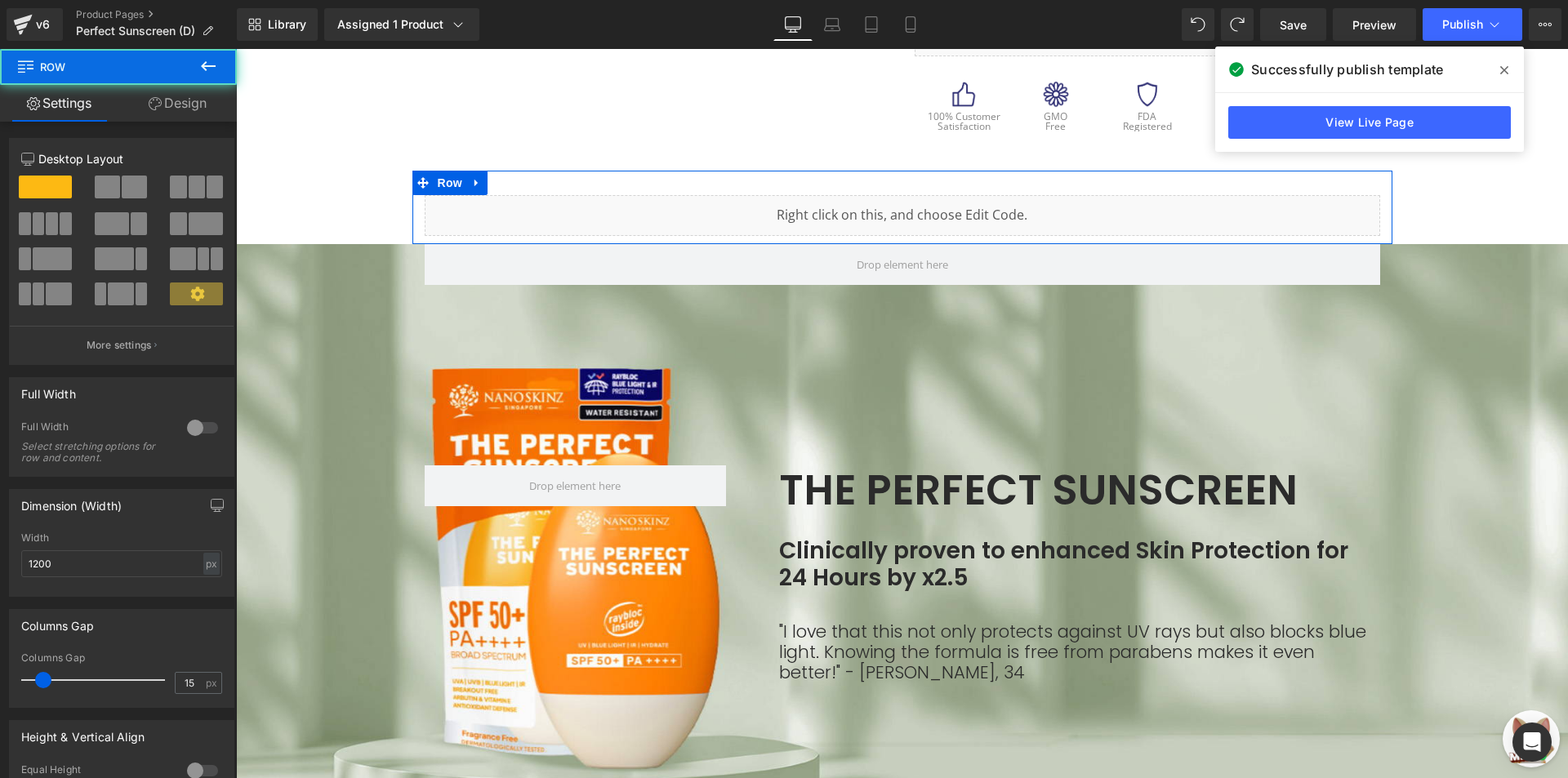
click at [213, 117] on link "Design" at bounding box center [177, 103] width 118 height 37
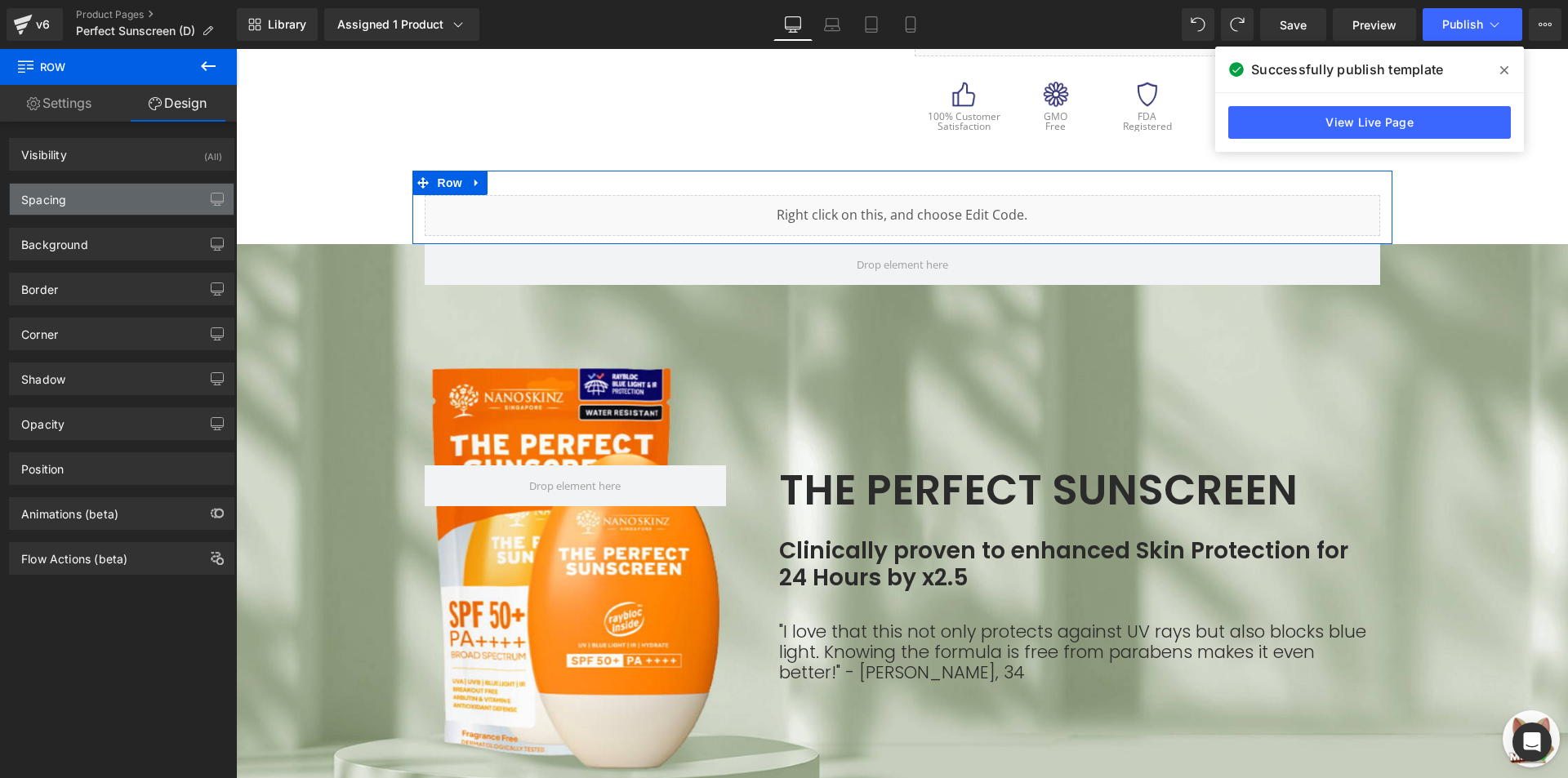
click at [100, 189] on div "Spacing" at bounding box center [121, 198] width 223 height 31
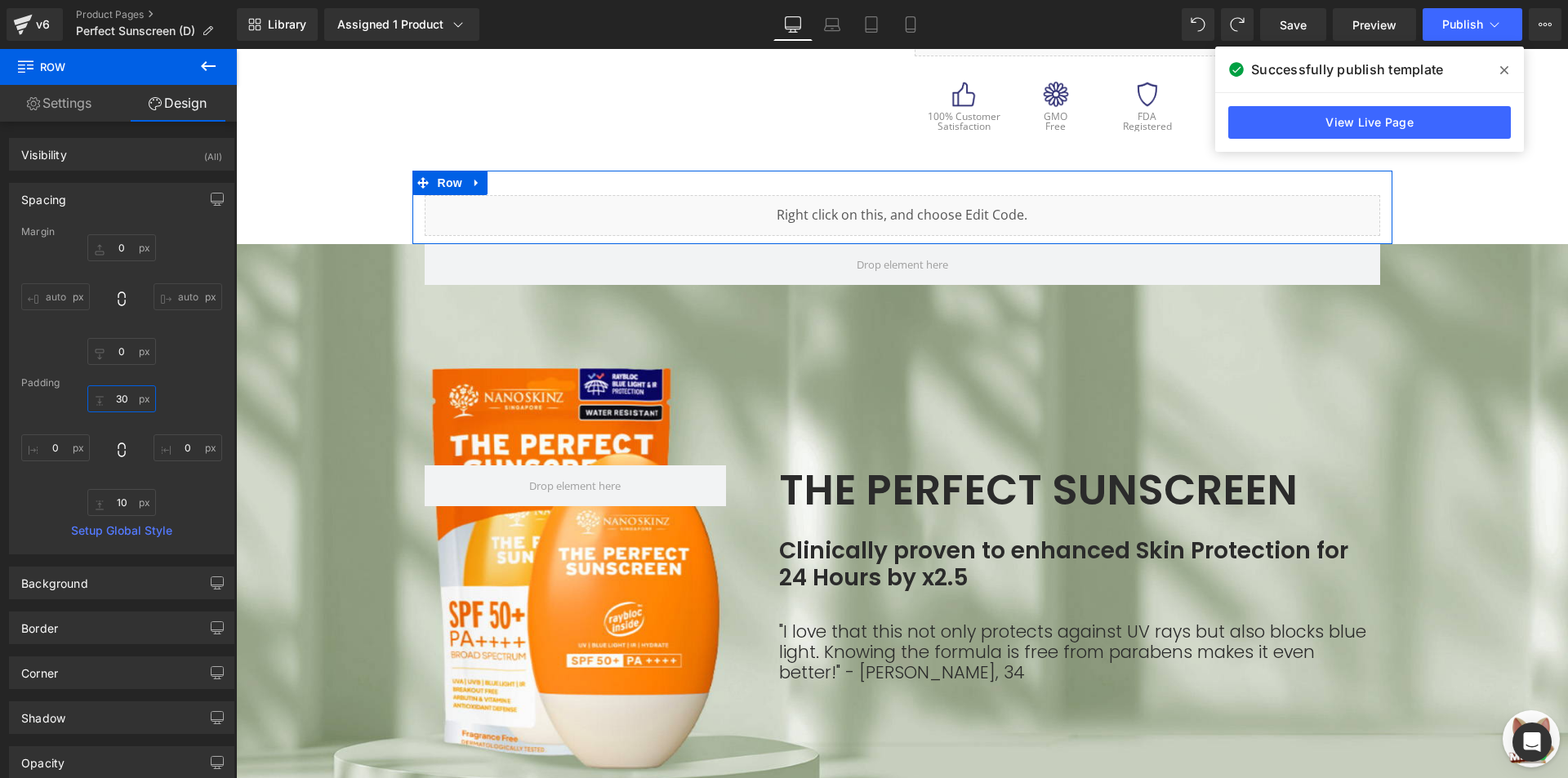
click at [116, 401] on input "30" at bounding box center [121, 398] width 68 height 27
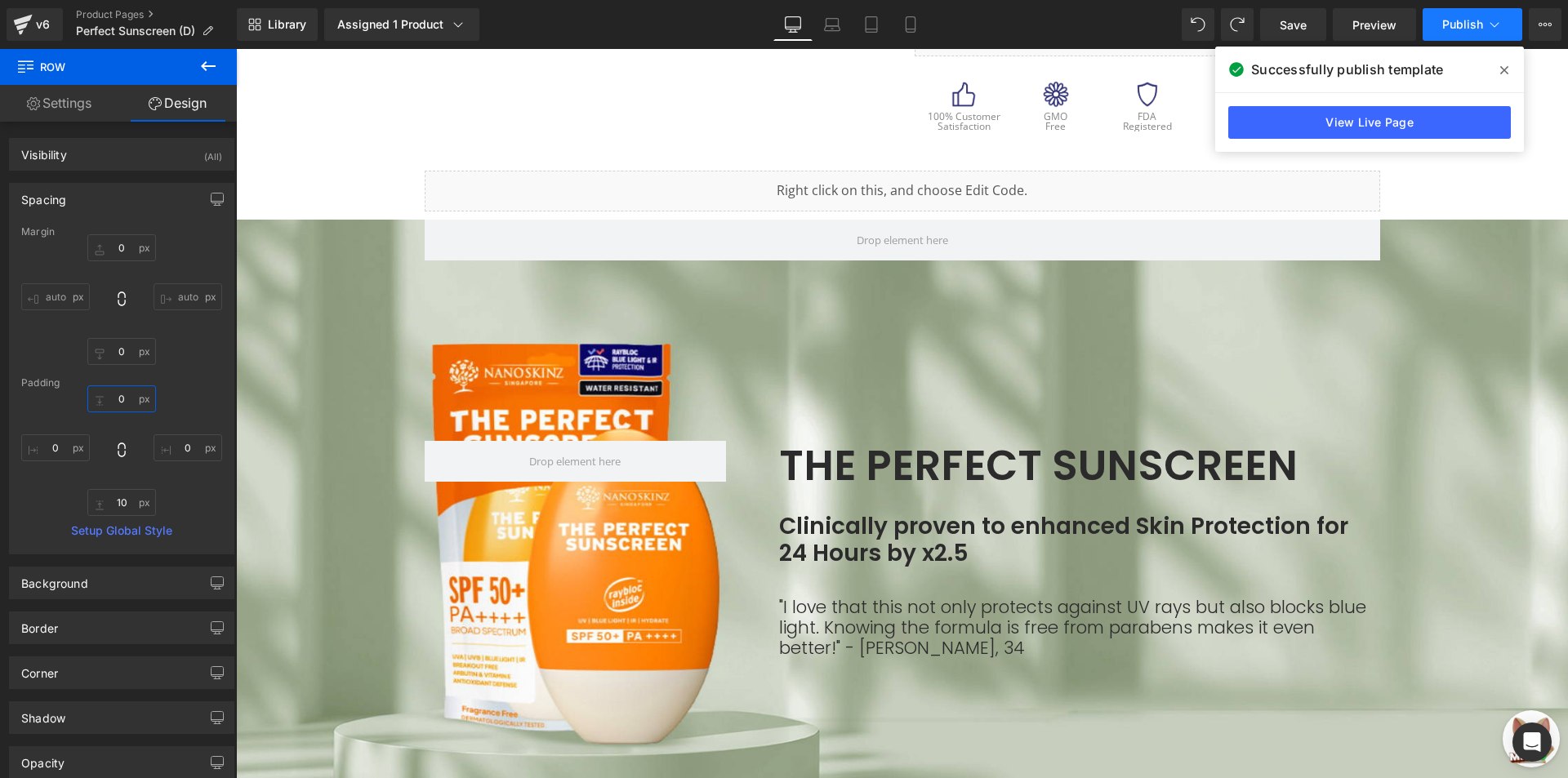
type input "0"
click at [1462, 26] on span "Publish" at bounding box center [1462, 24] width 41 height 13
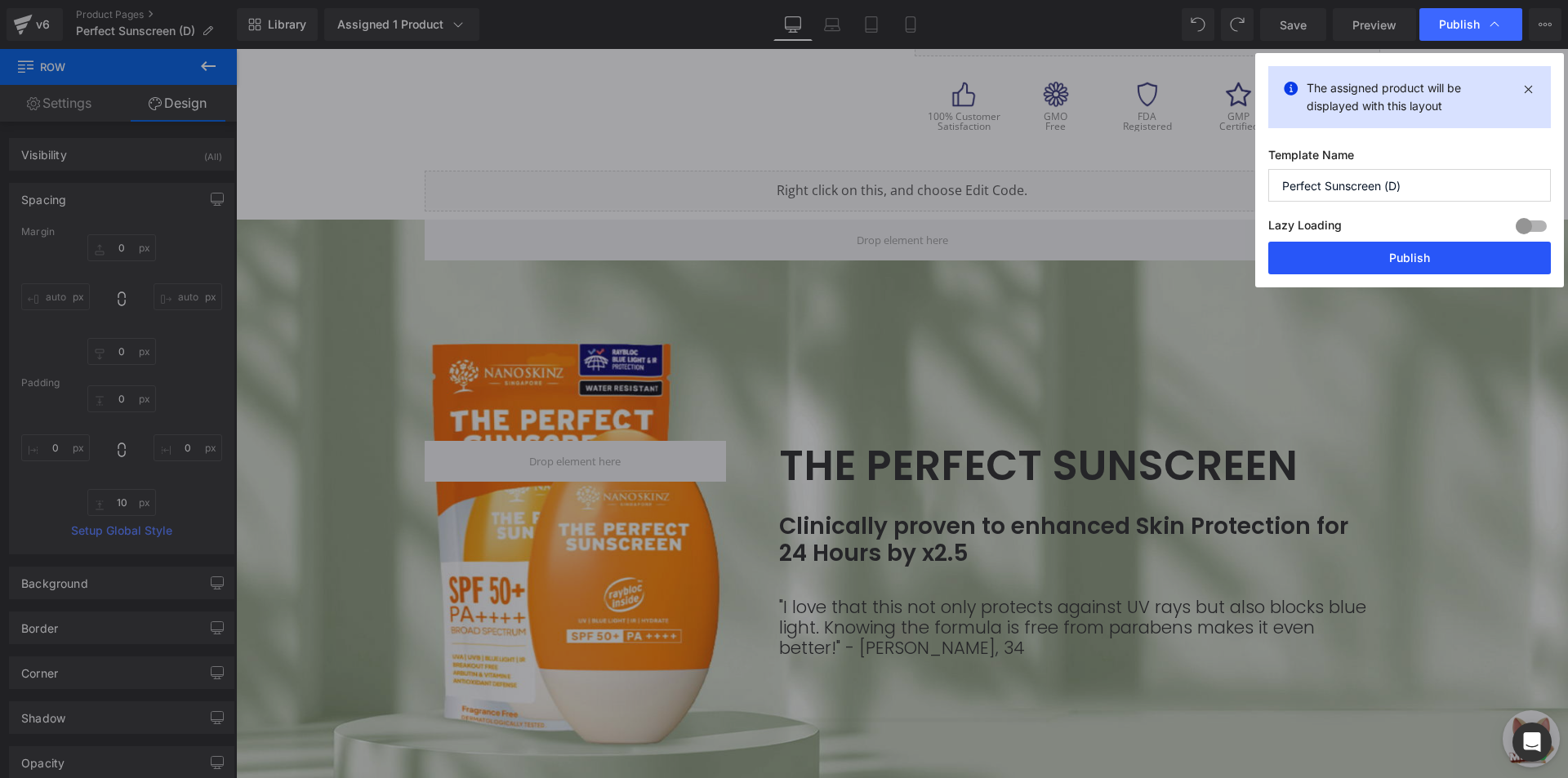
click at [1397, 246] on button "Publish" at bounding box center [1409, 258] width 283 height 33
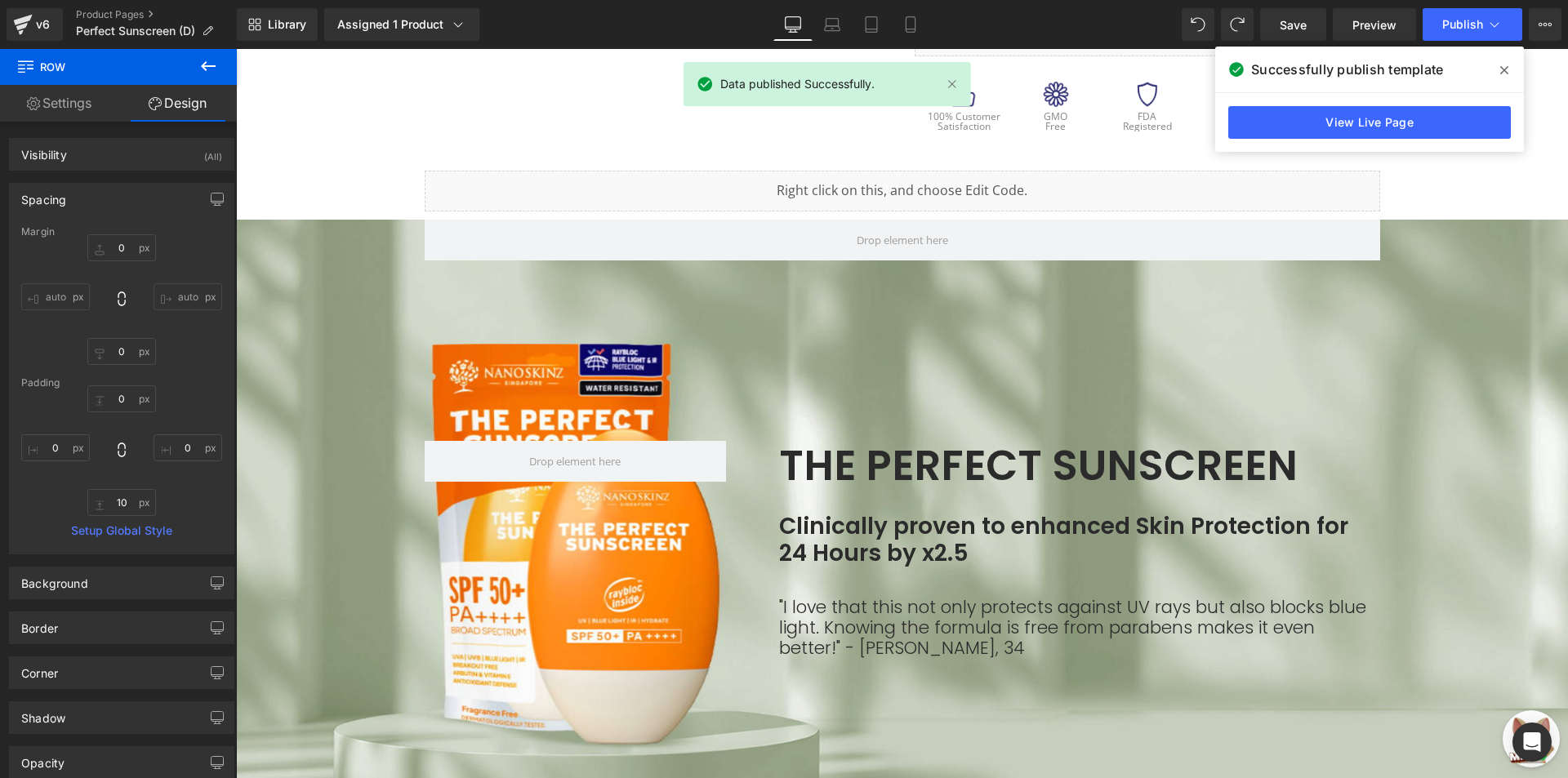
click at [1365, 140] on div "View Live Page" at bounding box center [1369, 122] width 309 height 59
click at [1367, 127] on link "View Live Page" at bounding box center [1369, 122] width 283 height 33
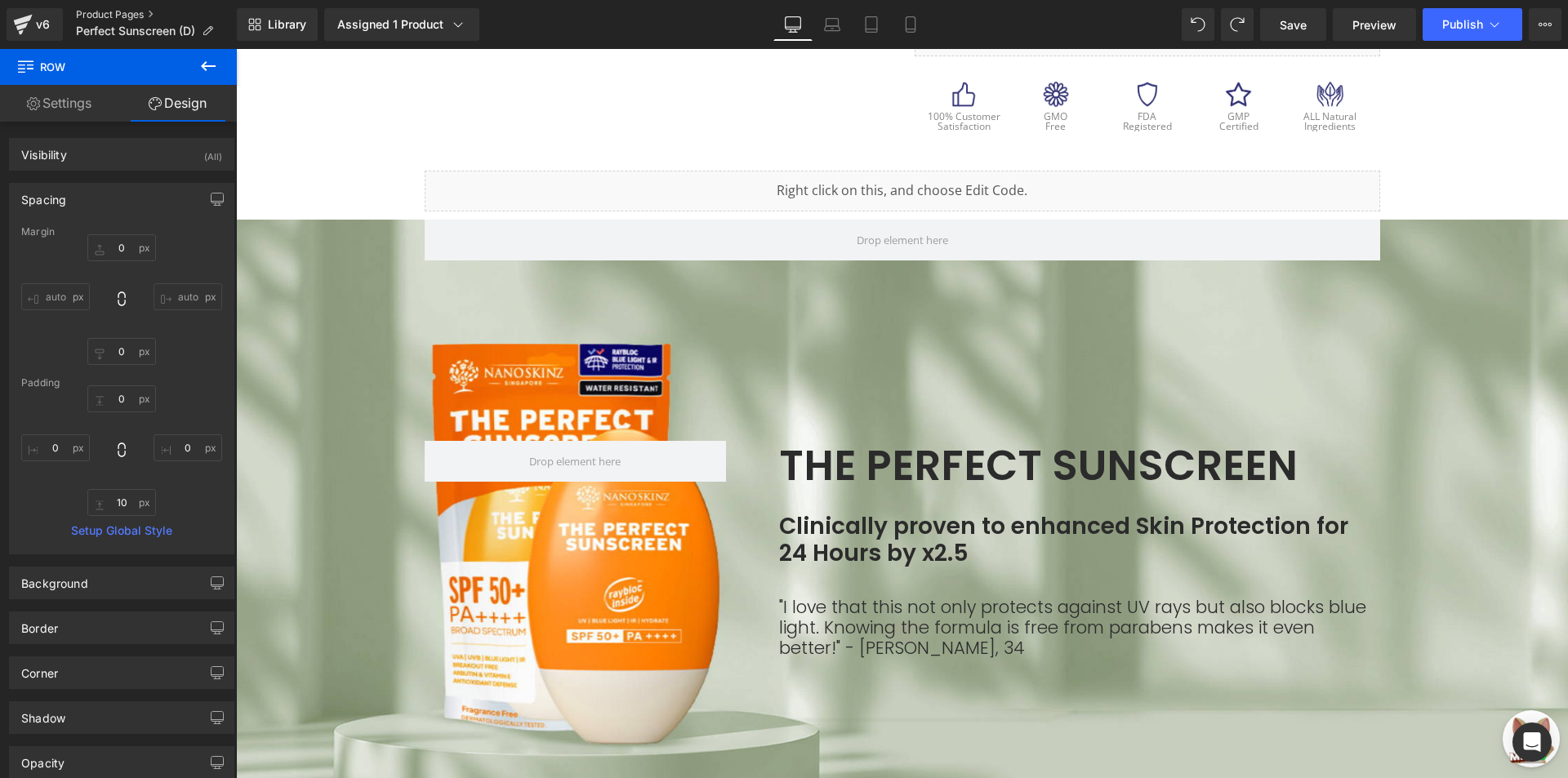
click at [136, 12] on link "Product Pages" at bounding box center [157, 14] width 161 height 13
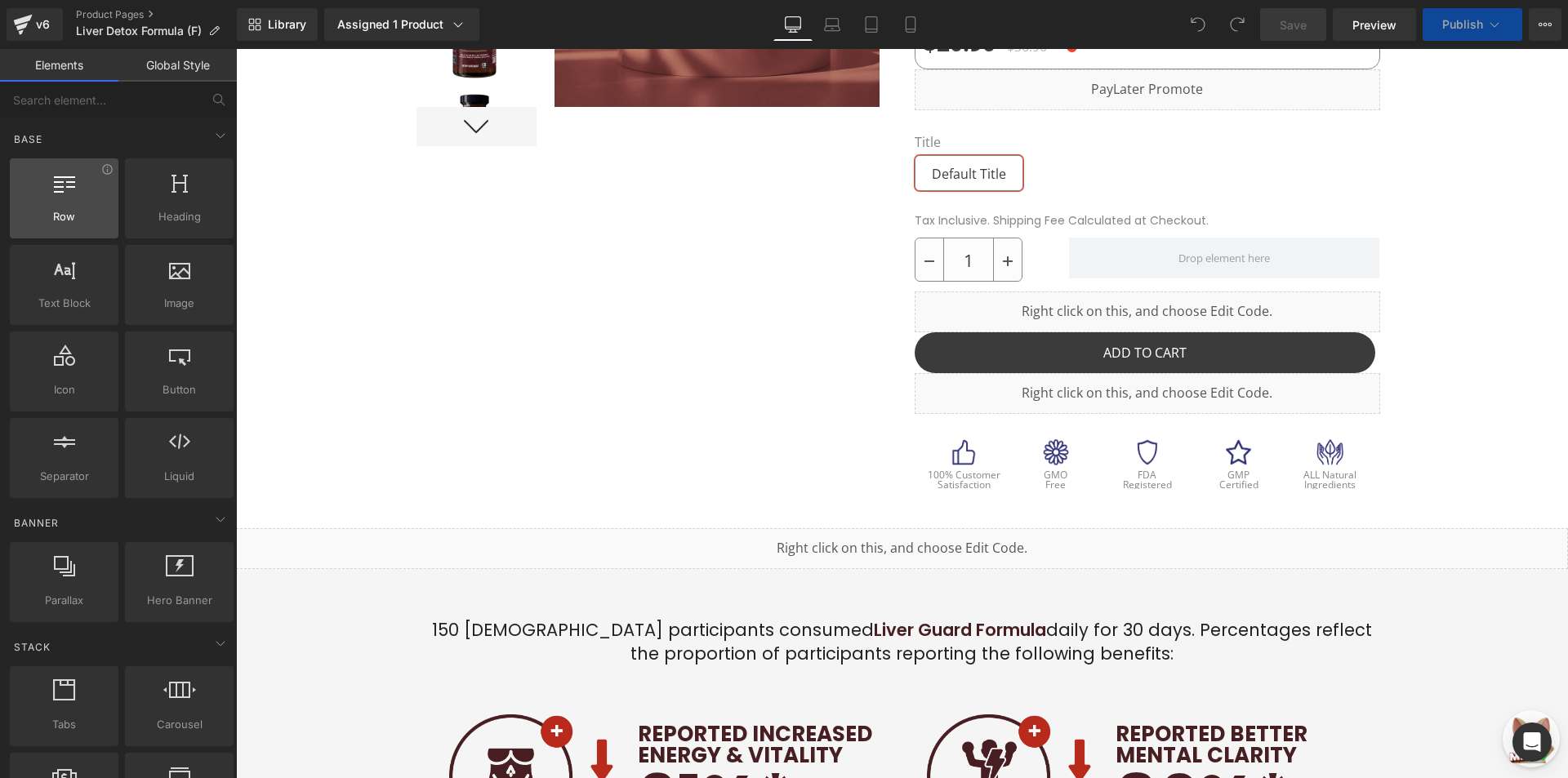
scroll to position [490, 0]
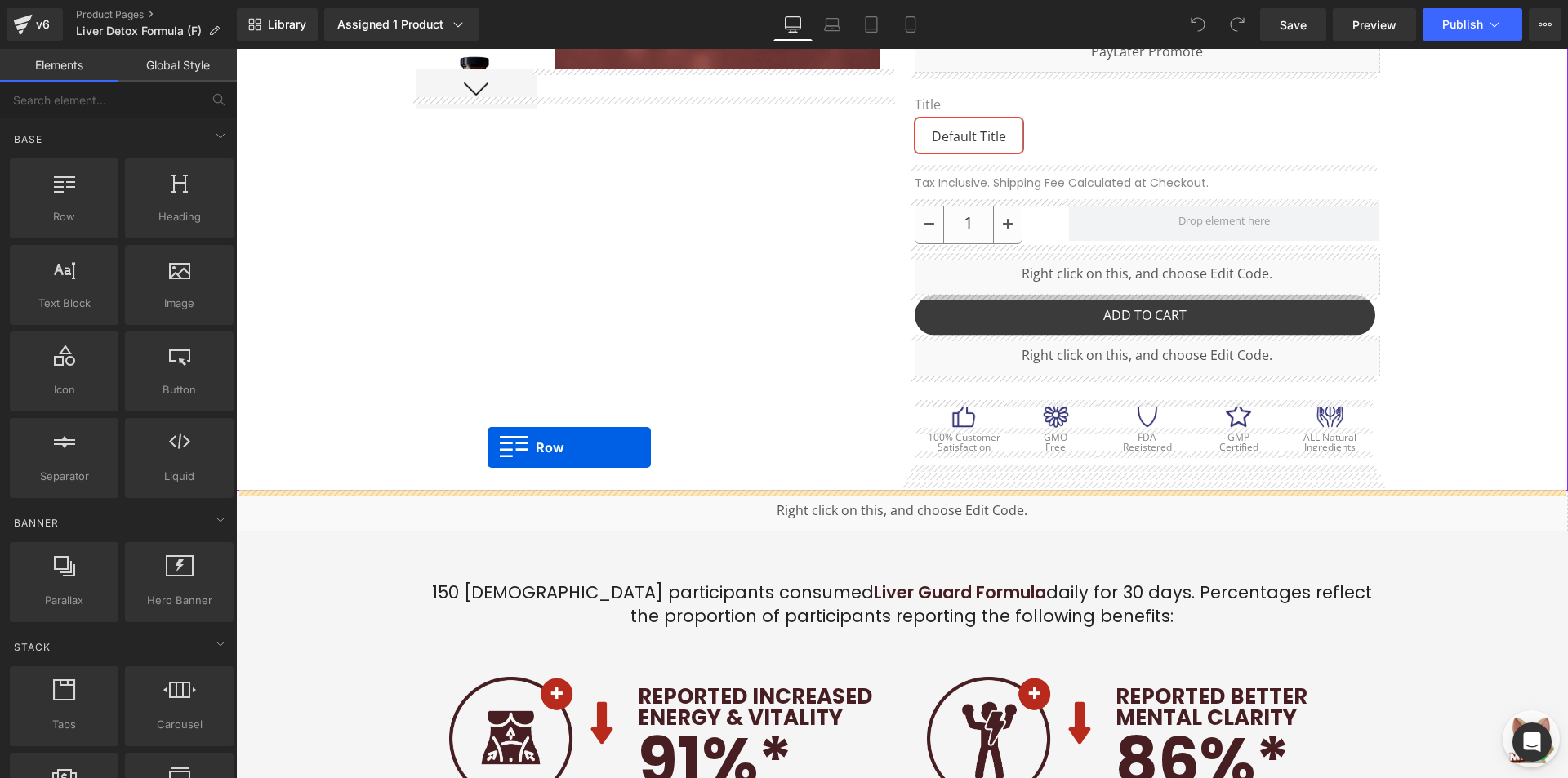
drag, startPoint x: 297, startPoint y: 251, endPoint x: 487, endPoint y: 449, distance: 274.4
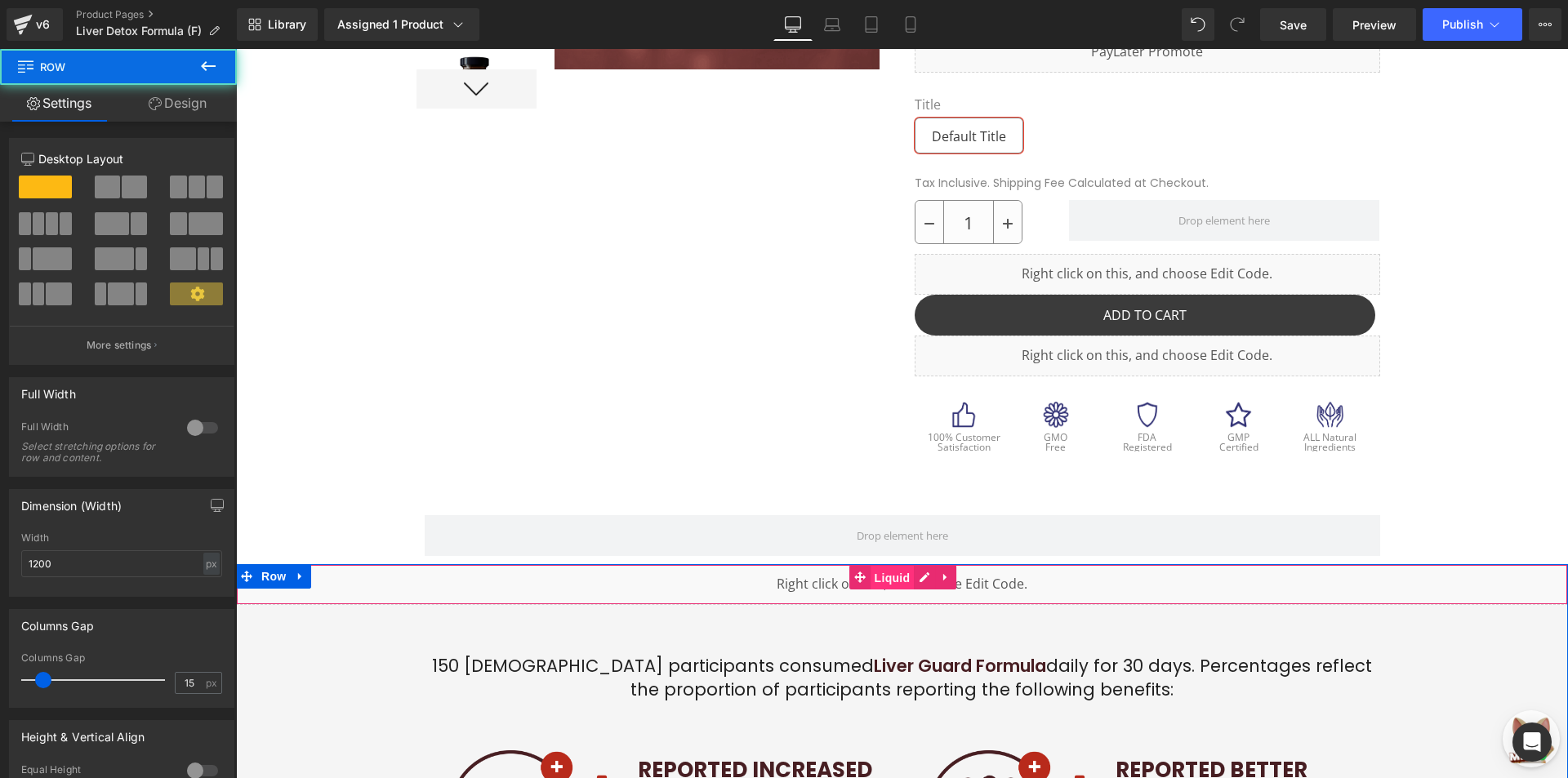
click at [891, 582] on span "Liquid" at bounding box center [892, 578] width 44 height 25
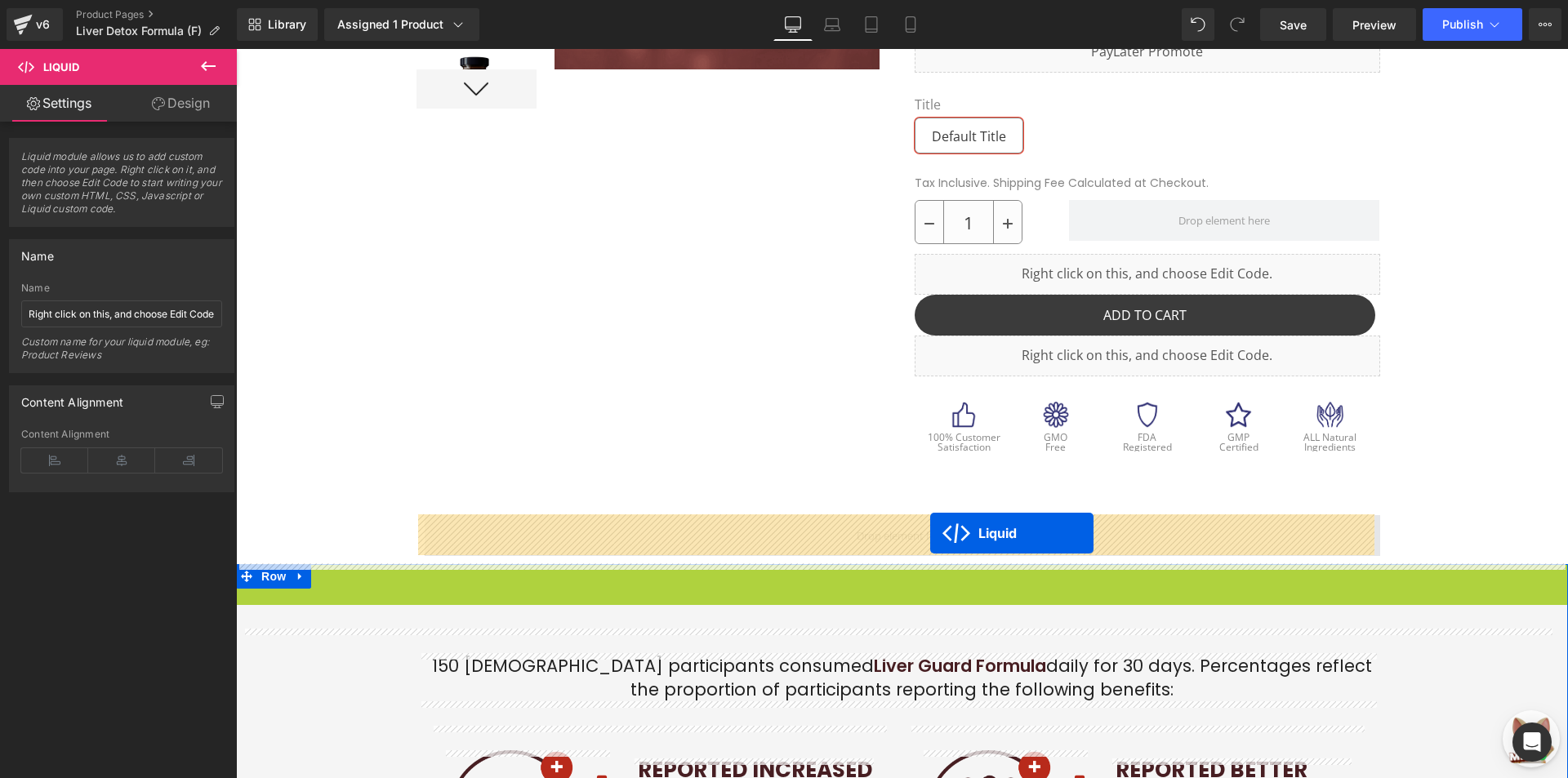
drag, startPoint x: 890, startPoint y: 574, endPoint x: 930, endPoint y: 533, distance: 57.3
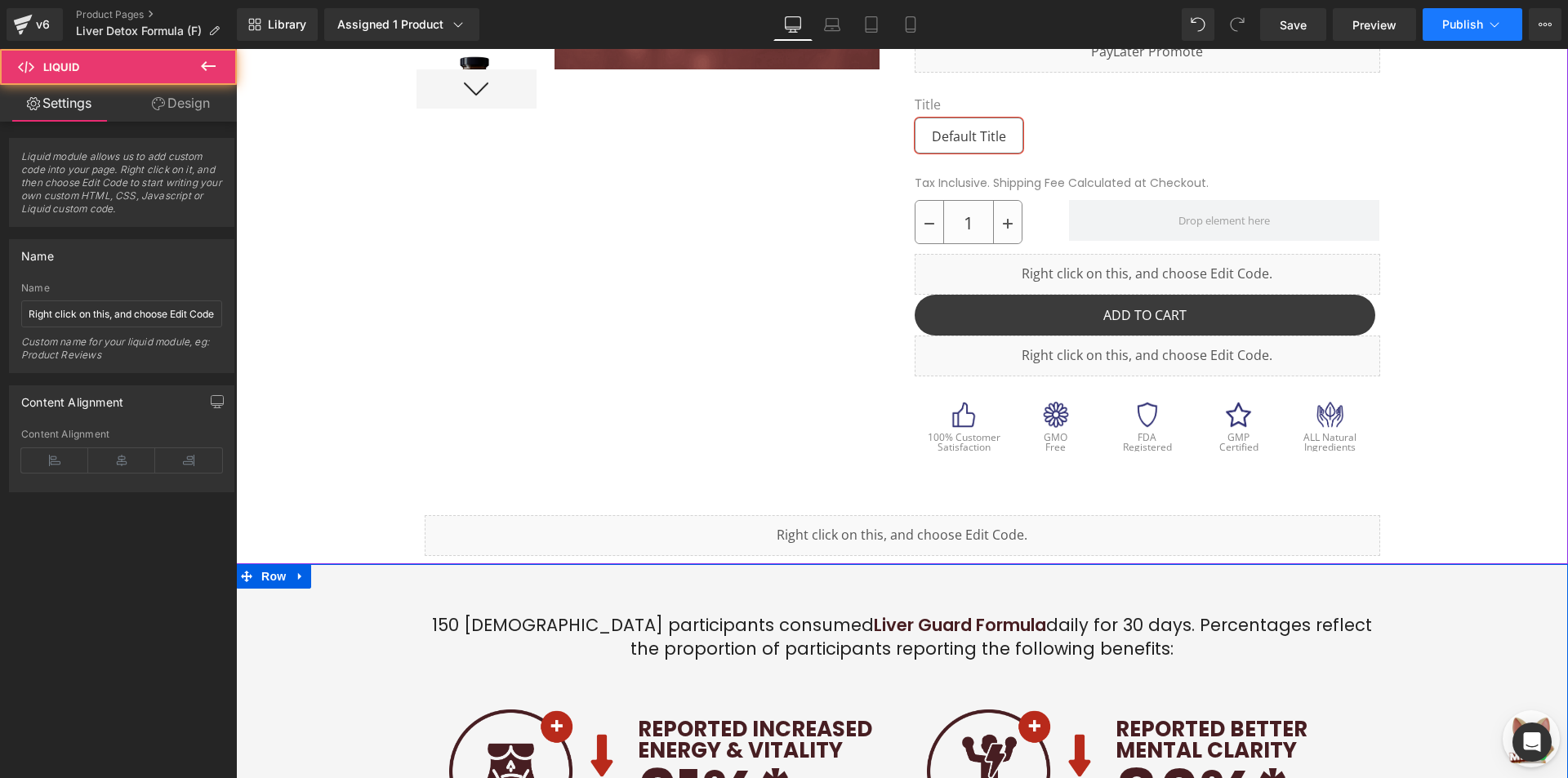
click at [1476, 35] on button "Publish" at bounding box center [1472, 24] width 99 height 33
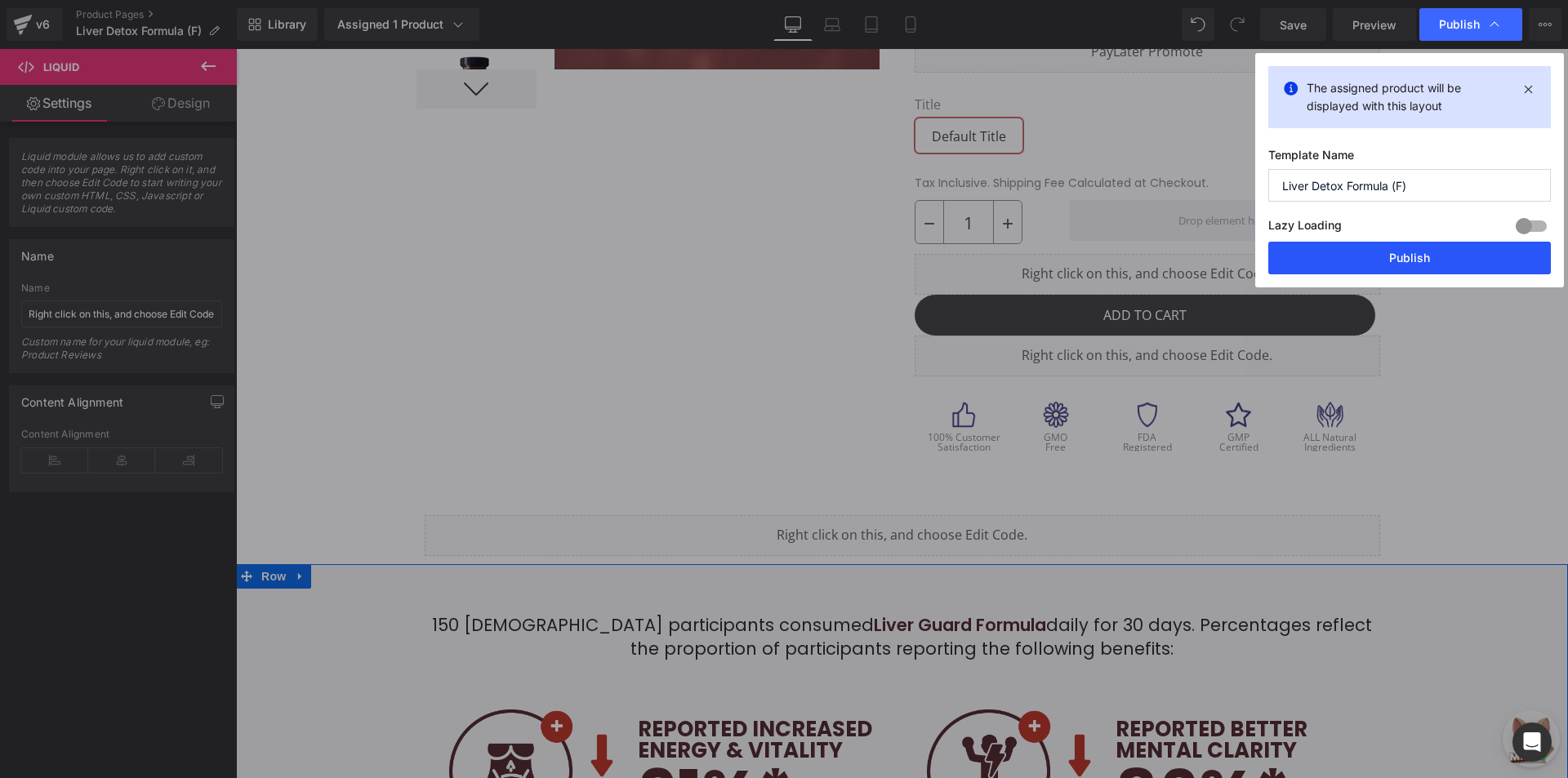
click at [1370, 265] on button "Publish" at bounding box center [1409, 258] width 283 height 33
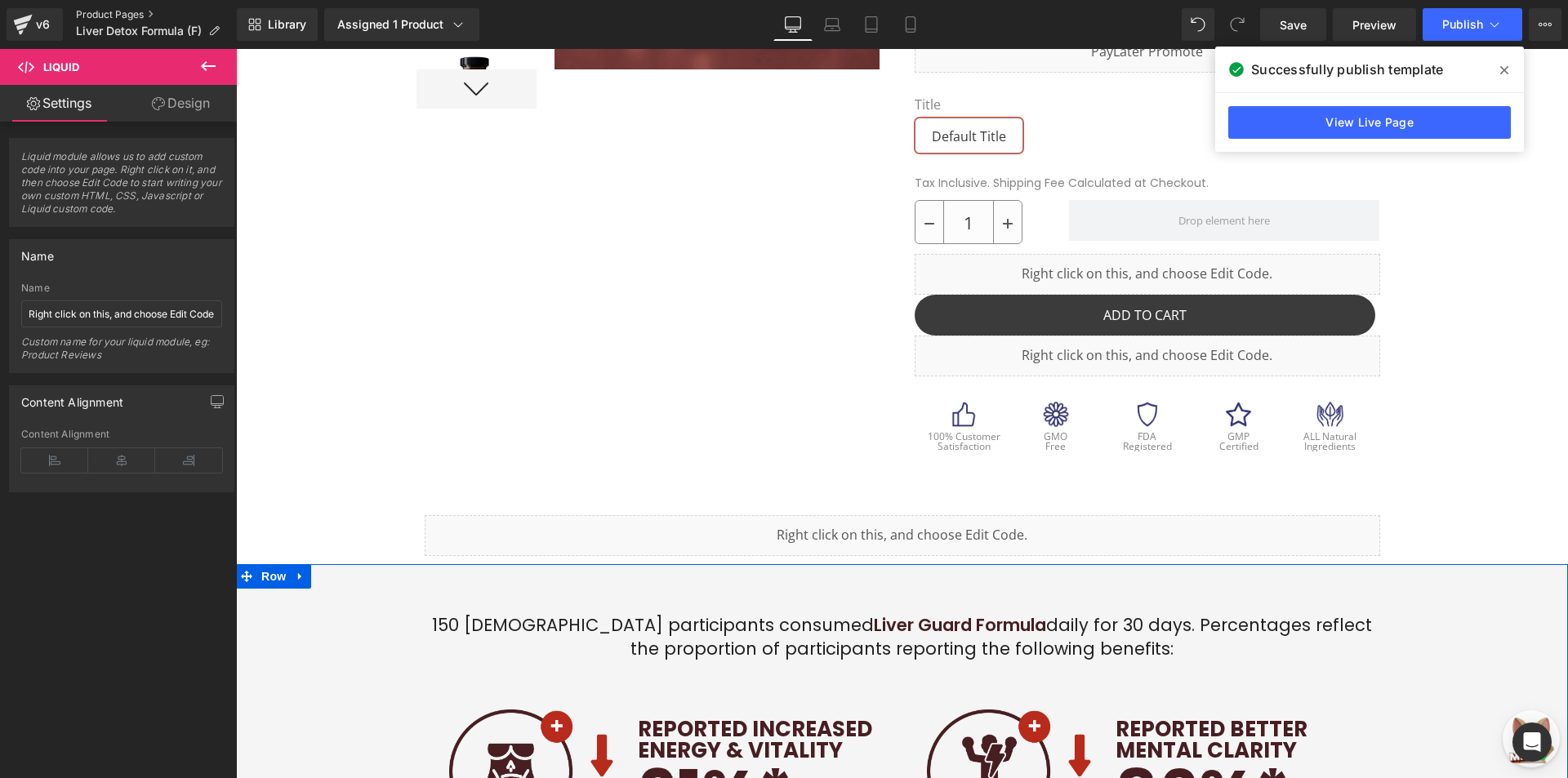
click at [140, 10] on link "Product Pages" at bounding box center [157, 14] width 161 height 13
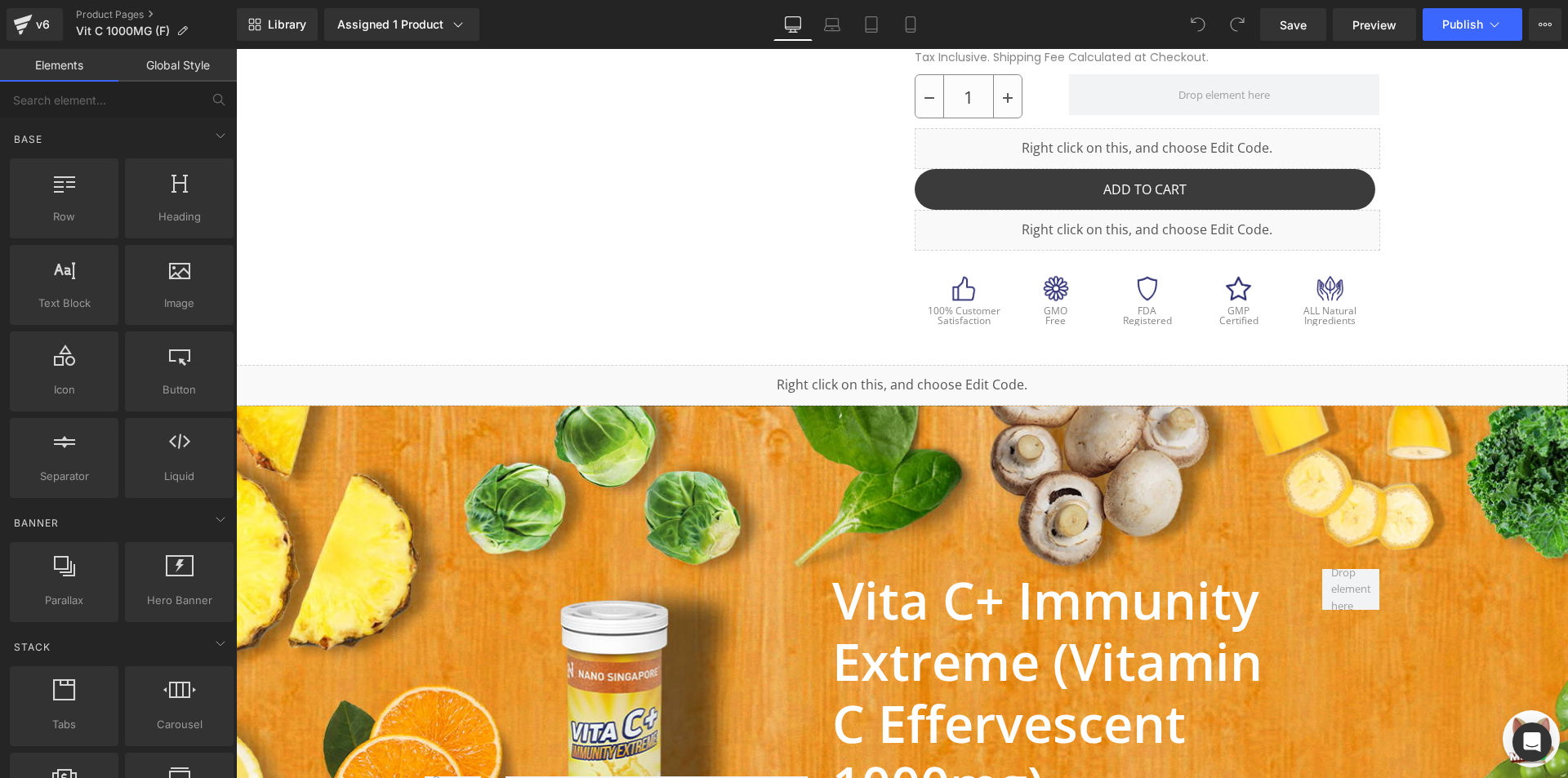
scroll to position [639, 0]
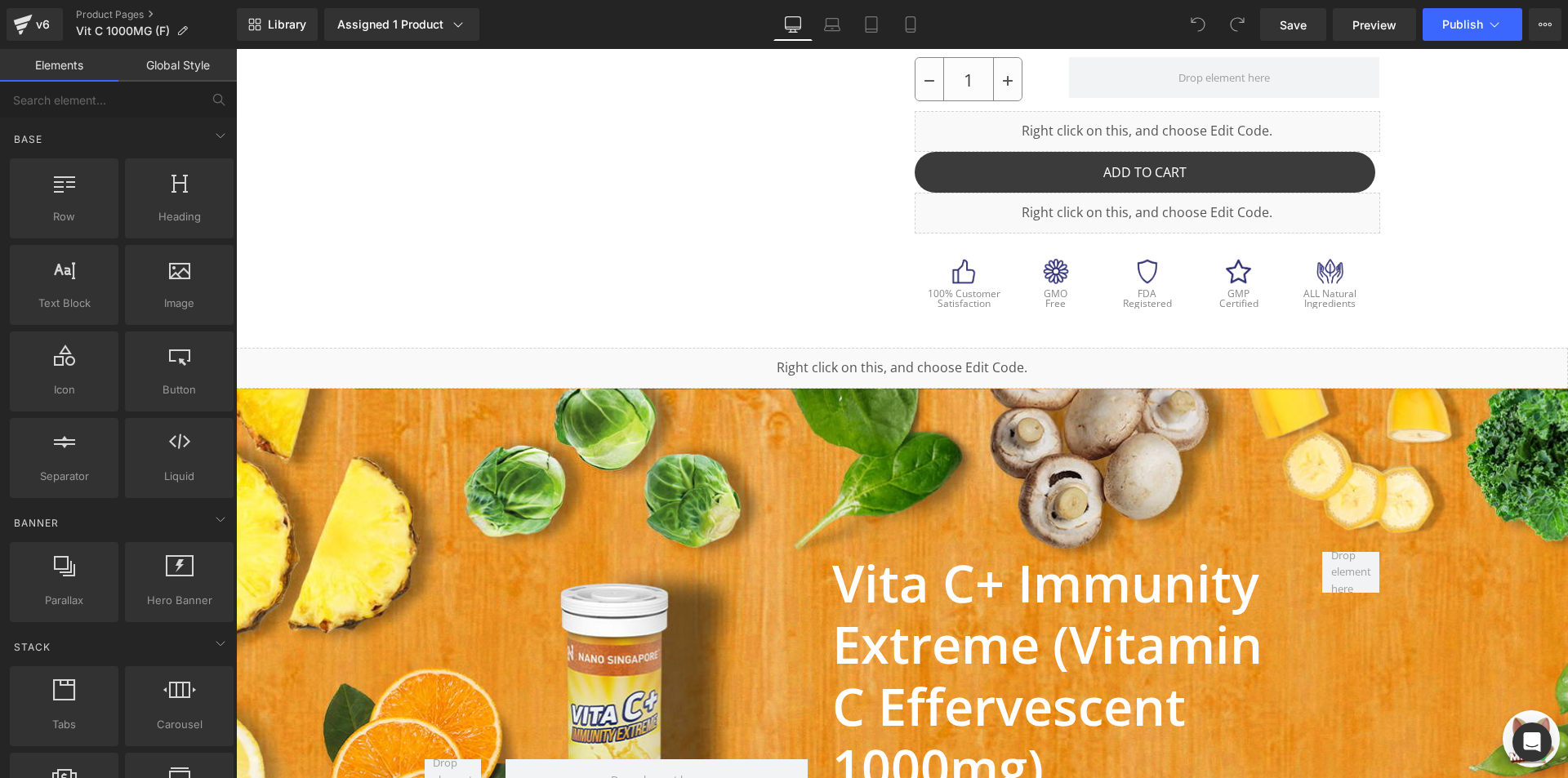
click at [809, 371] on div "Liquid" at bounding box center [902, 367] width 1332 height 41
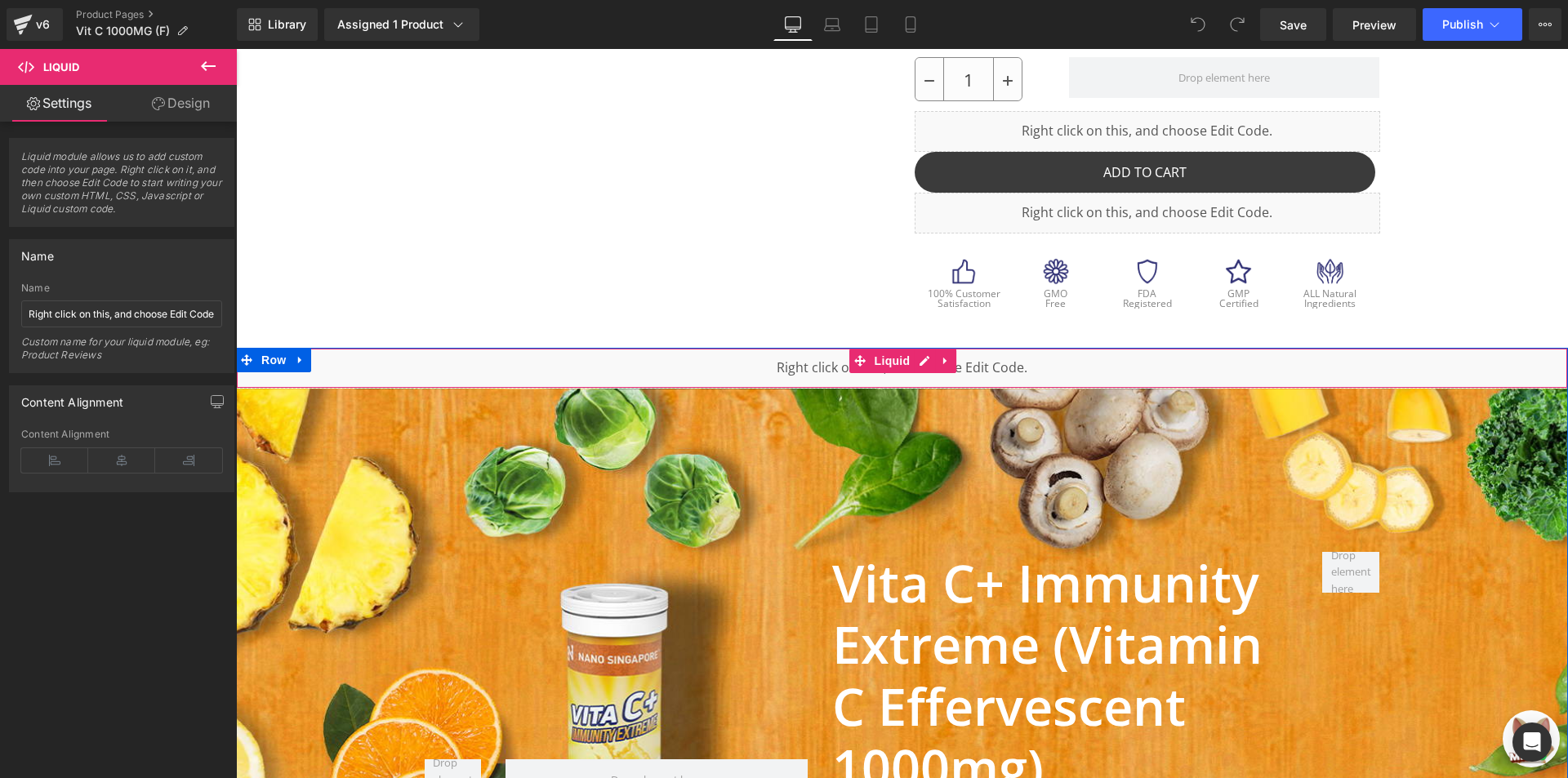
click at [656, 364] on div "Liquid" at bounding box center [902, 367] width 1332 height 41
click at [914, 366] on link at bounding box center [924, 360] width 21 height 25
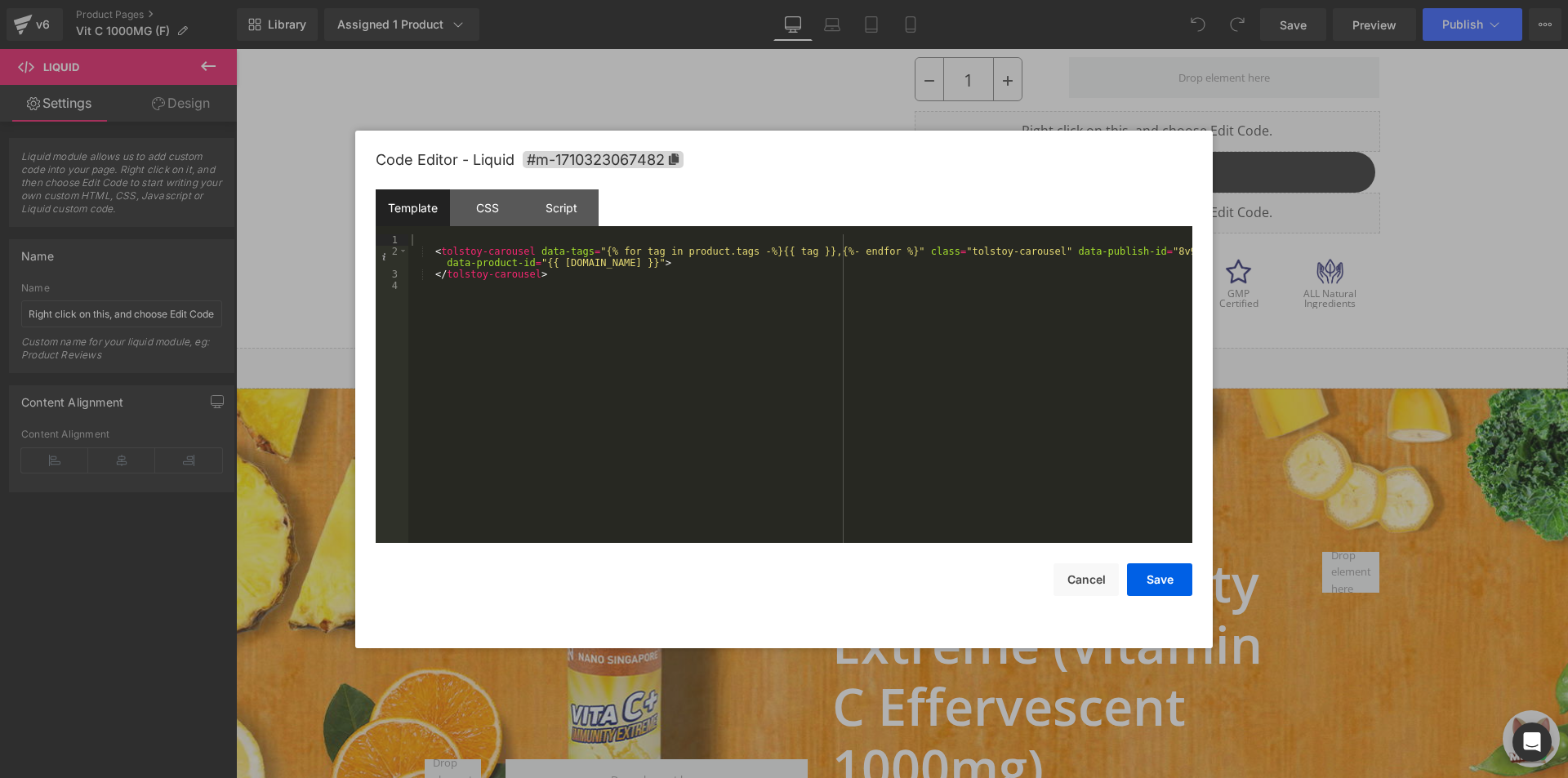
click at [289, 158] on div at bounding box center [784, 389] width 1568 height 778
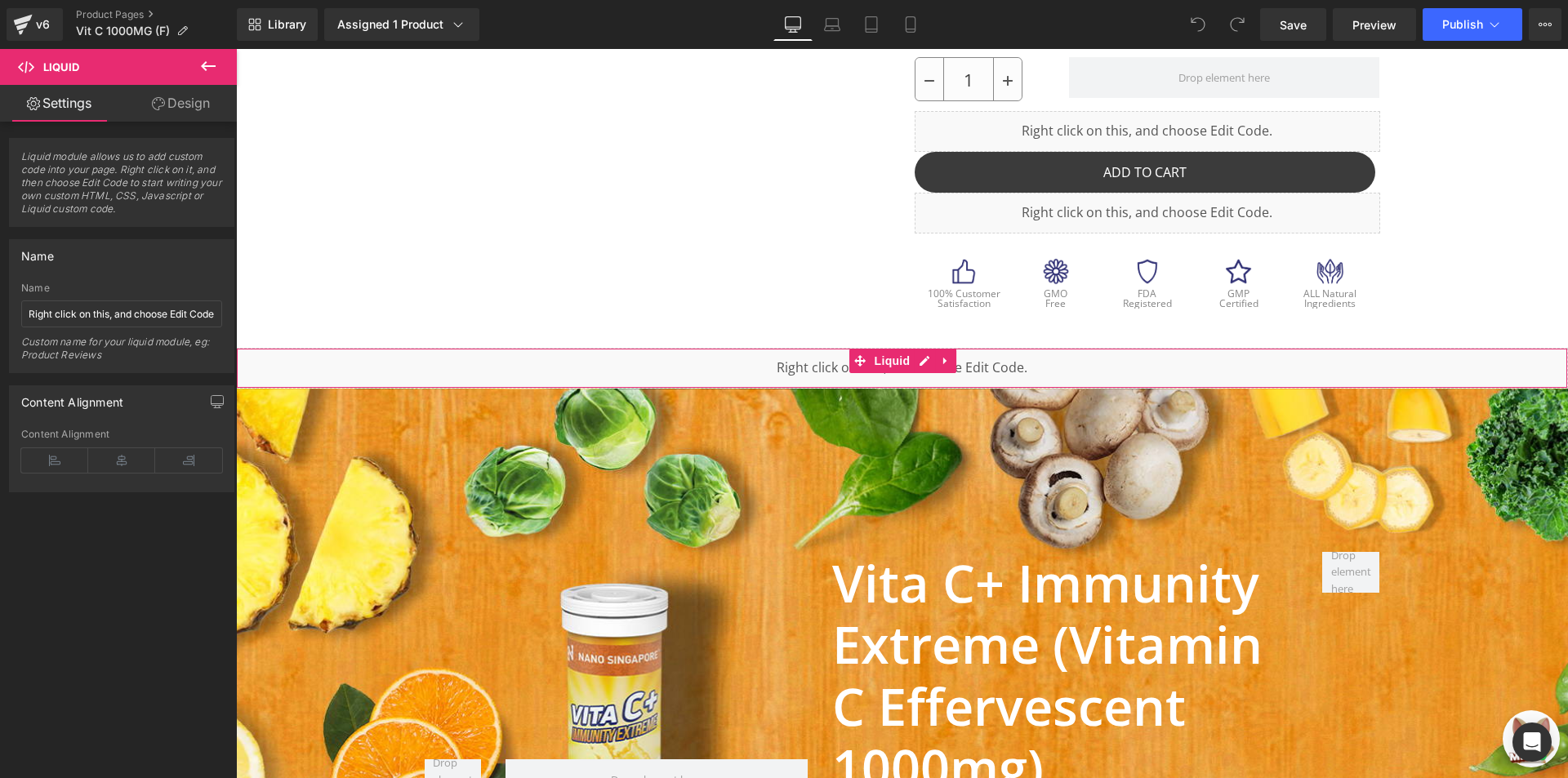
click at [200, 64] on icon at bounding box center [208, 66] width 20 height 20
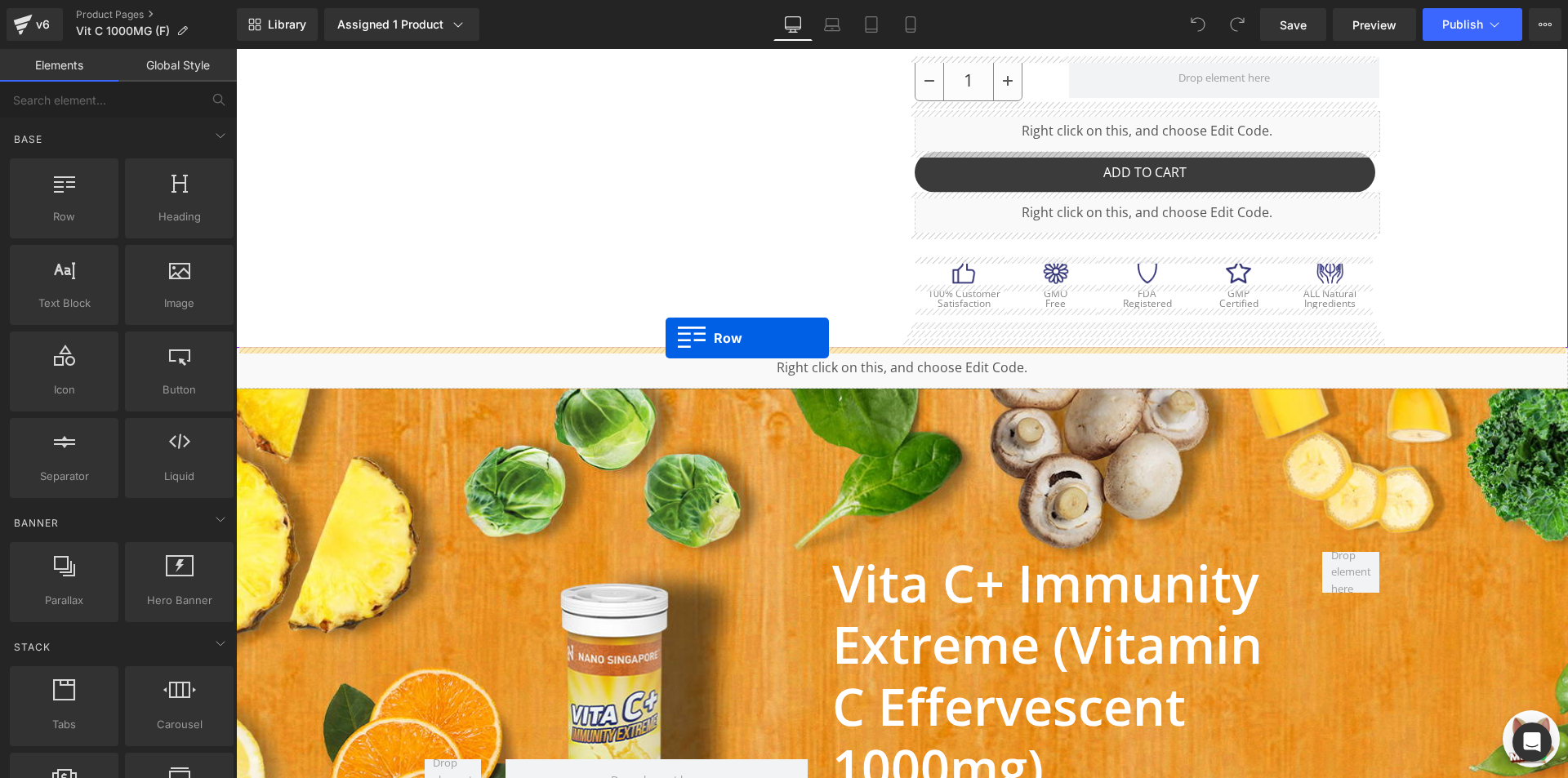
drag, startPoint x: 316, startPoint y: 262, endPoint x: 665, endPoint y: 338, distance: 357.2
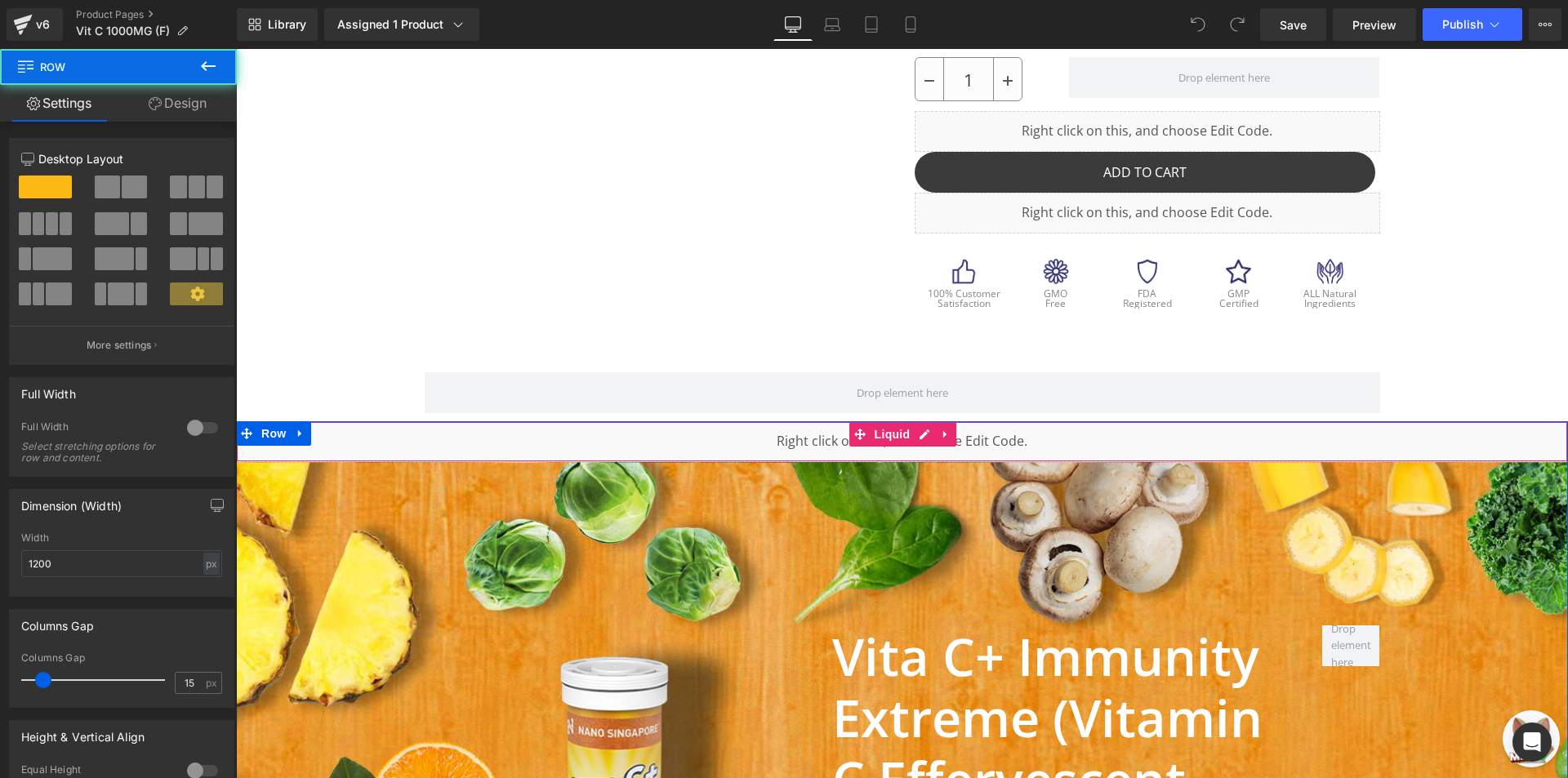
click at [799, 443] on div "Liquid" at bounding box center [902, 442] width 1332 height 41
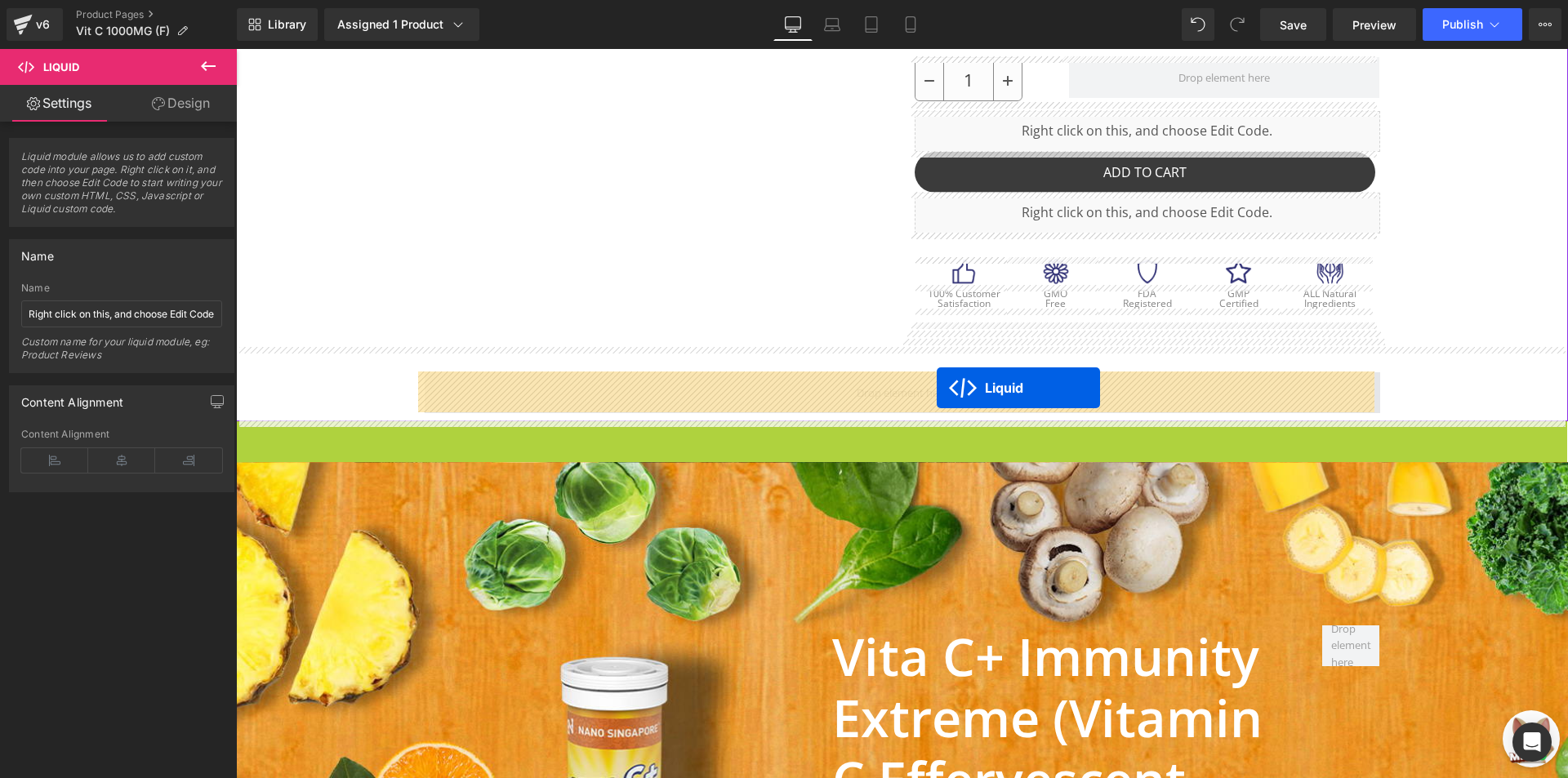
drag, startPoint x: 904, startPoint y: 432, endPoint x: 937, endPoint y: 388, distance: 55.0
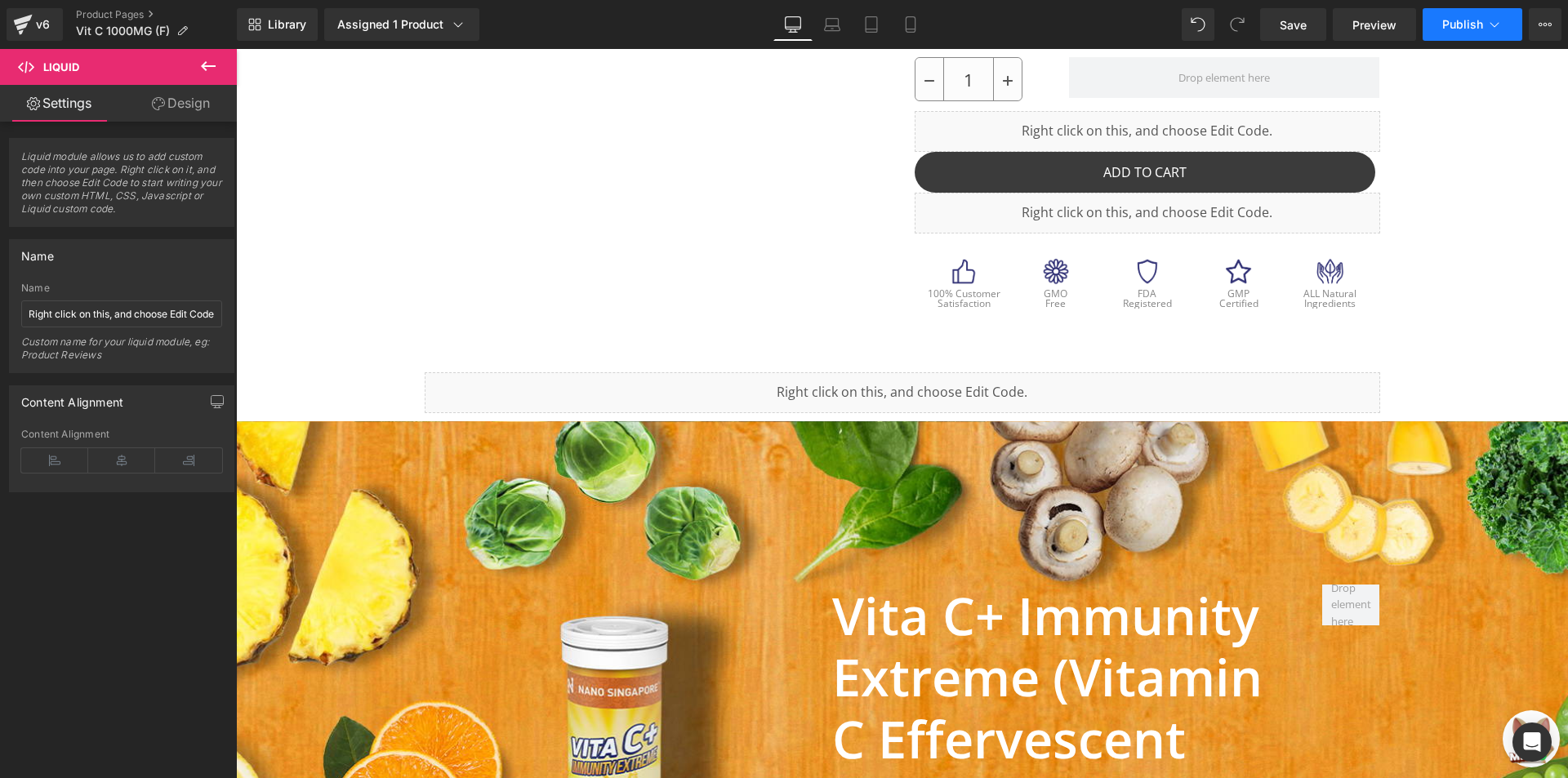
click at [1462, 31] on button "Publish" at bounding box center [1472, 24] width 99 height 33
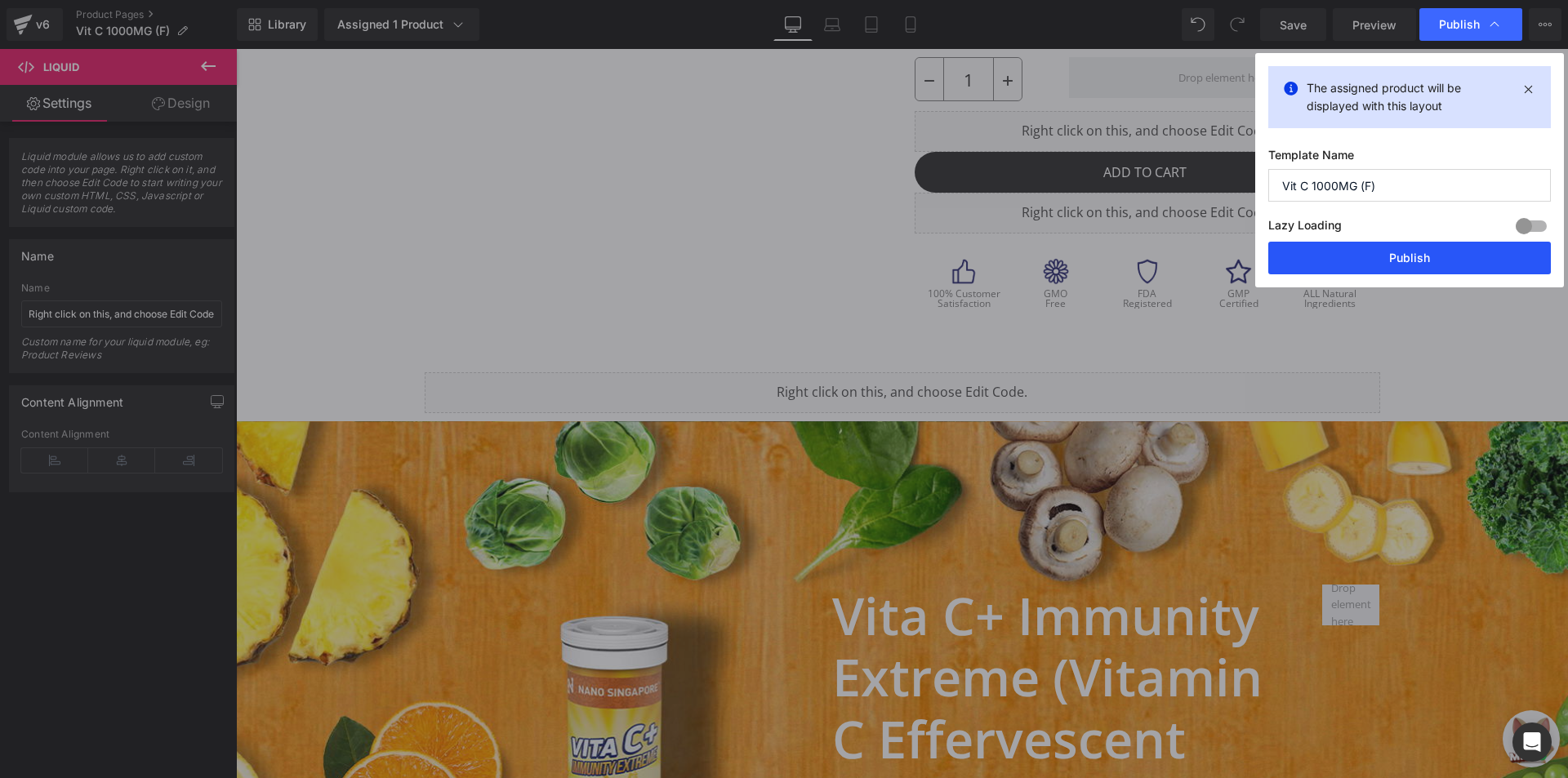
click at [1403, 251] on button "Publish" at bounding box center [1409, 258] width 283 height 33
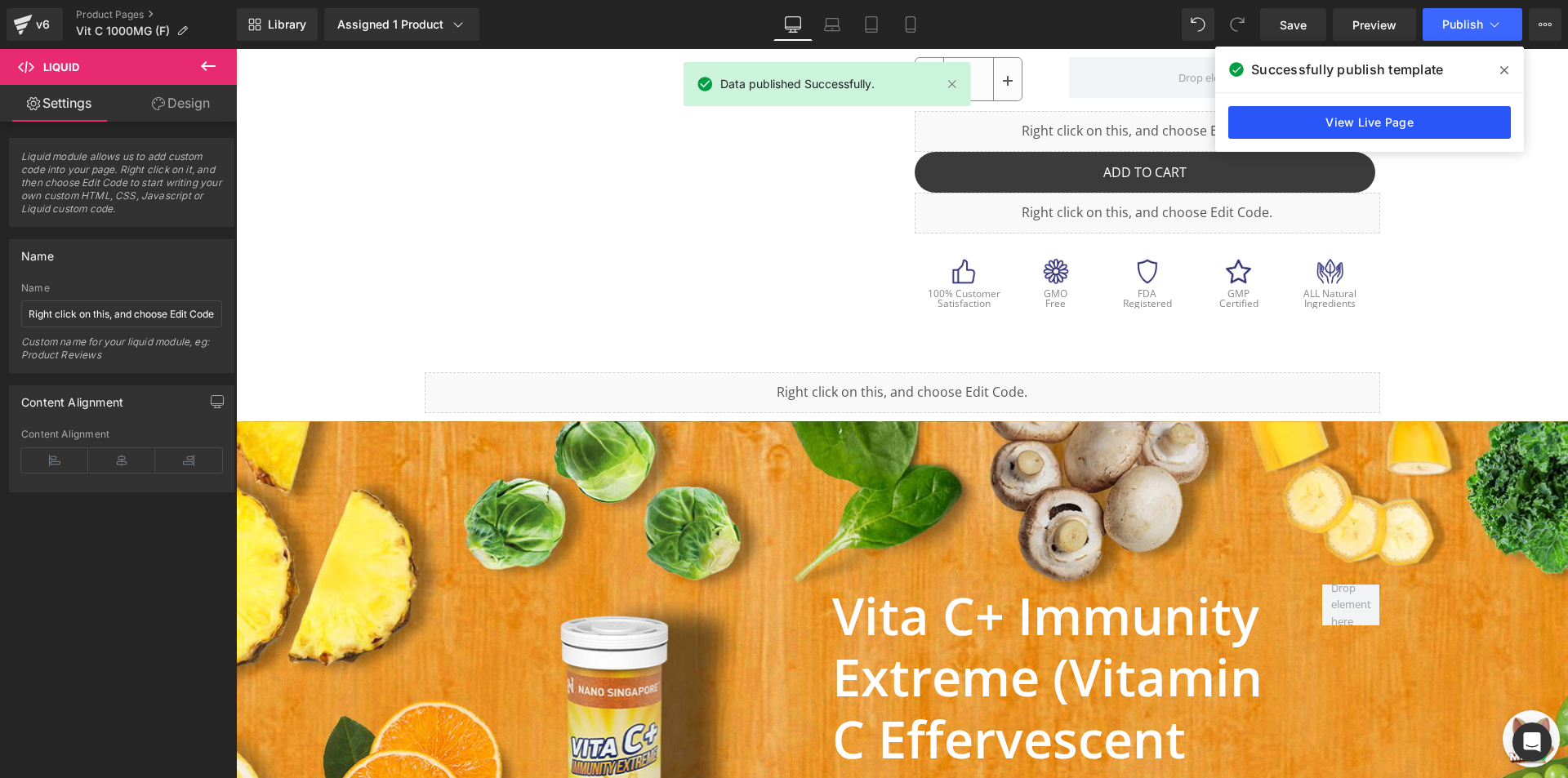
click at [1358, 117] on link "View Live Page" at bounding box center [1369, 122] width 283 height 33
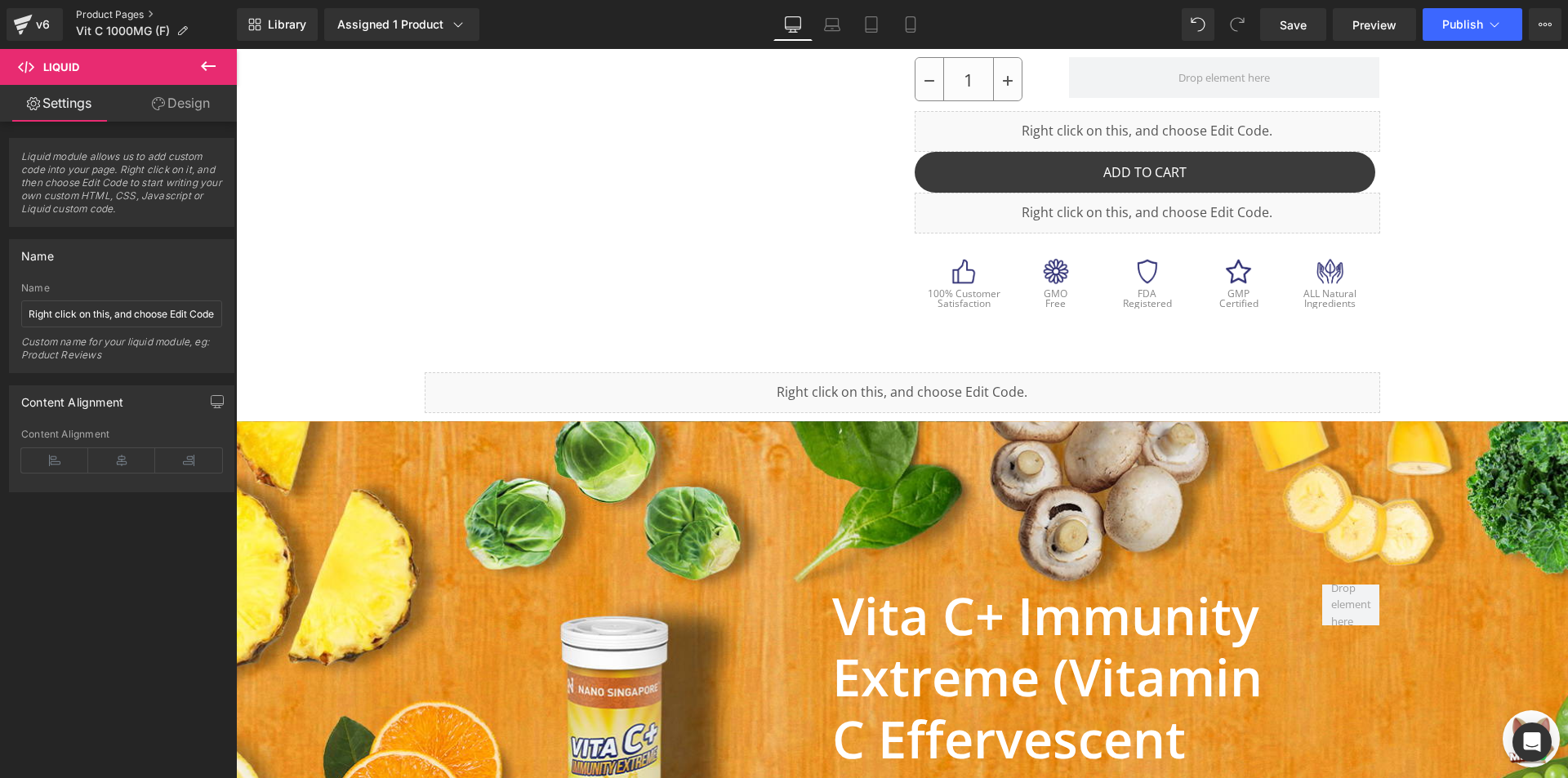
click at [137, 17] on link "Product Pages" at bounding box center [157, 14] width 161 height 13
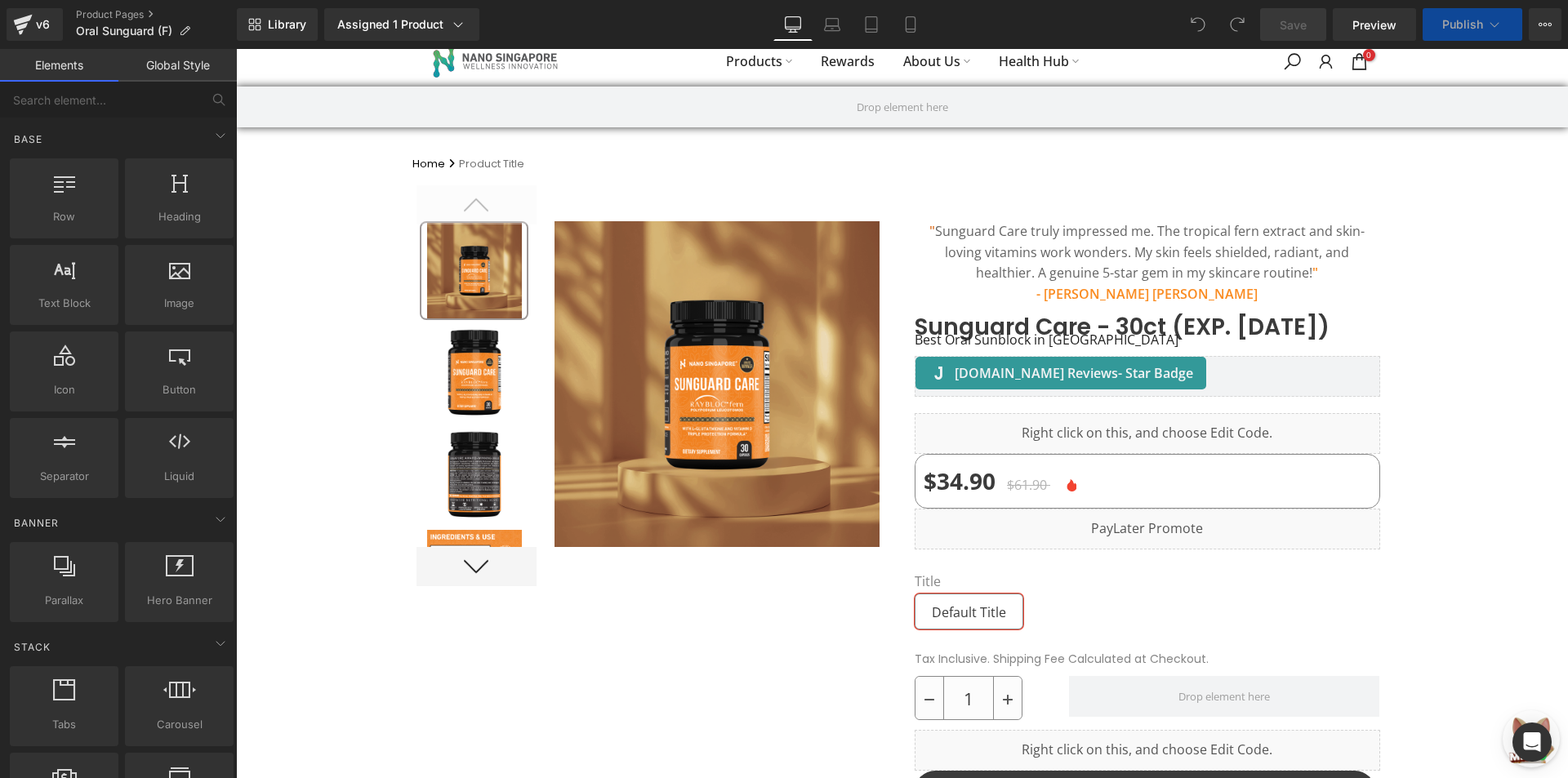
scroll to position [697, 0]
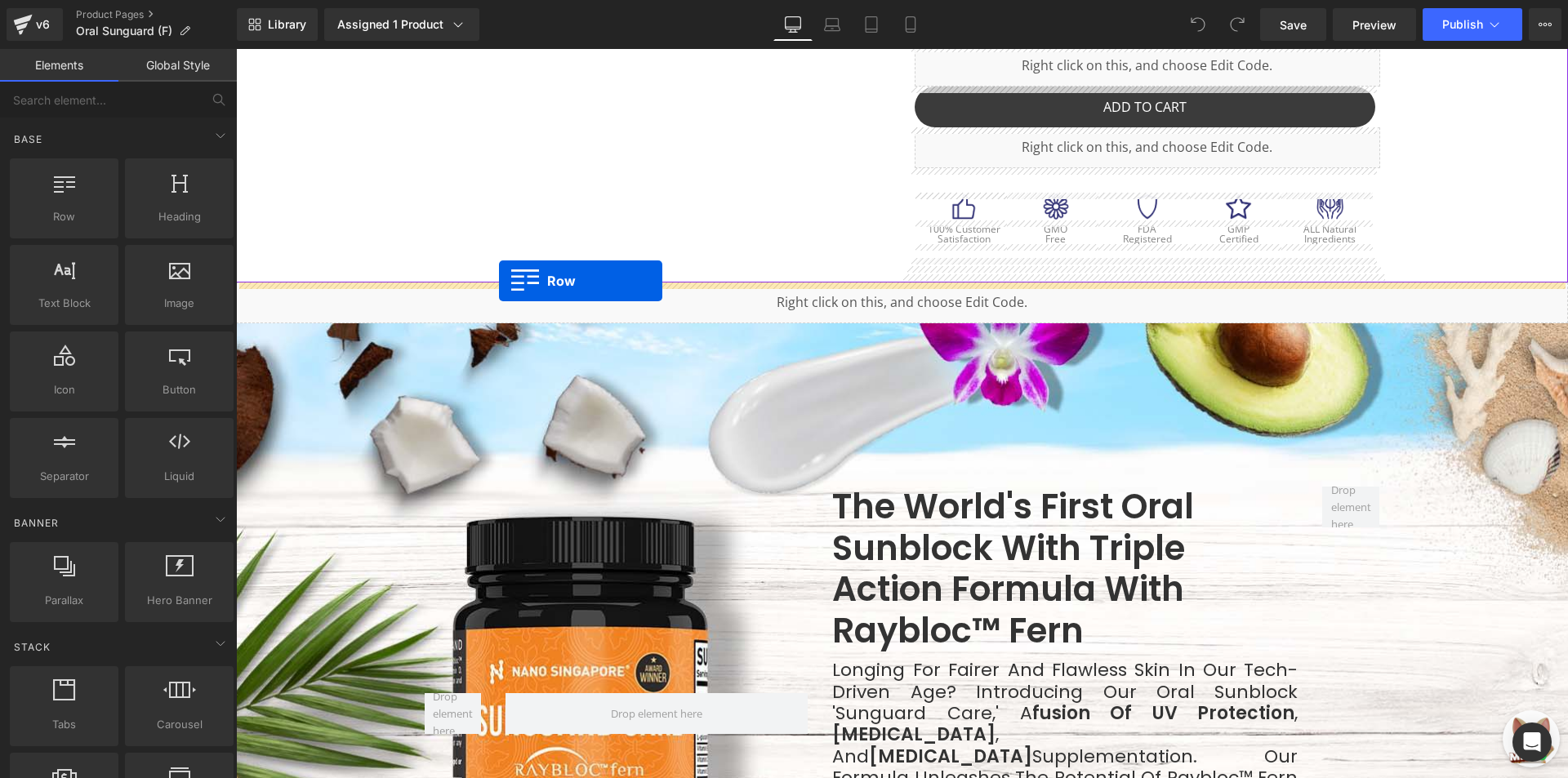
drag, startPoint x: 302, startPoint y: 250, endPoint x: 499, endPoint y: 281, distance: 199.4
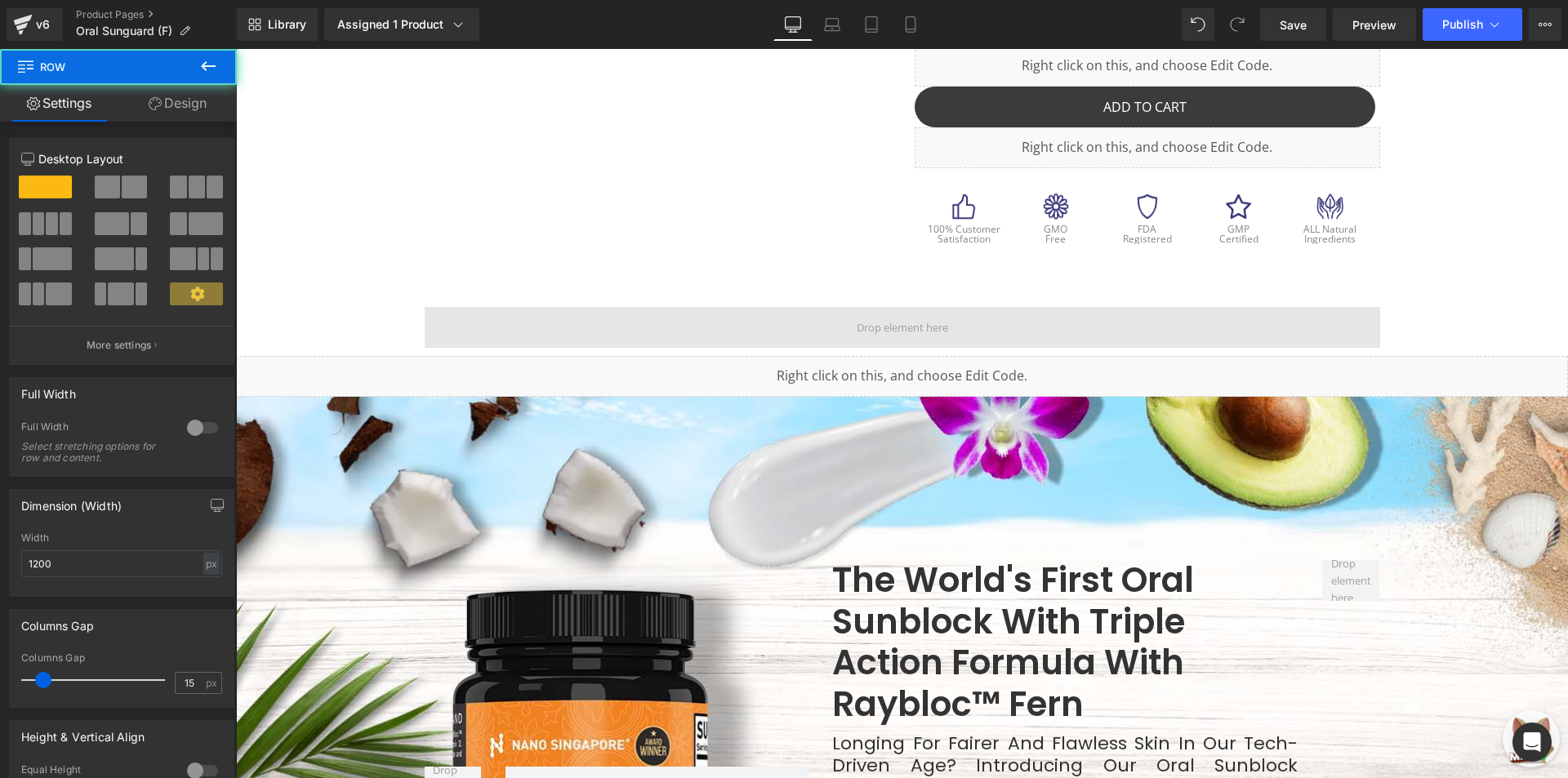
click at [729, 334] on span at bounding box center [902, 326] width 956 height 41
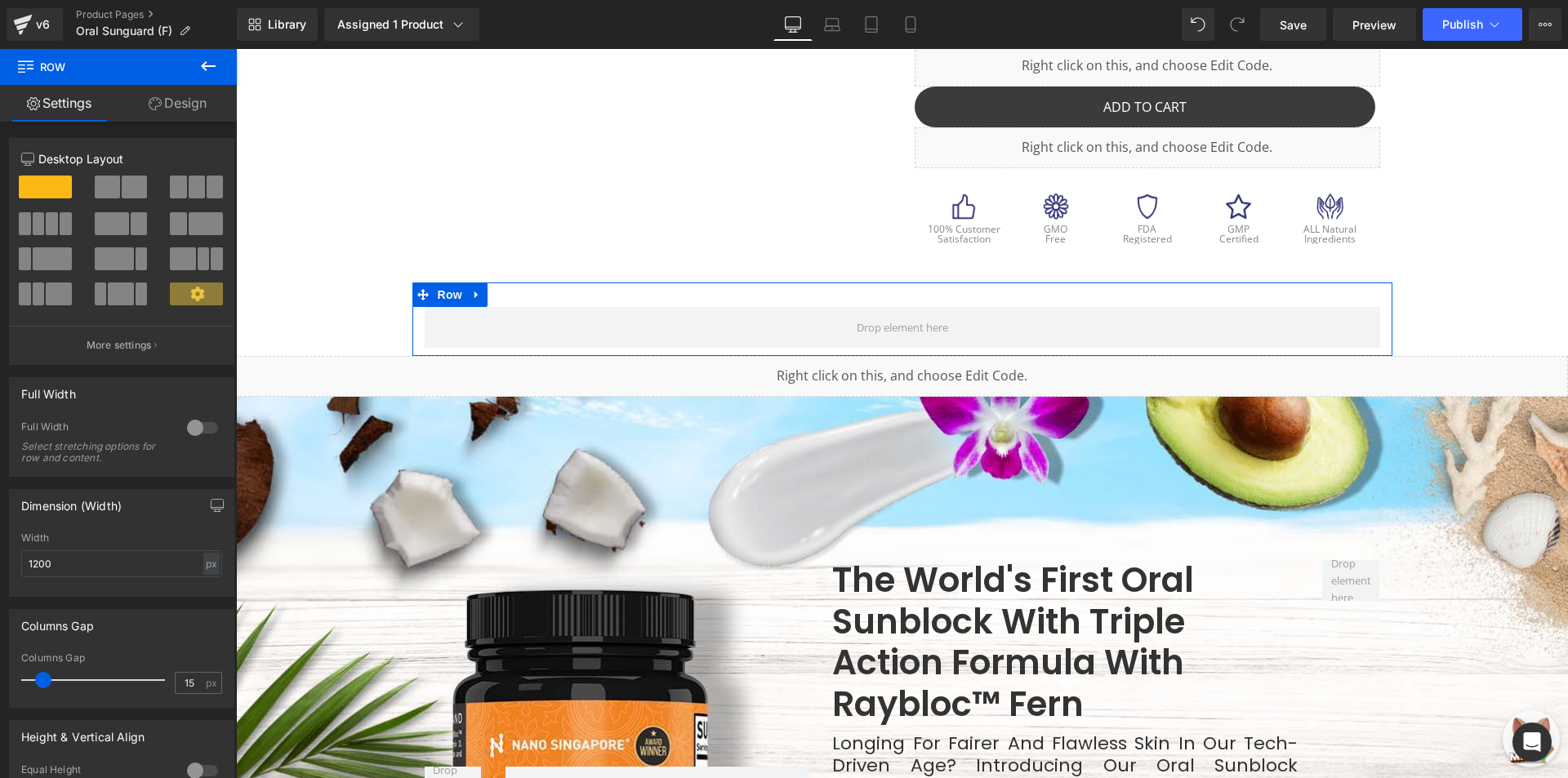
click at [164, 107] on link "Design" at bounding box center [177, 103] width 118 height 37
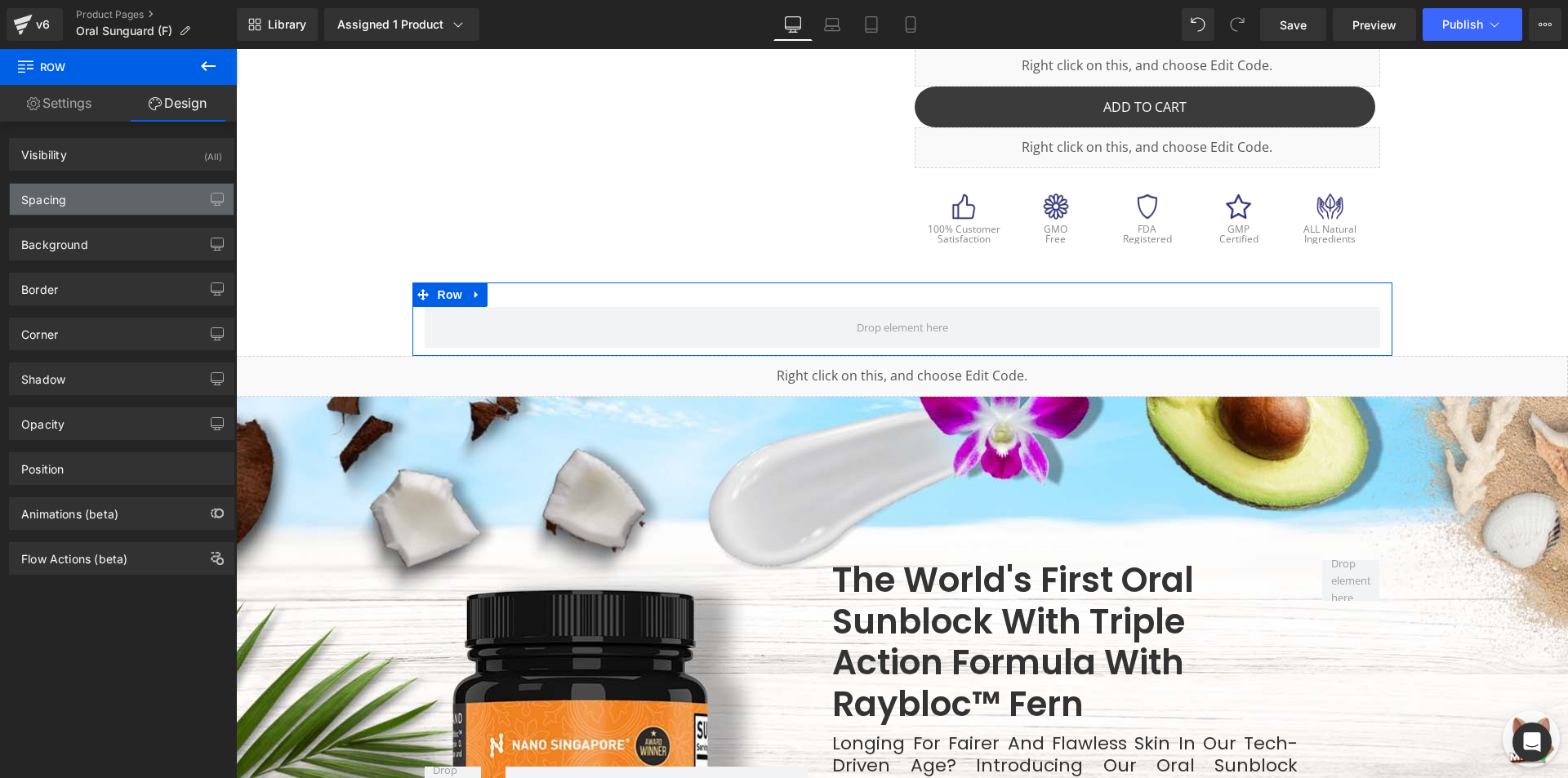
click at [129, 196] on div "Spacing" at bounding box center [121, 198] width 223 height 31
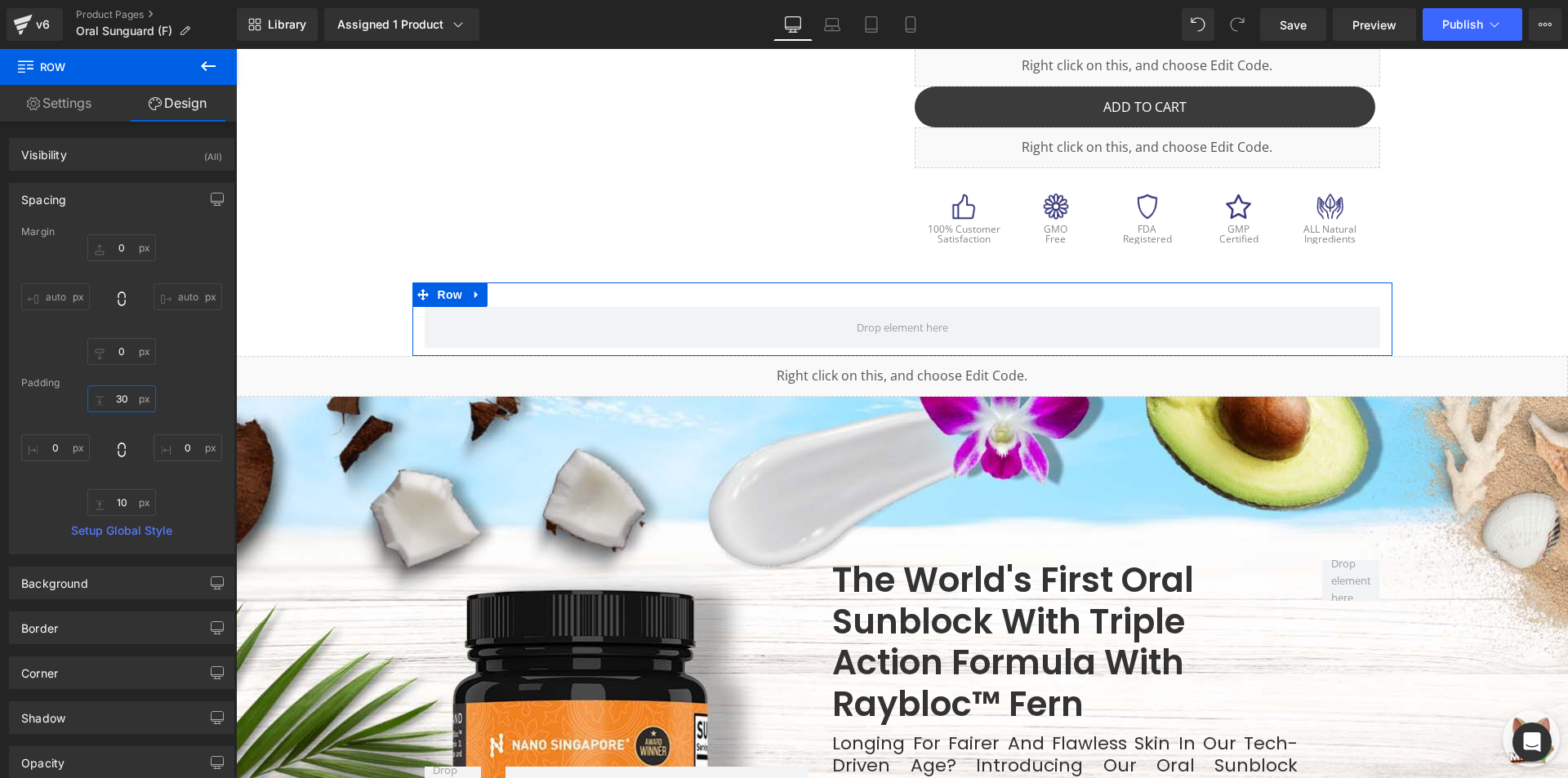
click at [112, 400] on input "30" at bounding box center [121, 398] width 68 height 27
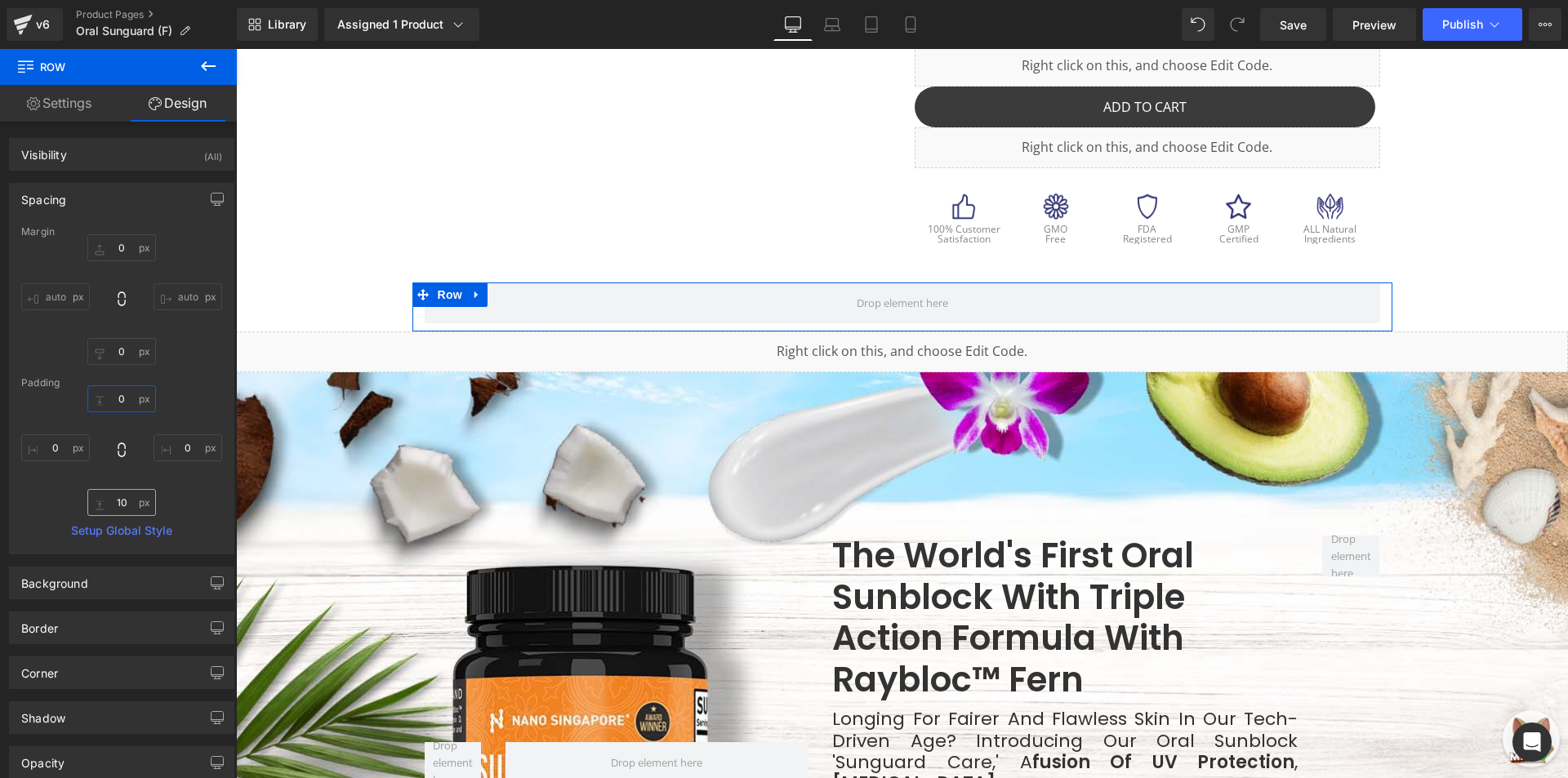
type input "0"
click at [123, 493] on input "10" at bounding box center [121, 502] width 68 height 27
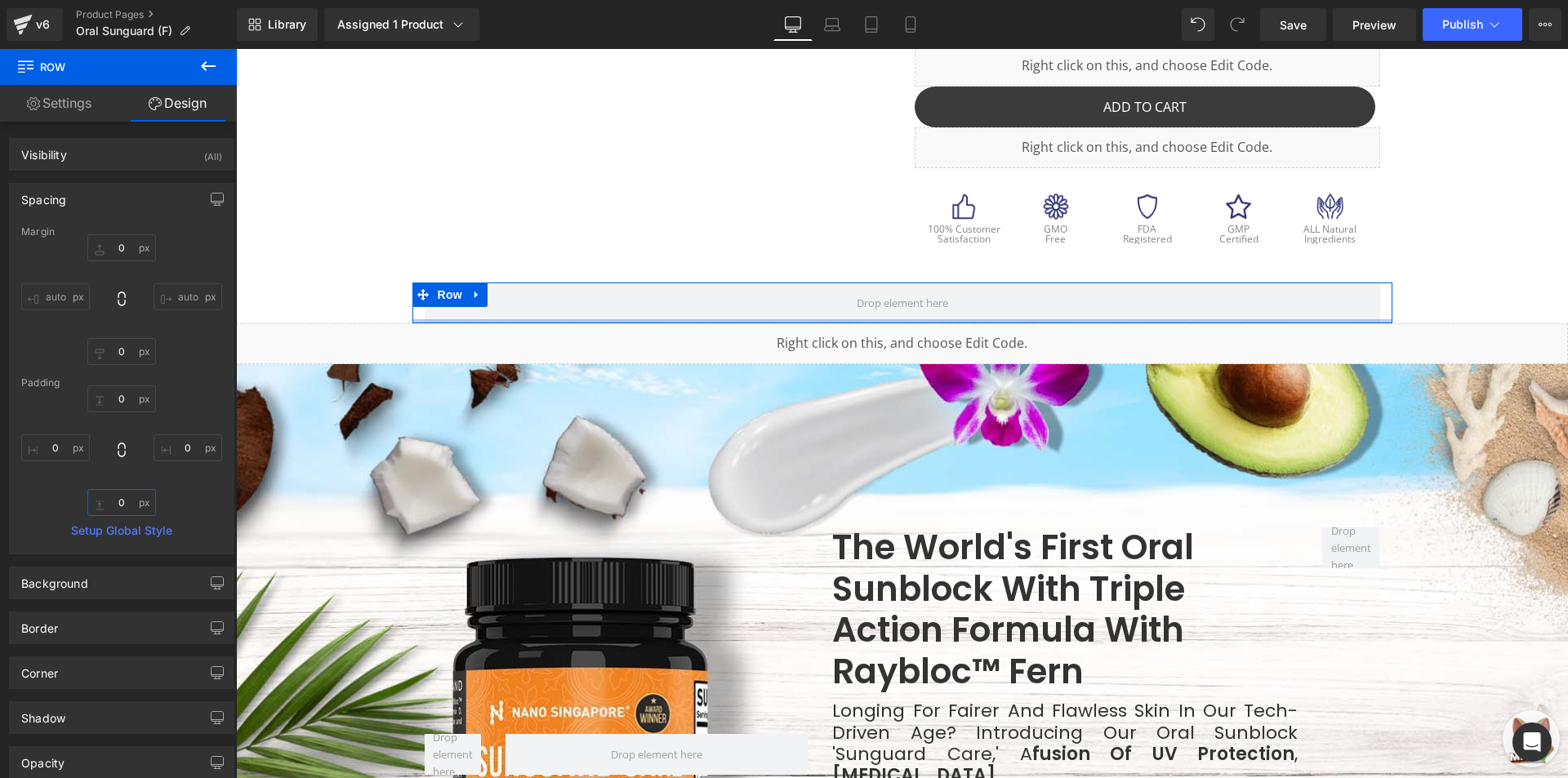
click at [113, 506] on input "0" at bounding box center [121, 502] width 68 height 27
type input "10"
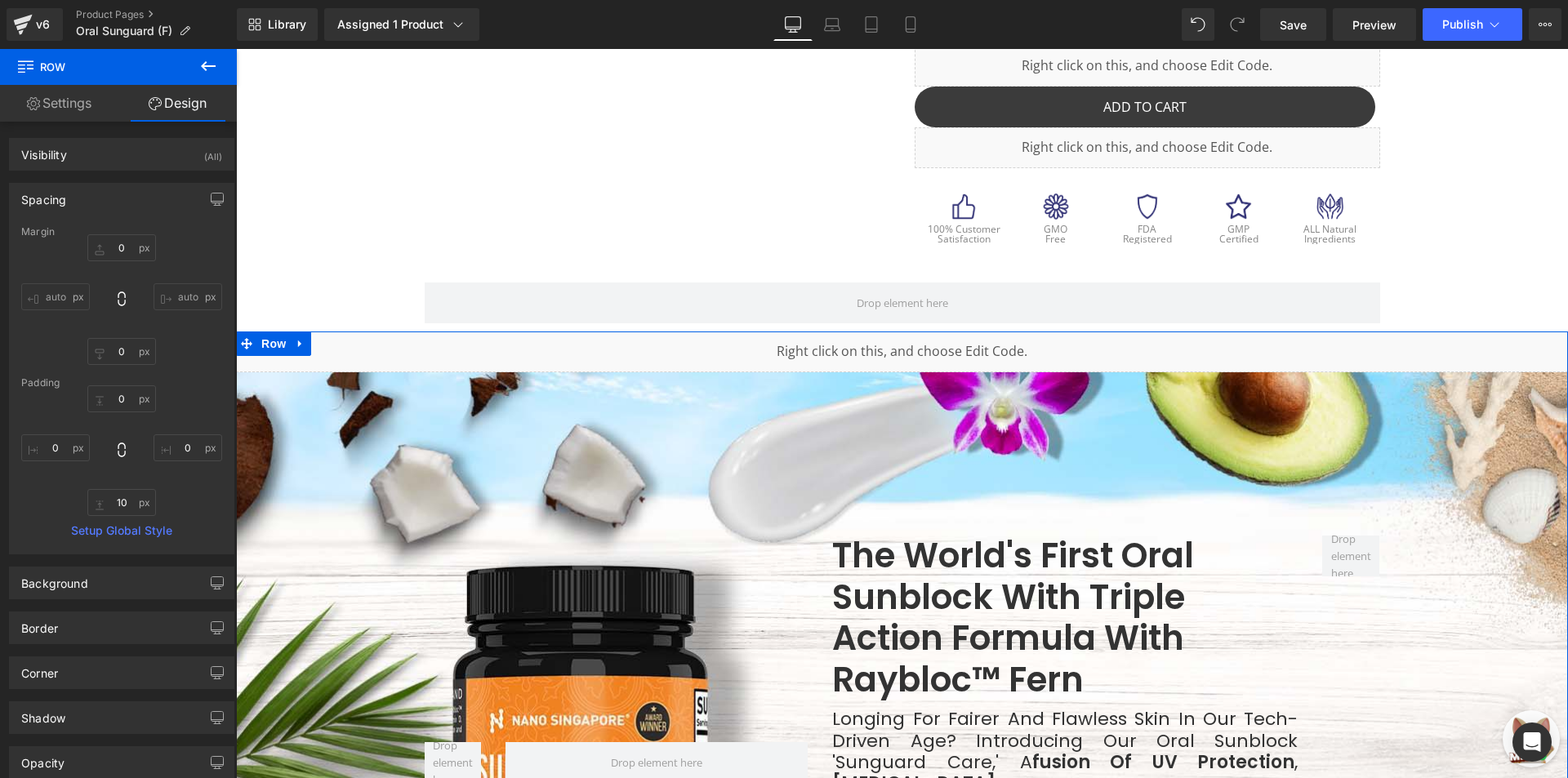
click at [617, 362] on div "Liquid" at bounding box center [902, 351] width 1332 height 41
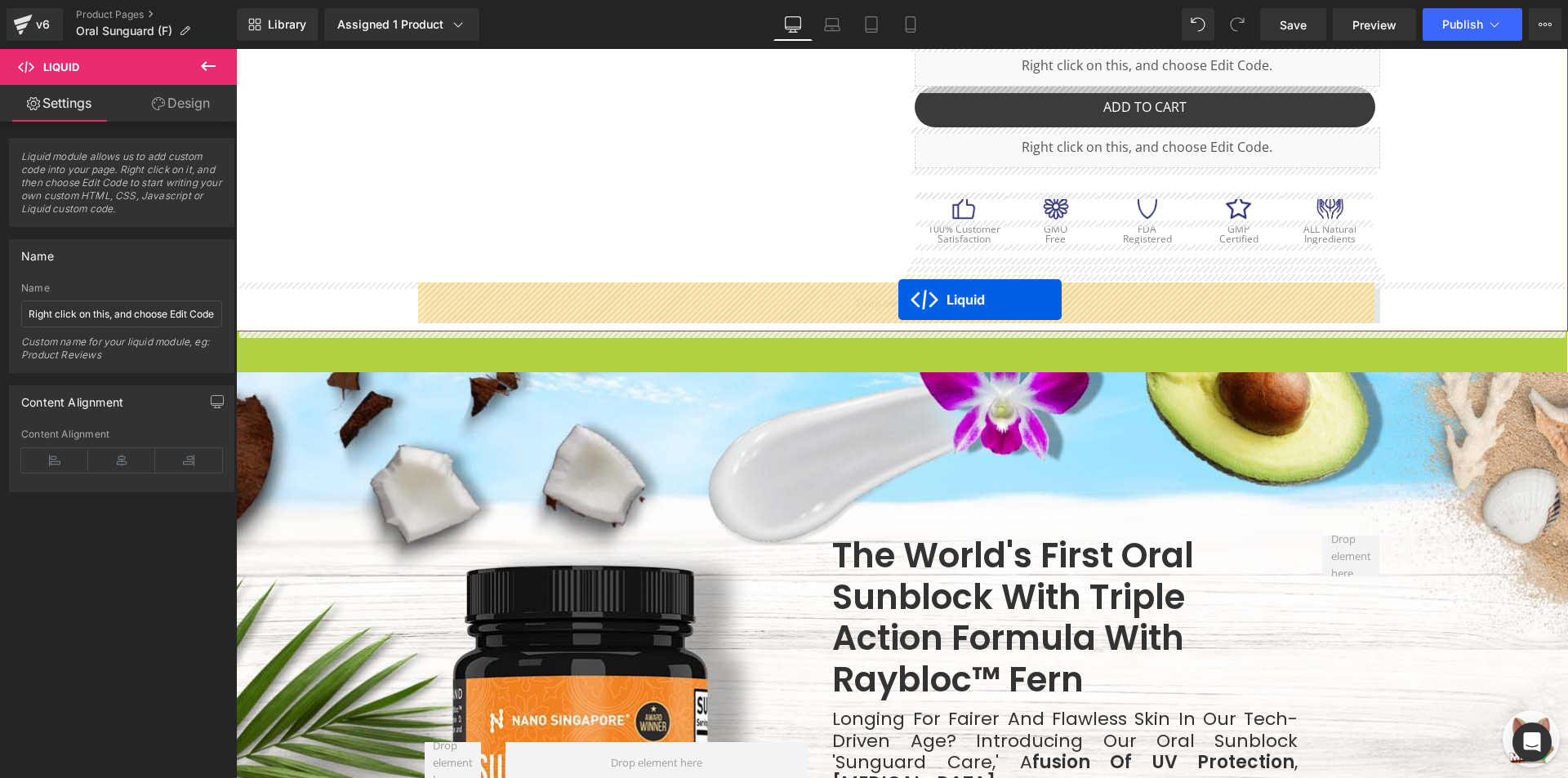
drag, startPoint x: 875, startPoint y: 341, endPoint x: 898, endPoint y: 300, distance: 47.0
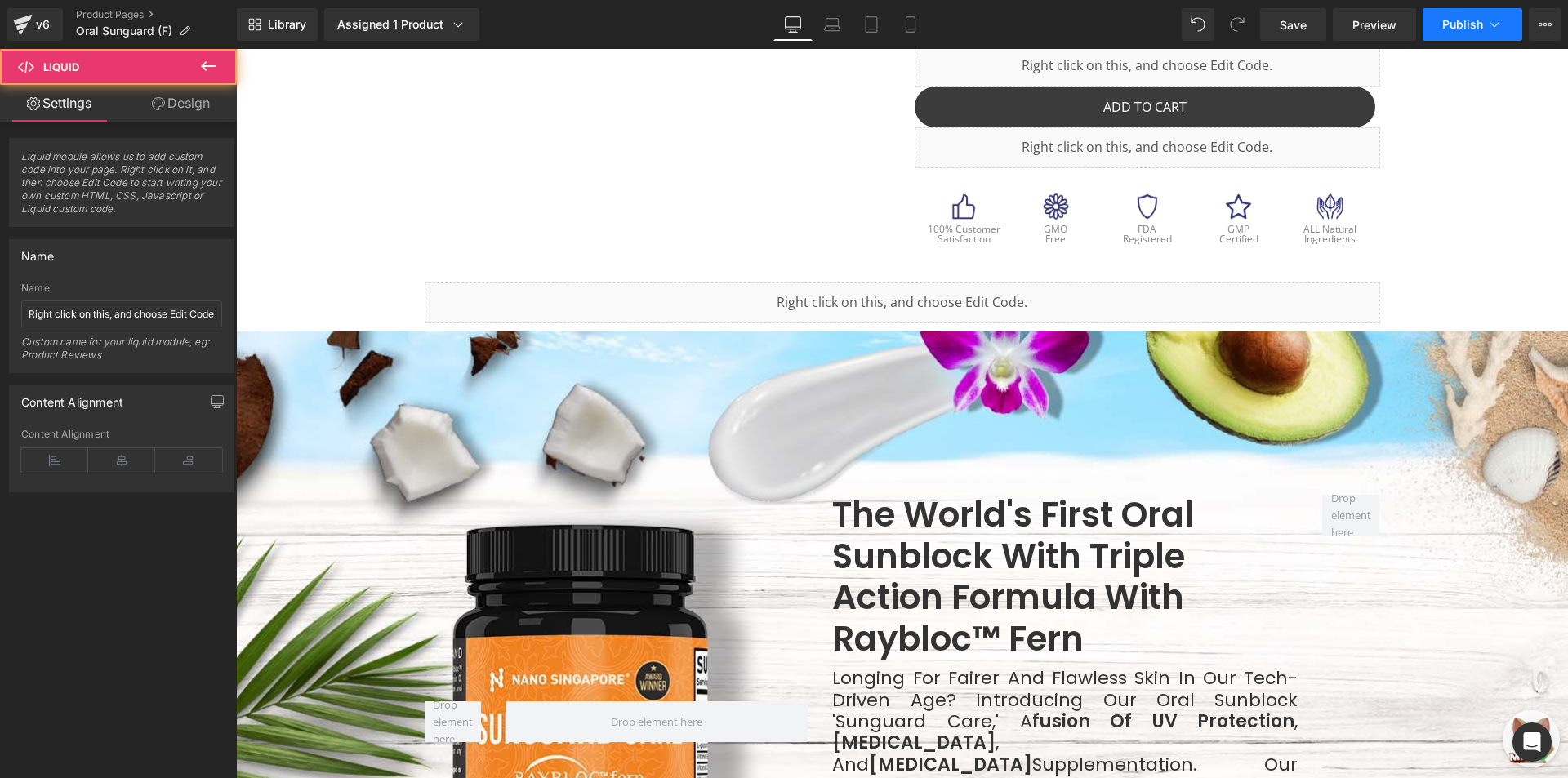
click at [1482, 20] on span "Publish" at bounding box center [1462, 24] width 41 height 13
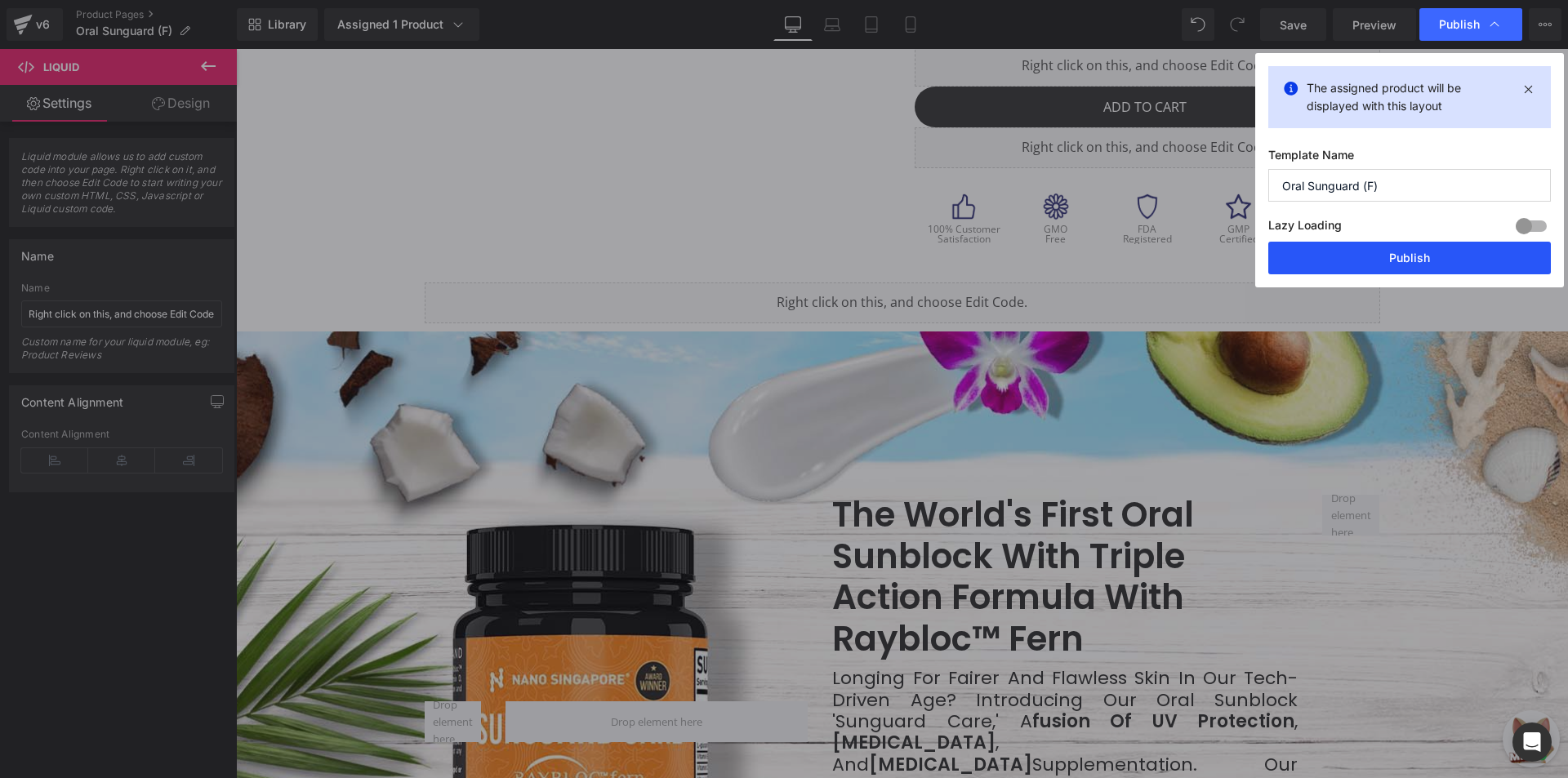
click at [1370, 255] on button "Publish" at bounding box center [1409, 258] width 283 height 33
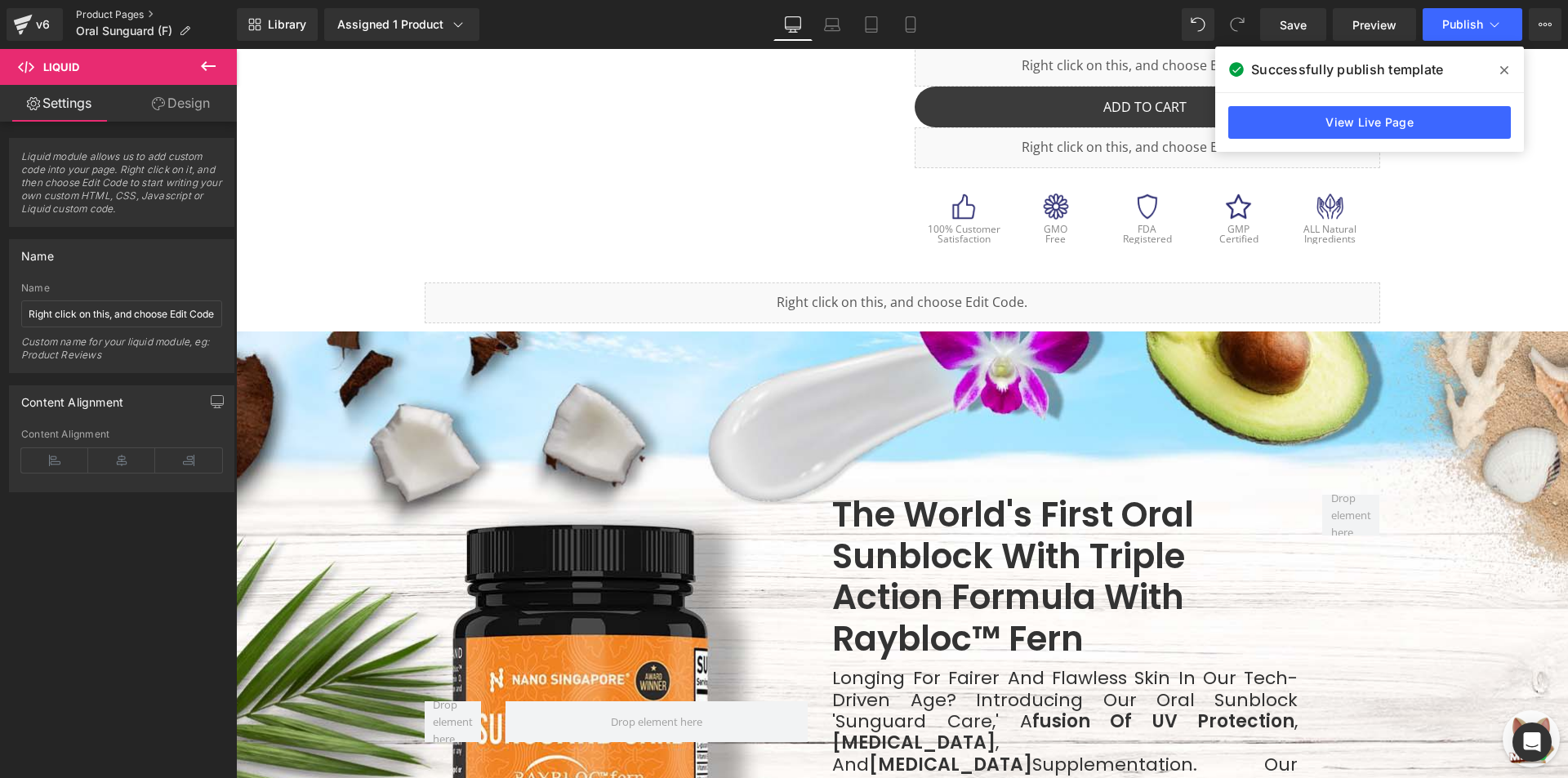
click at [122, 18] on link "Product Pages" at bounding box center [157, 14] width 161 height 13
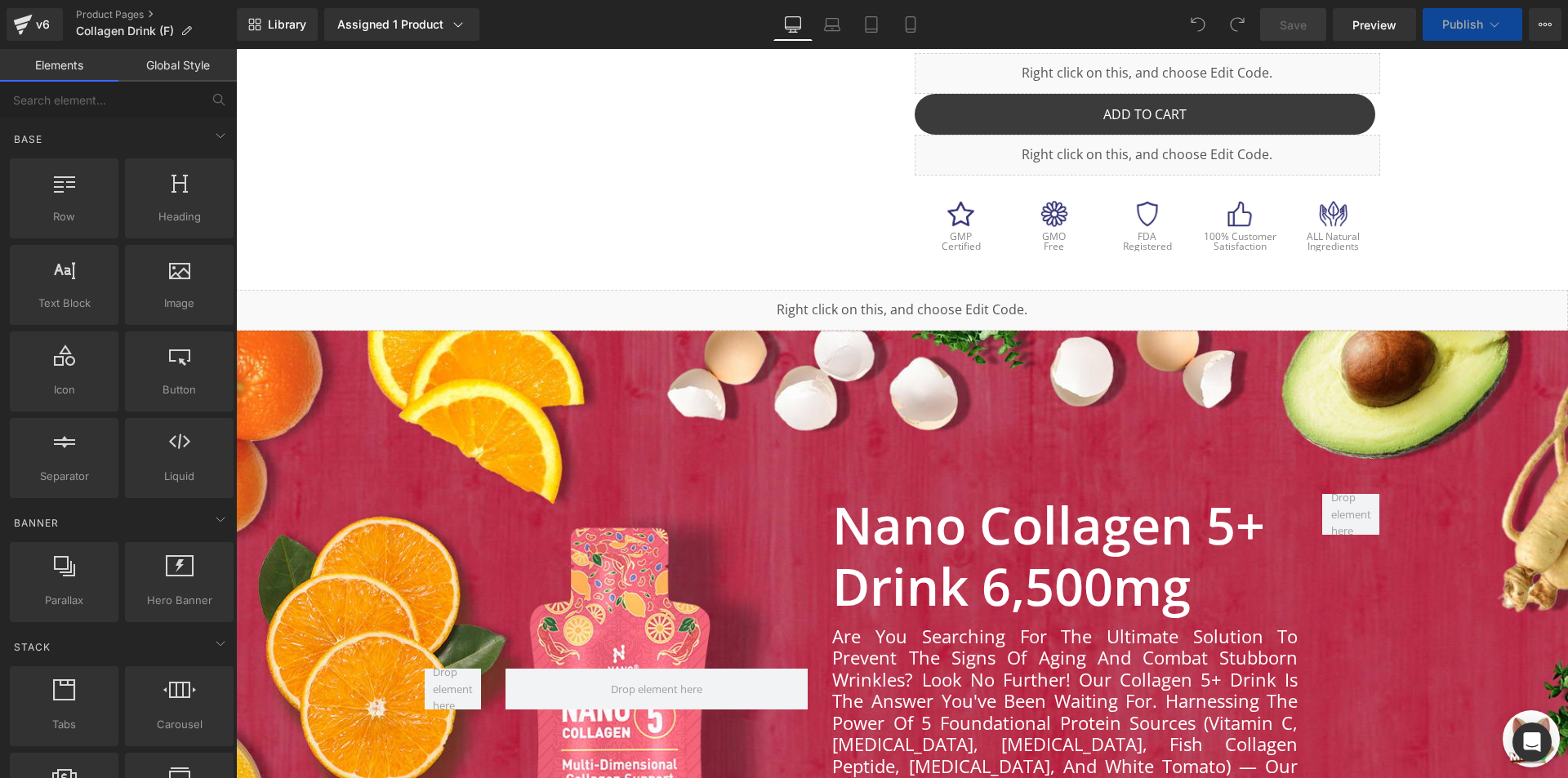
scroll to position [653, 0]
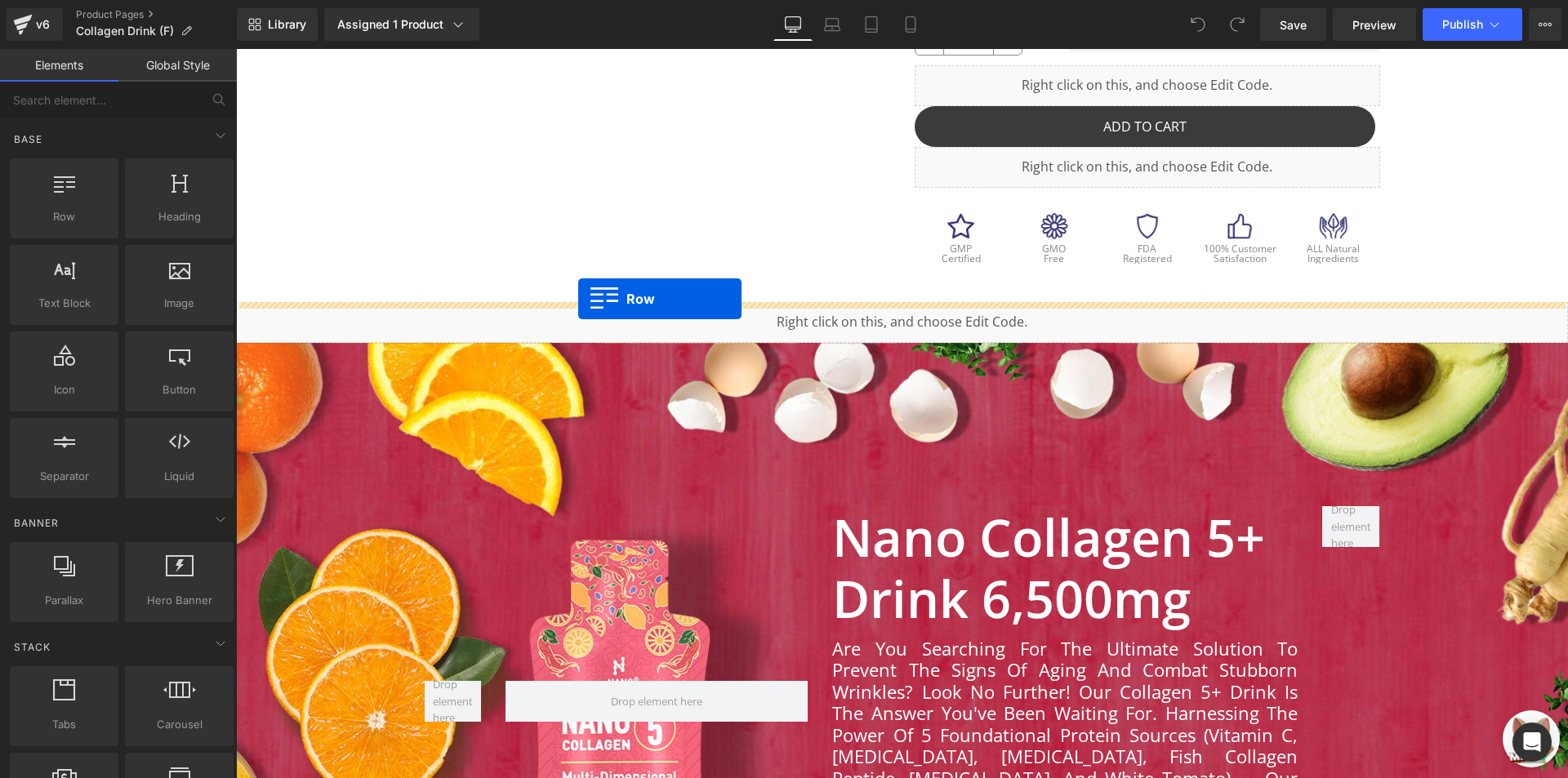
drag, startPoint x: 288, startPoint y: 240, endPoint x: 578, endPoint y: 299, distance: 295.9
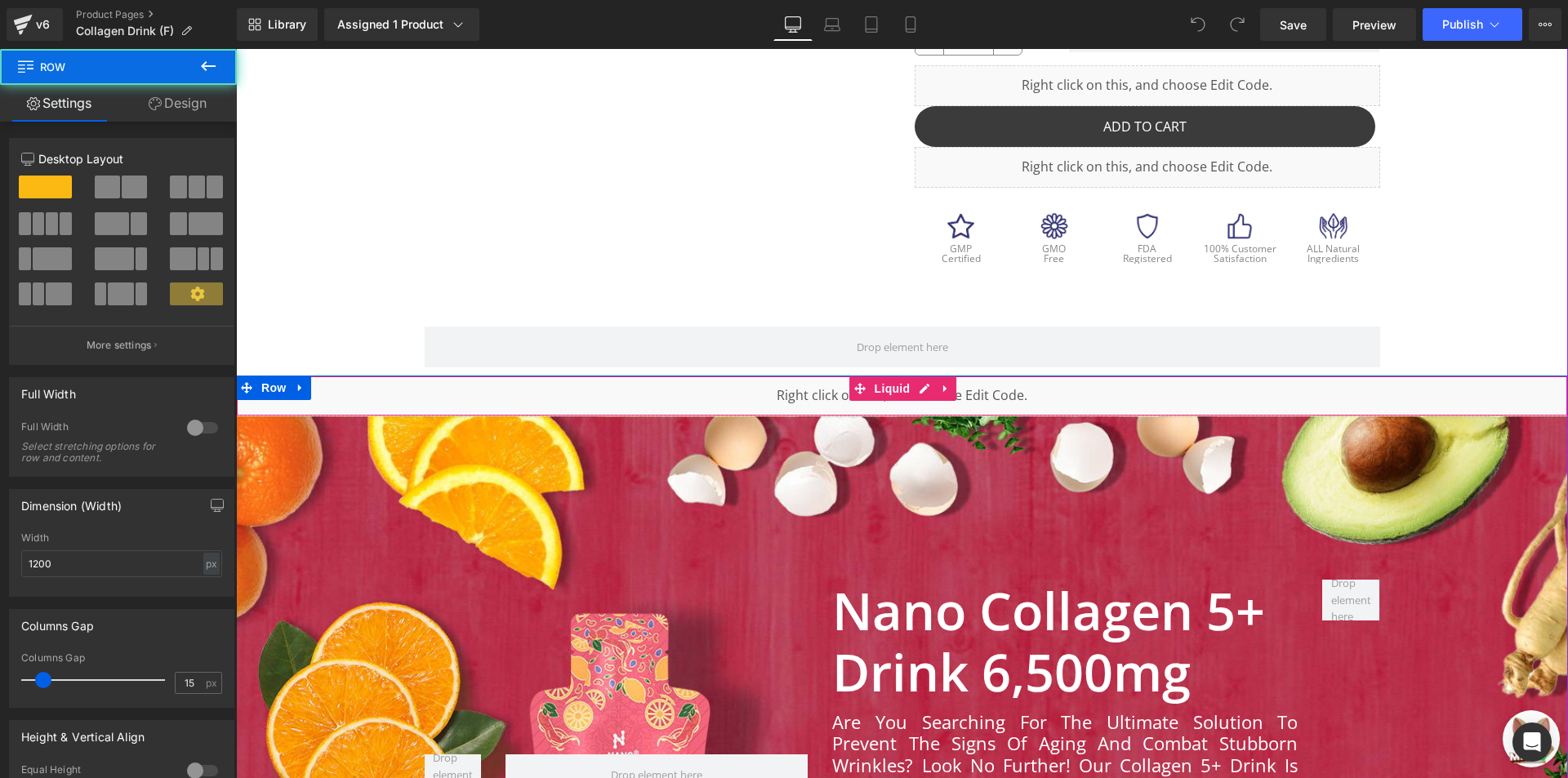
click at [725, 385] on div "Liquid" at bounding box center [902, 395] width 1332 height 41
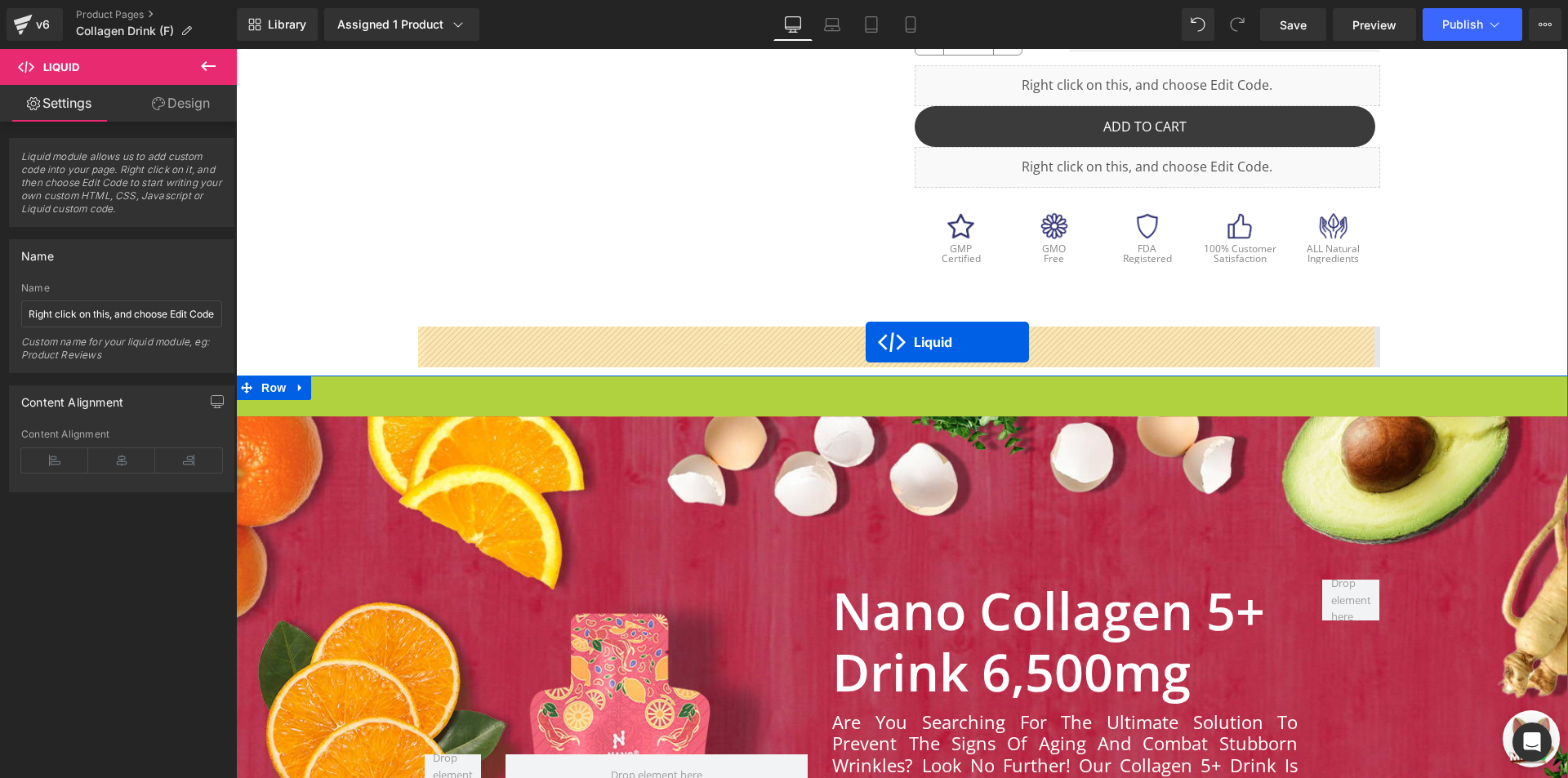
drag, startPoint x: 874, startPoint y: 386, endPoint x: 865, endPoint y: 342, distance: 44.9
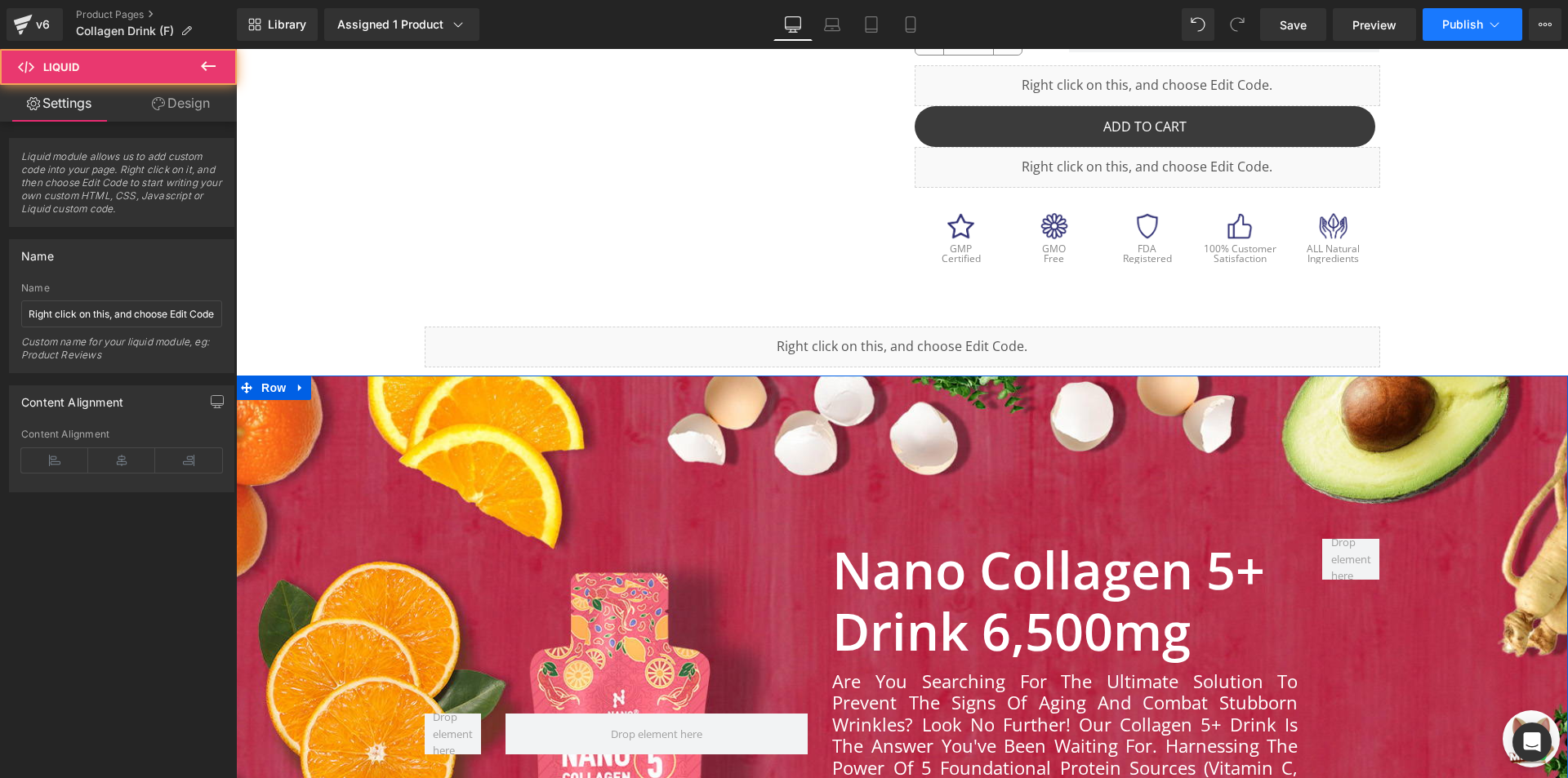
click at [1481, 33] on button "Publish" at bounding box center [1472, 24] width 99 height 33
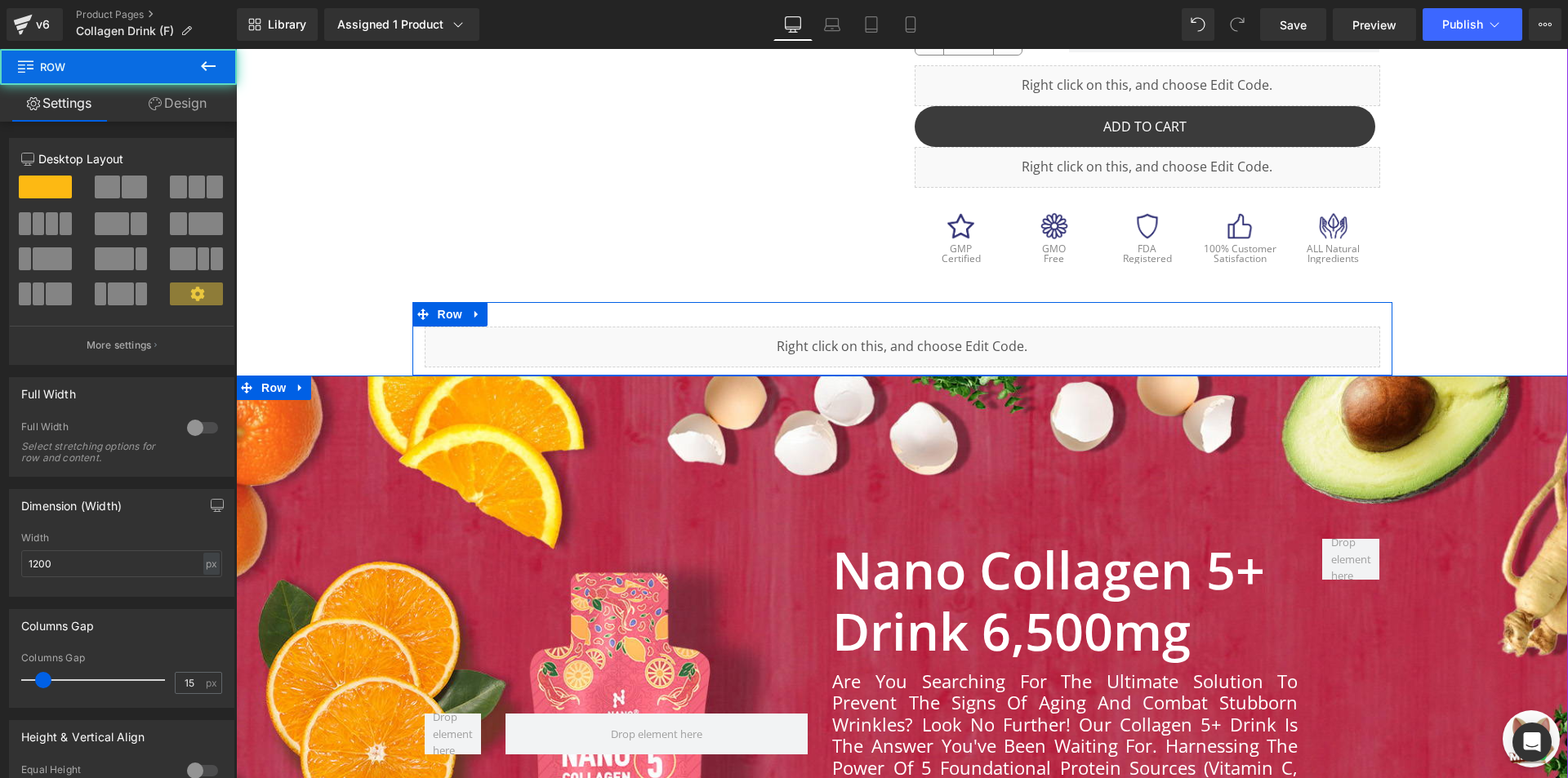
click at [744, 312] on div "Liquid Row" at bounding box center [901, 338] width 980 height 73
click at [195, 116] on link "Design" at bounding box center [177, 103] width 118 height 37
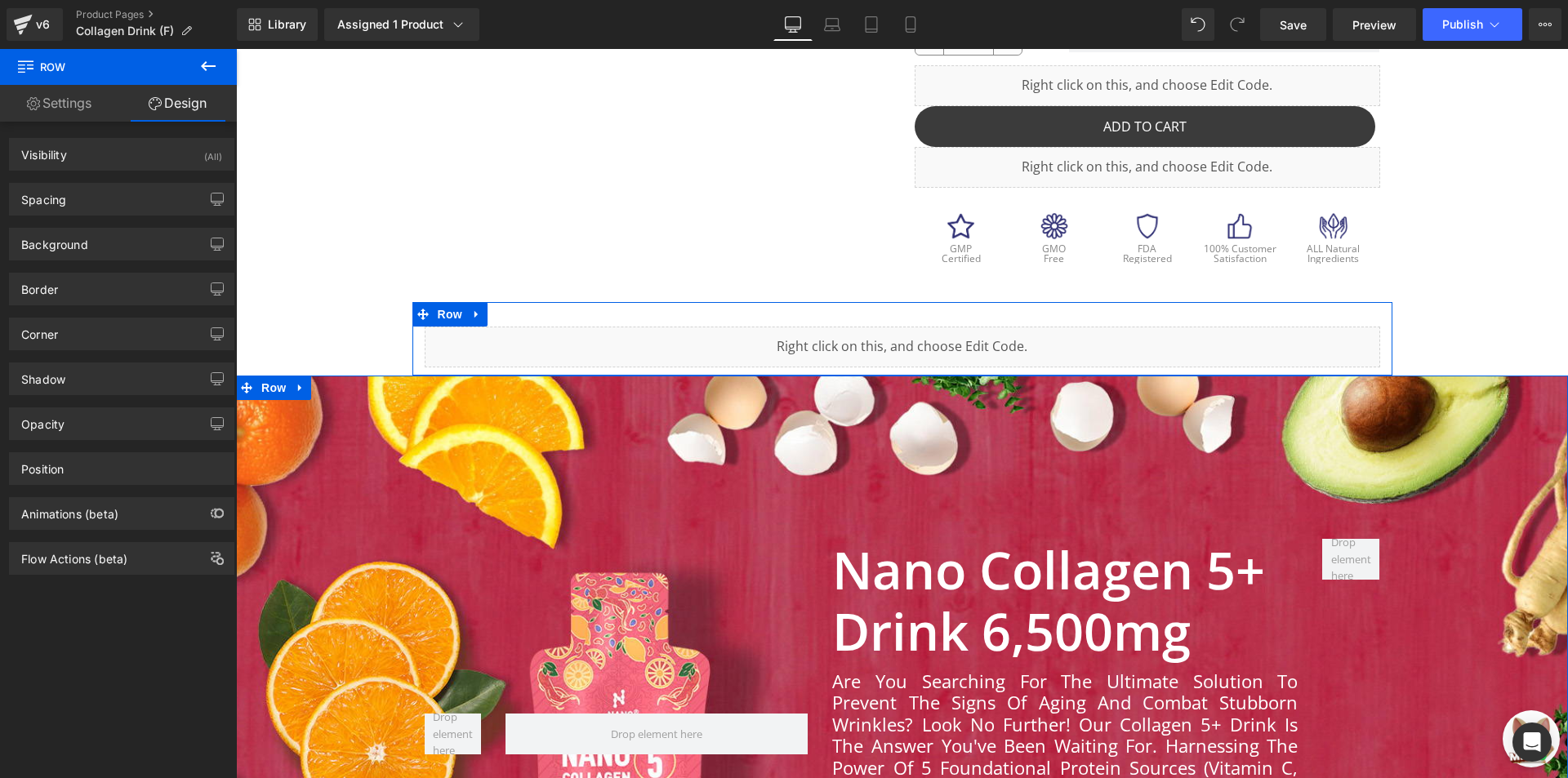
click at [144, 173] on div "Spacing [GEOGRAPHIC_DATA] 0 auto 0 auto [GEOGRAPHIC_DATA] 30 0 10 0 Setup Globa…" at bounding box center [122, 193] width 244 height 45
click at [141, 198] on div "Spacing" at bounding box center [121, 198] width 223 height 31
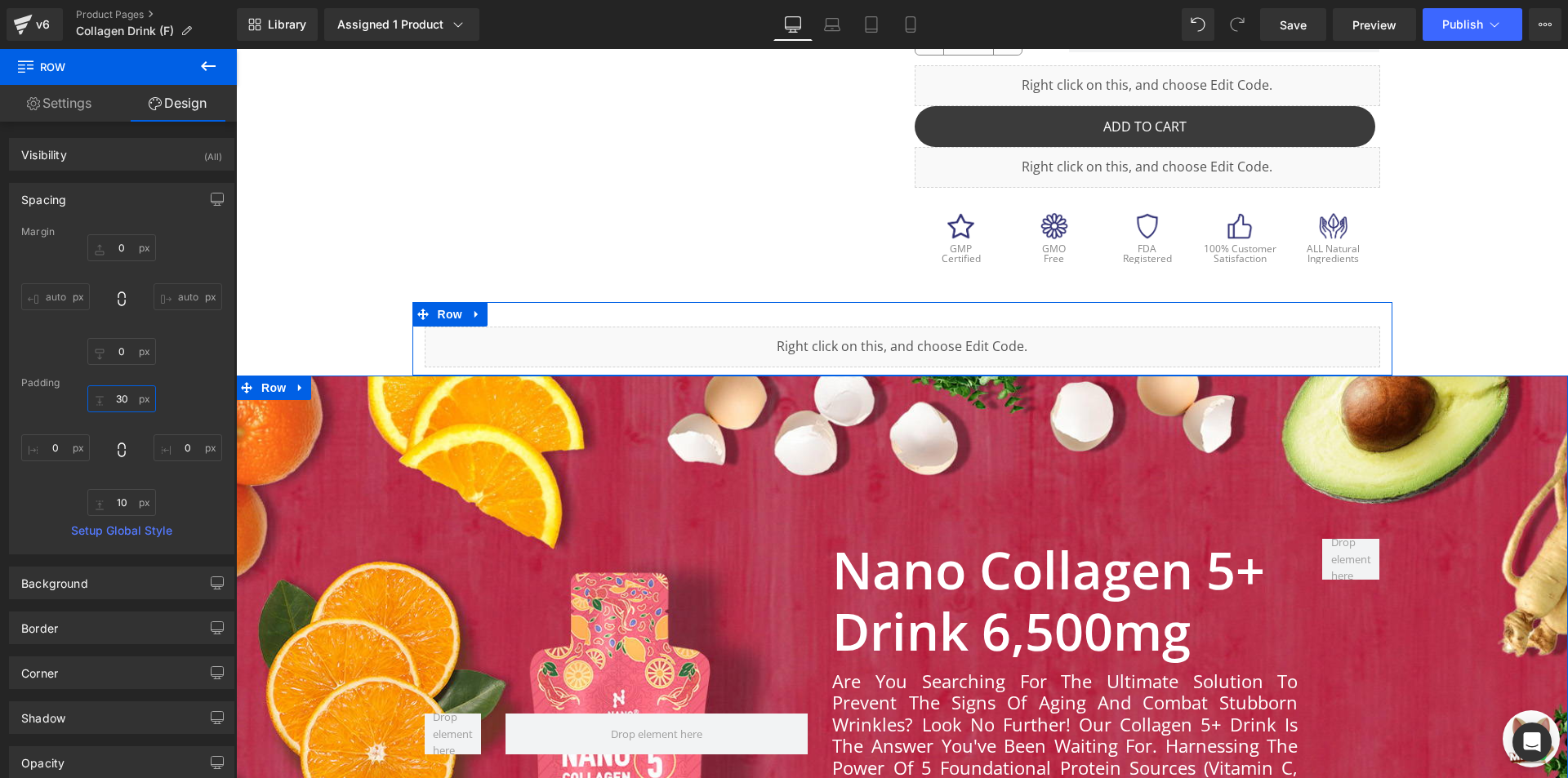
click at [123, 398] on input "30" at bounding box center [121, 398] width 68 height 27
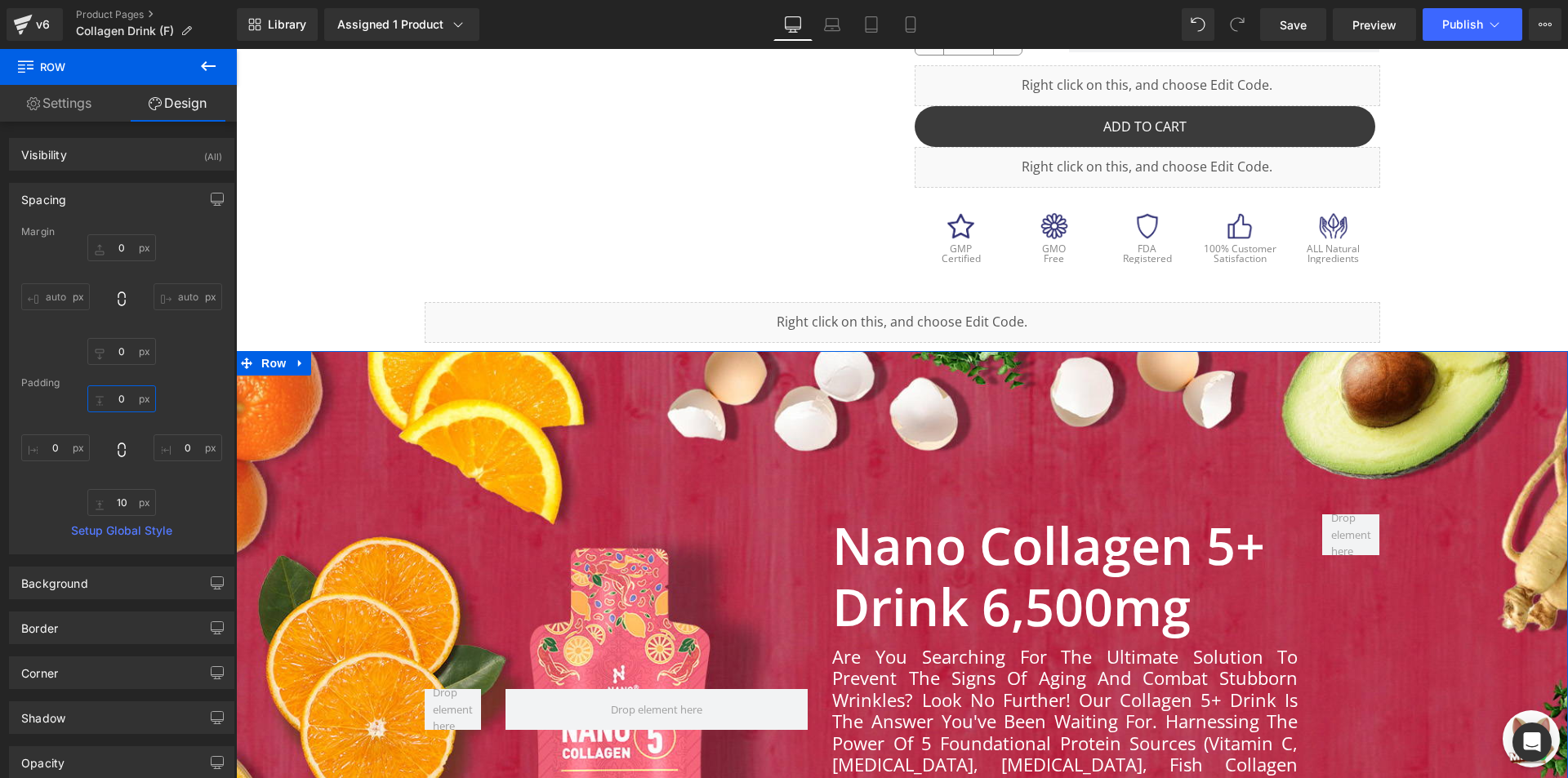
type input "0"
click at [1422, 8] on div "Save Preview Publish Scheduled View Live Page View with current Template Save T…" at bounding box center [1410, 24] width 315 height 33
click at [1439, 23] on button "Publish" at bounding box center [1472, 24] width 99 height 33
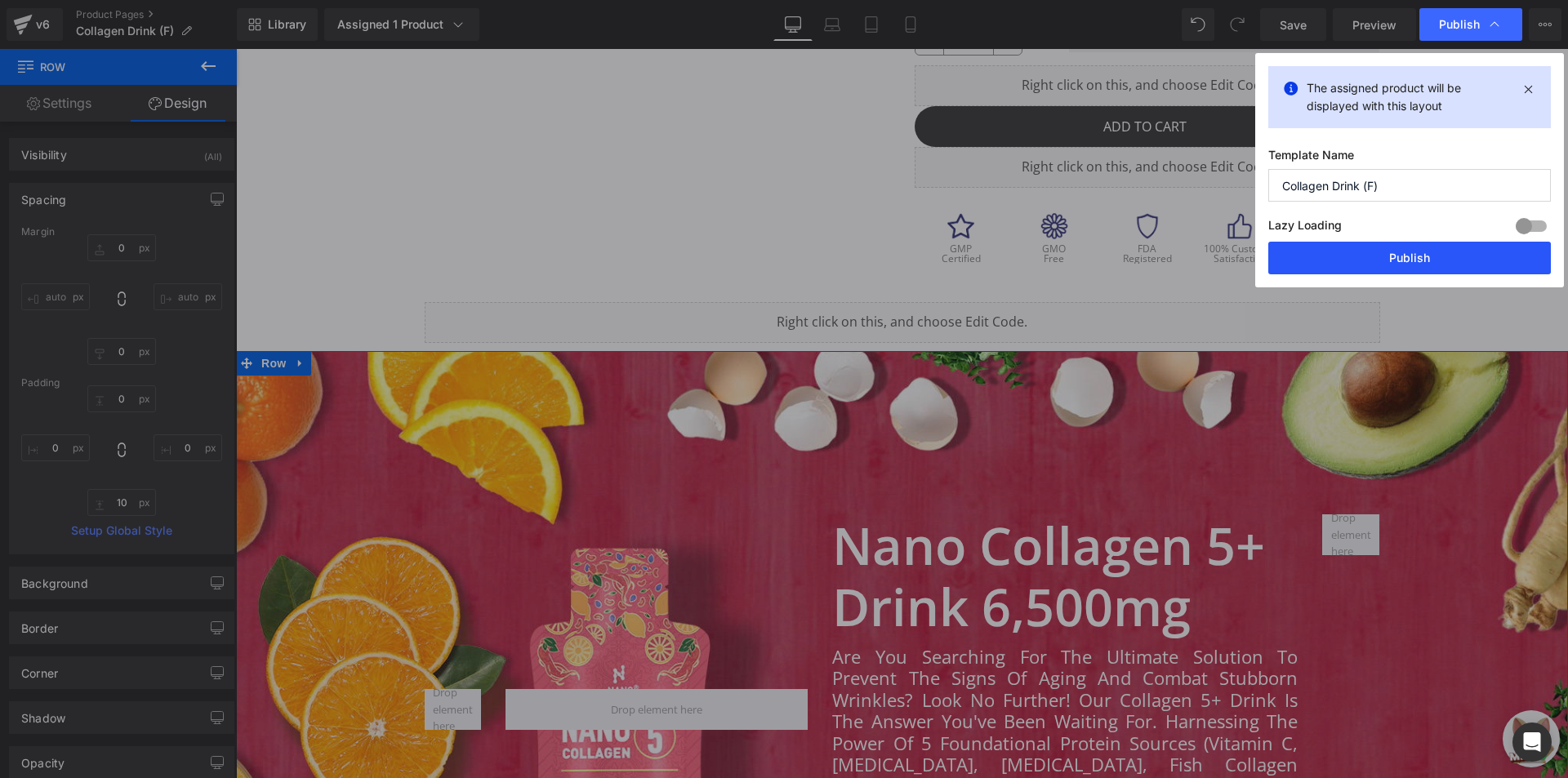
click at [1310, 242] on button "Publish" at bounding box center [1409, 258] width 283 height 33
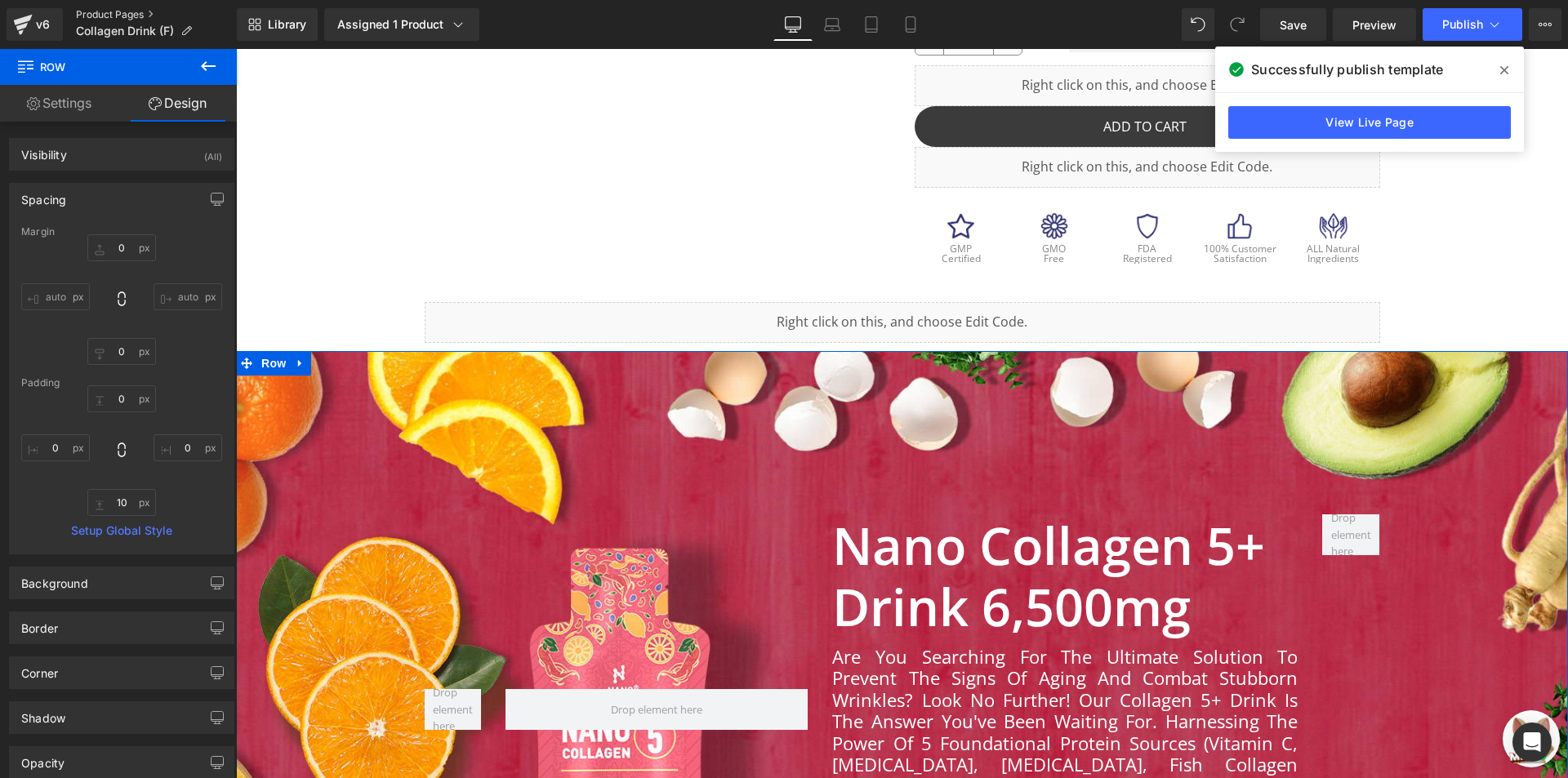
click at [121, 13] on link "Product Pages" at bounding box center [157, 14] width 161 height 13
